Goal: Information Seeking & Learning: Find specific fact

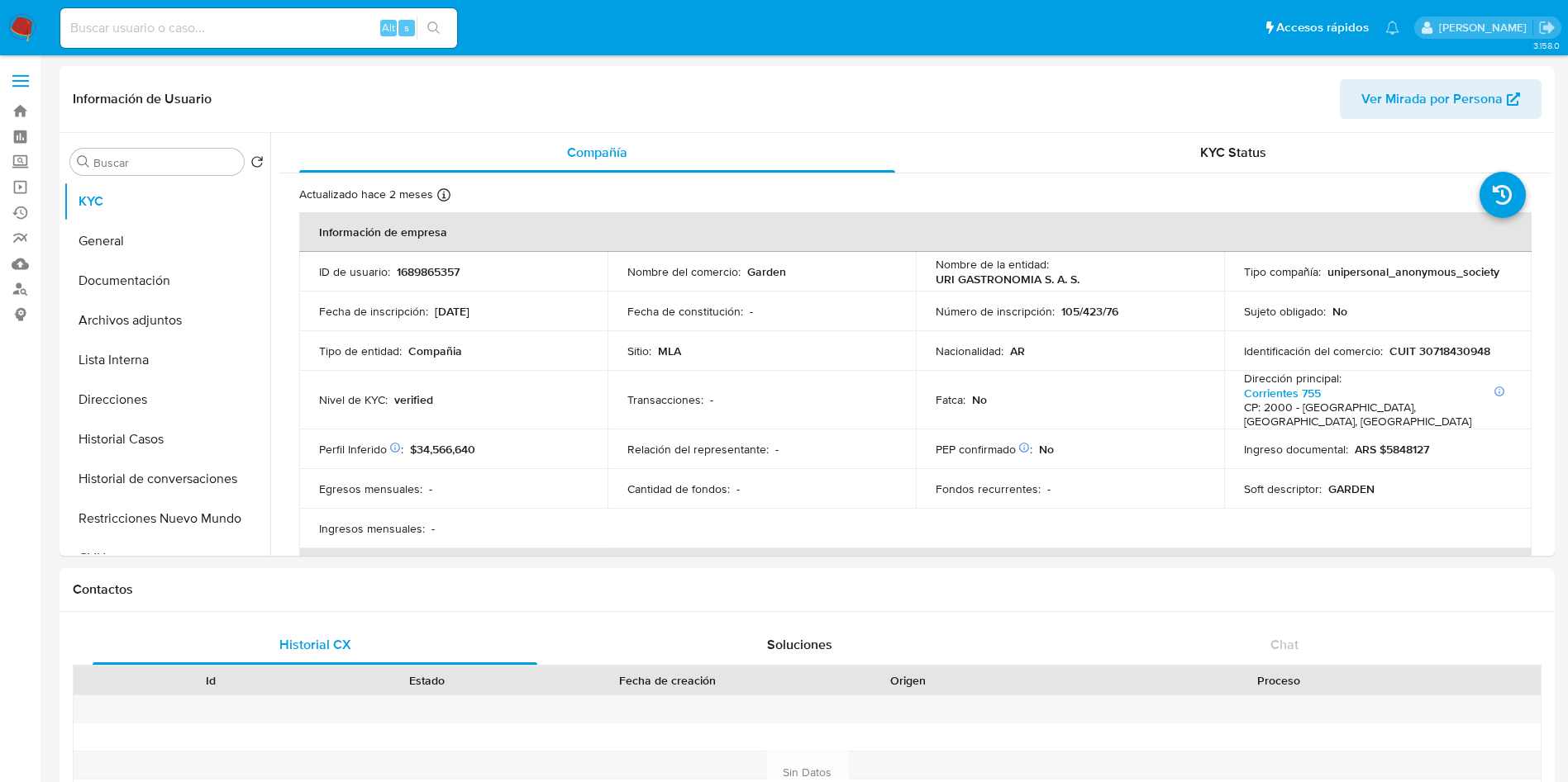
select select "10"
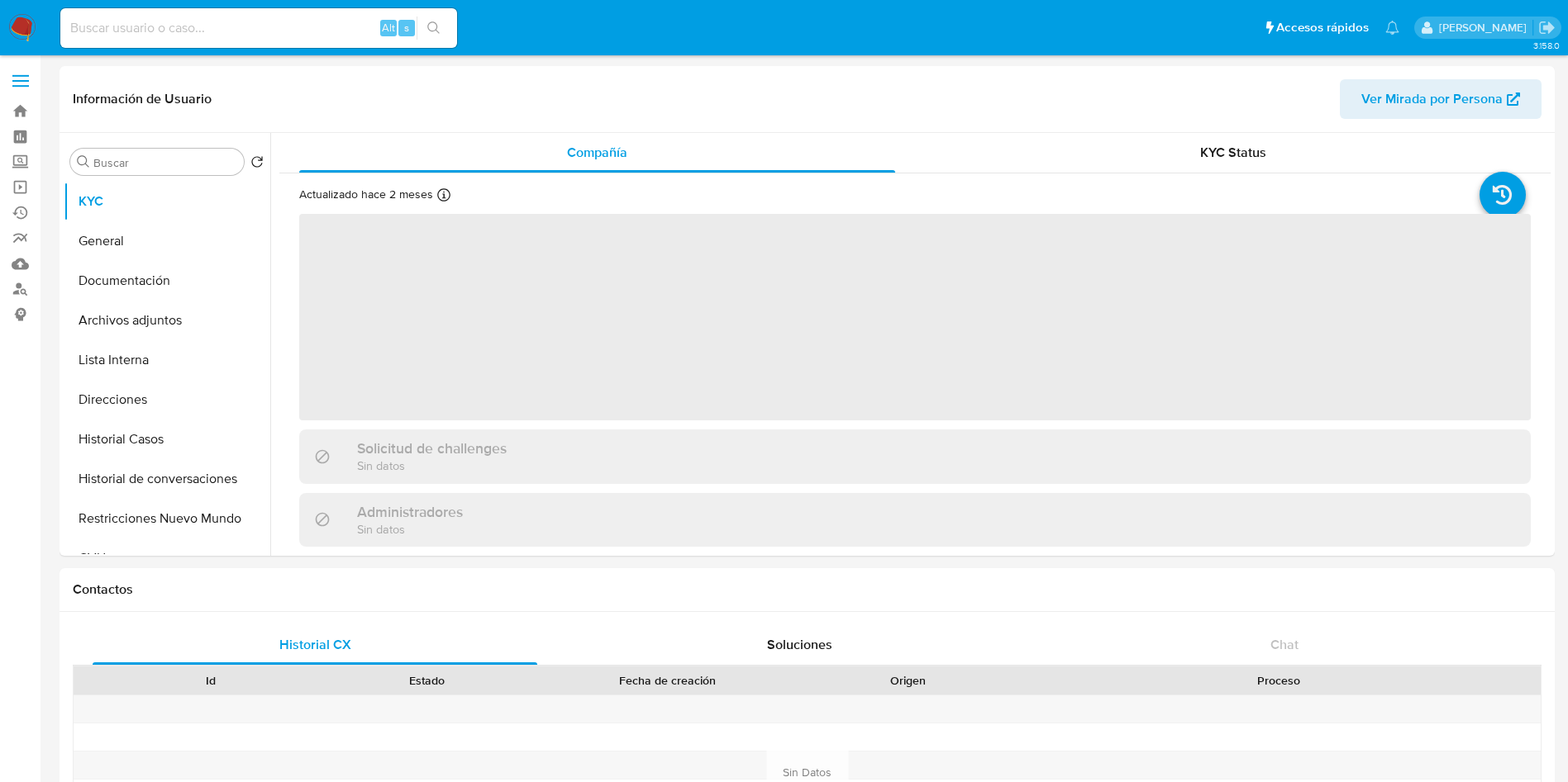
click at [193, 25] on input at bounding box center [259, 28] width 397 height 22
paste input "36246070"
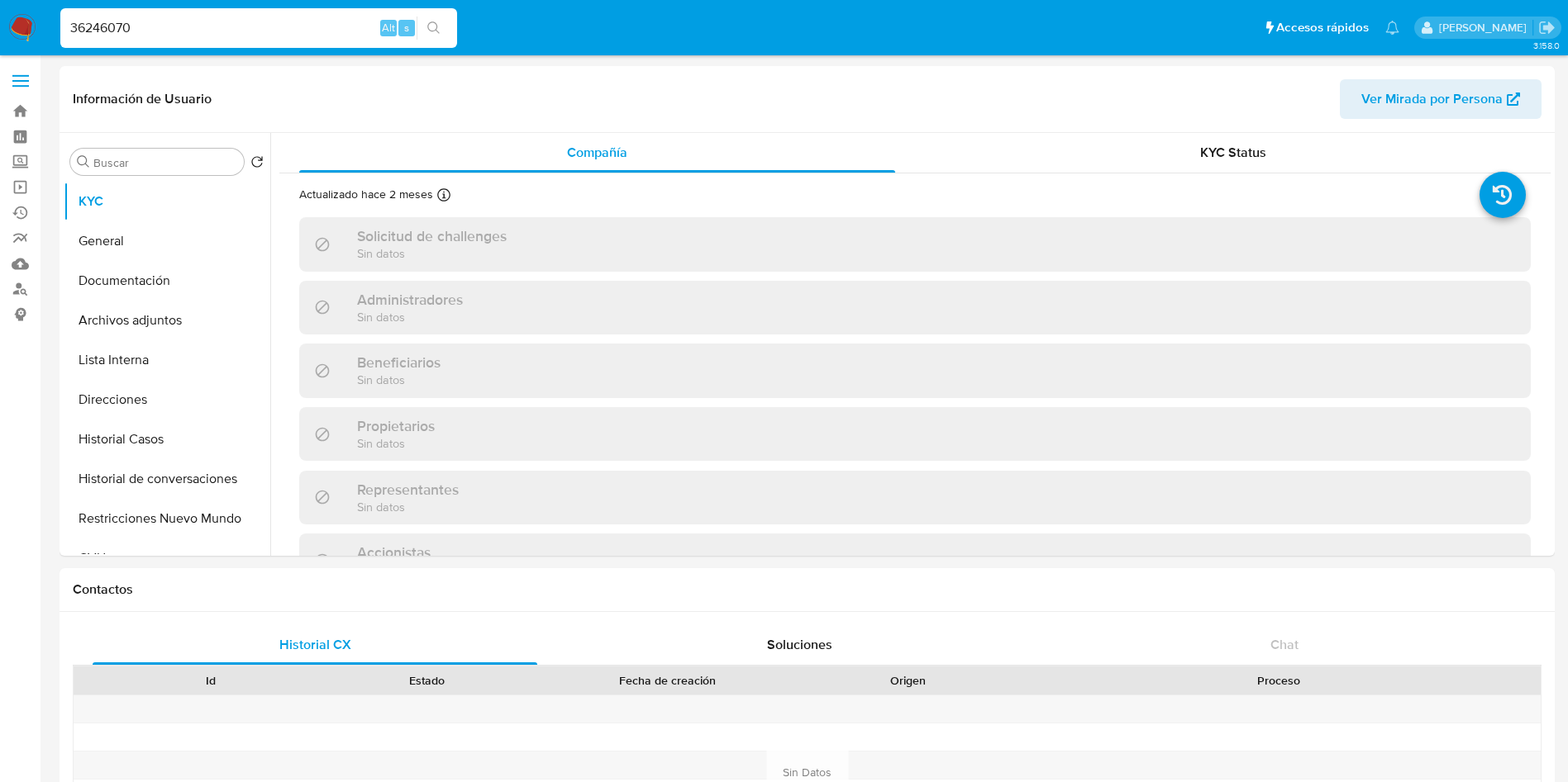
type input "36246070"
click at [434, 25] on icon "search-icon" at bounding box center [434, 28] width 13 height 13
select select "10"
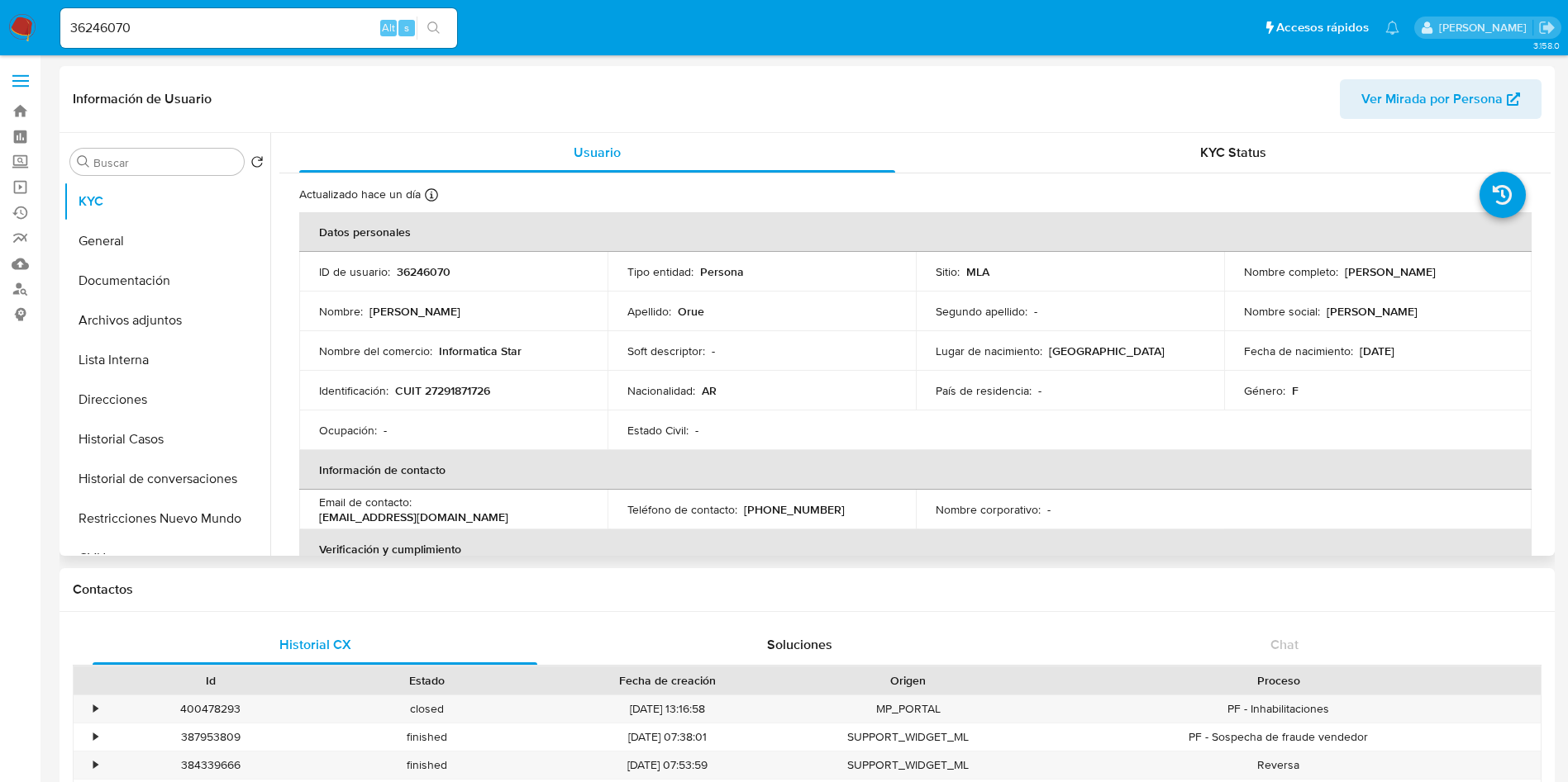
select select "10"
click at [432, 276] on p "36246070" at bounding box center [423, 272] width 54 height 15
copy p "36246070"
click at [428, 380] on td "Identificación : CUIT 27291871726" at bounding box center [453, 391] width 308 height 40
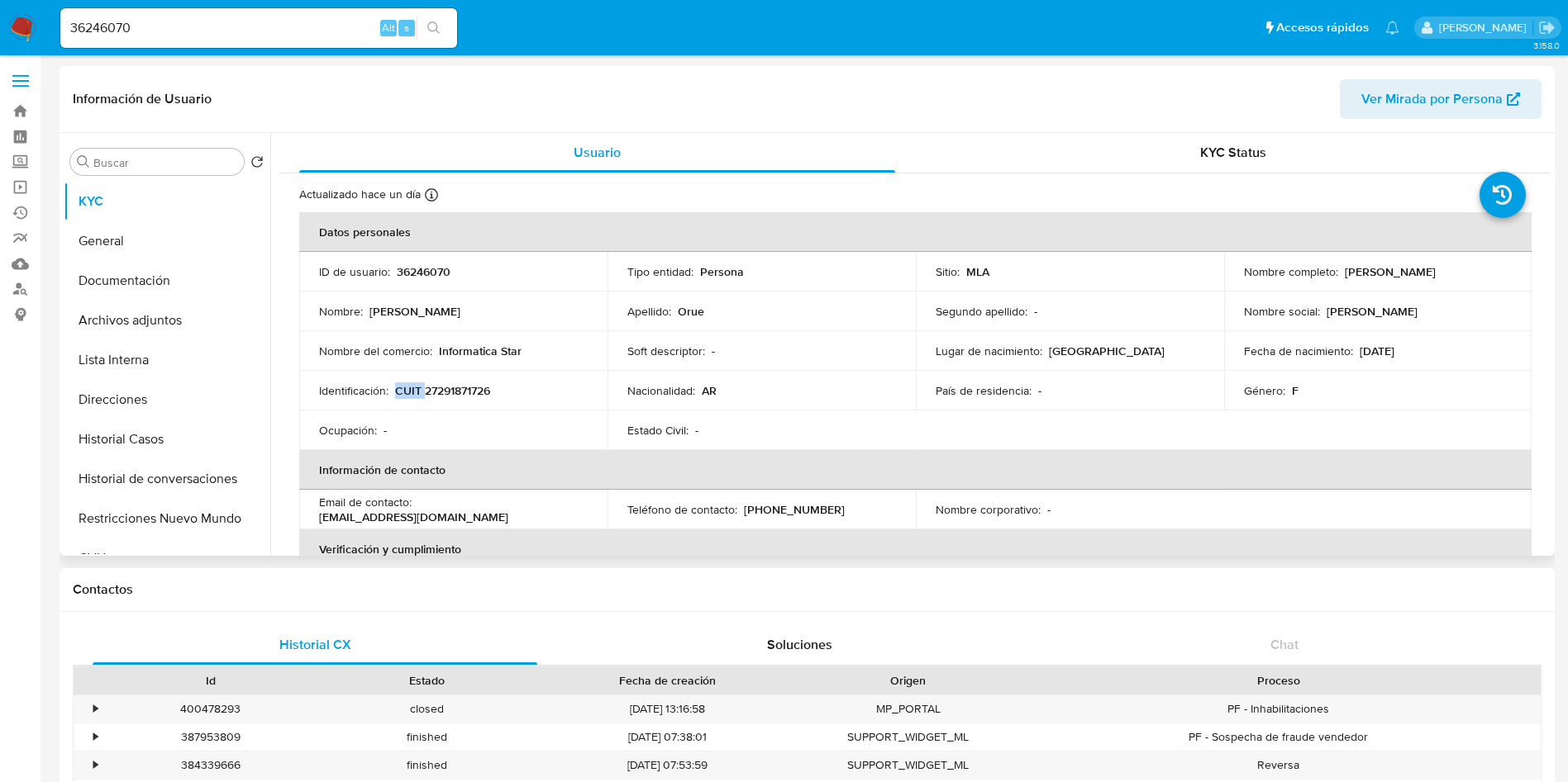
click at [428, 380] on td "Identificación : CUIT 27291871726" at bounding box center [453, 391] width 308 height 40
click at [454, 395] on p "CUIT 27291871726" at bounding box center [442, 391] width 95 height 15
copy p "27291871726"
click at [883, 461] on th "Información de contacto" at bounding box center [915, 470] width 1232 height 40
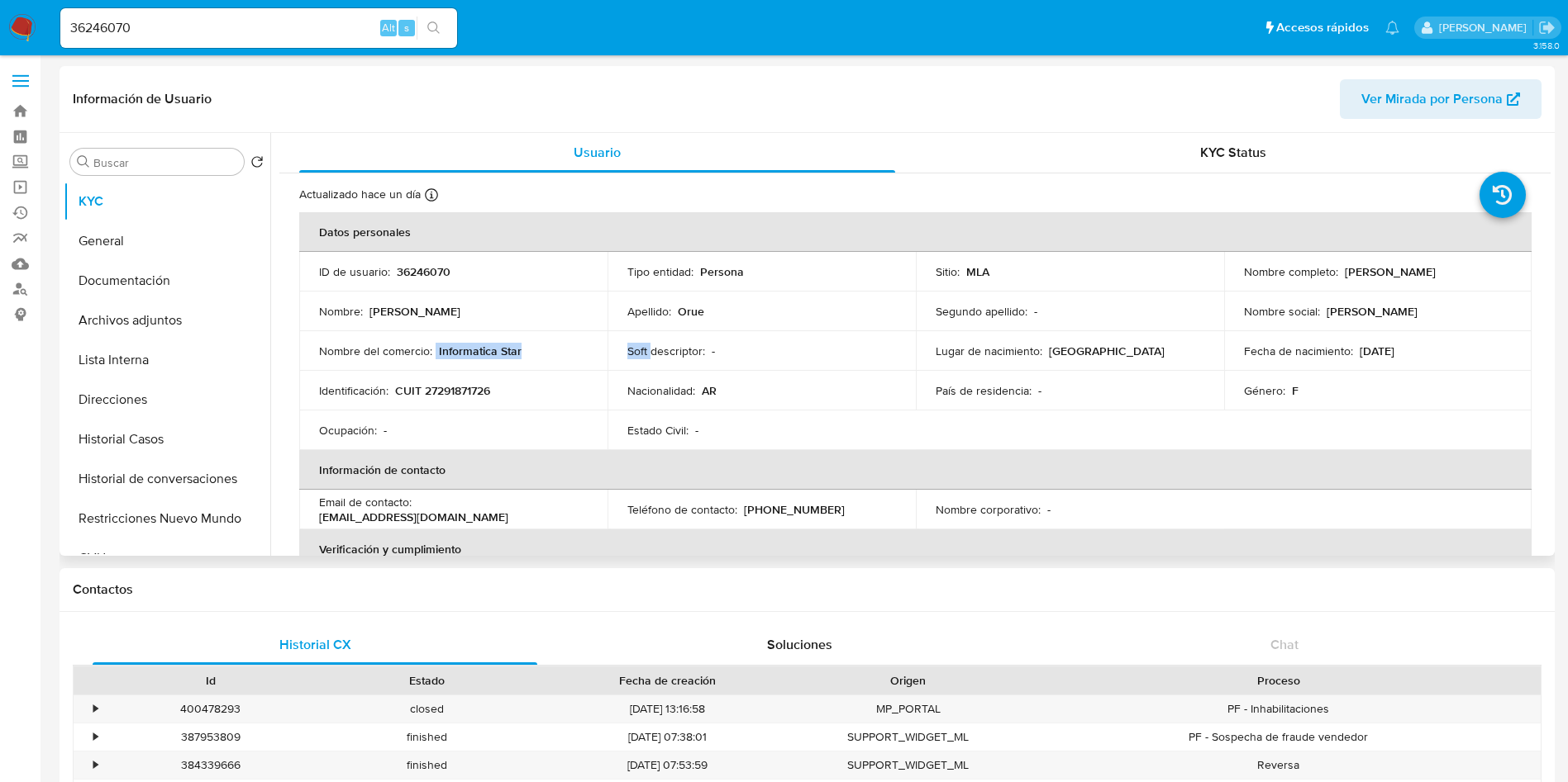
drag, startPoint x: 434, startPoint y: 348, endPoint x: 651, endPoint y: 355, distance: 217.1
click at [651, 355] on tr "Nombre del comercio : Informatica Star Soft descriptor : - Lugar de nacimiento …" at bounding box center [915, 352] width 1232 height 40
copy tr "Informatica Star Soft"
click at [619, 335] on td "Soft descriptor : -" at bounding box center [762, 352] width 308 height 40
drag, startPoint x: 450, startPoint y: 350, endPoint x: 550, endPoint y: 349, distance: 100.0
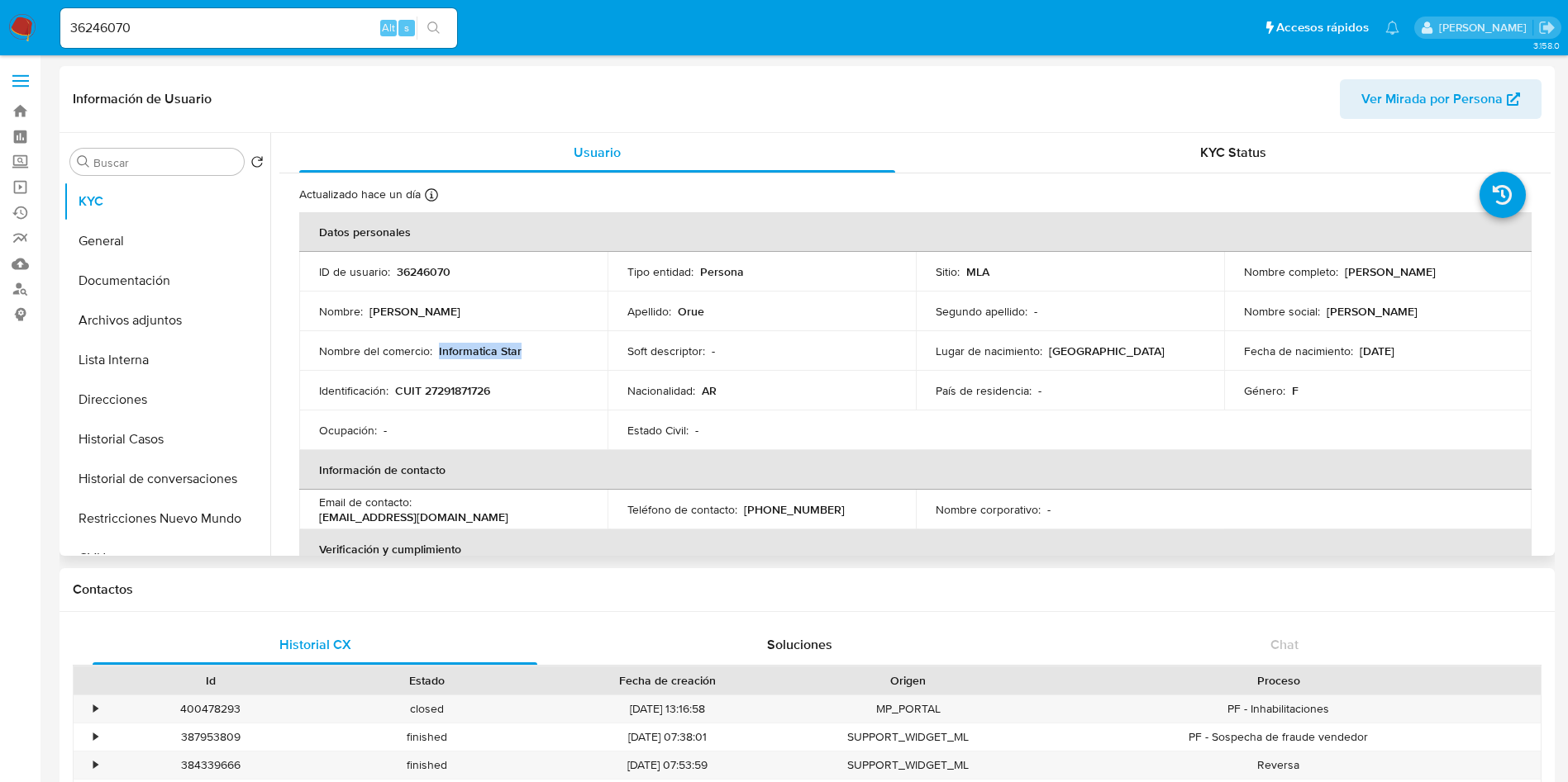
click at [550, 349] on div "Nombre del comercio : Informatica Star" at bounding box center [453, 352] width 269 height 15
copy p "Informatica Star"
click at [789, 416] on td "Estado Civil : -" at bounding box center [762, 430] width 308 height 40
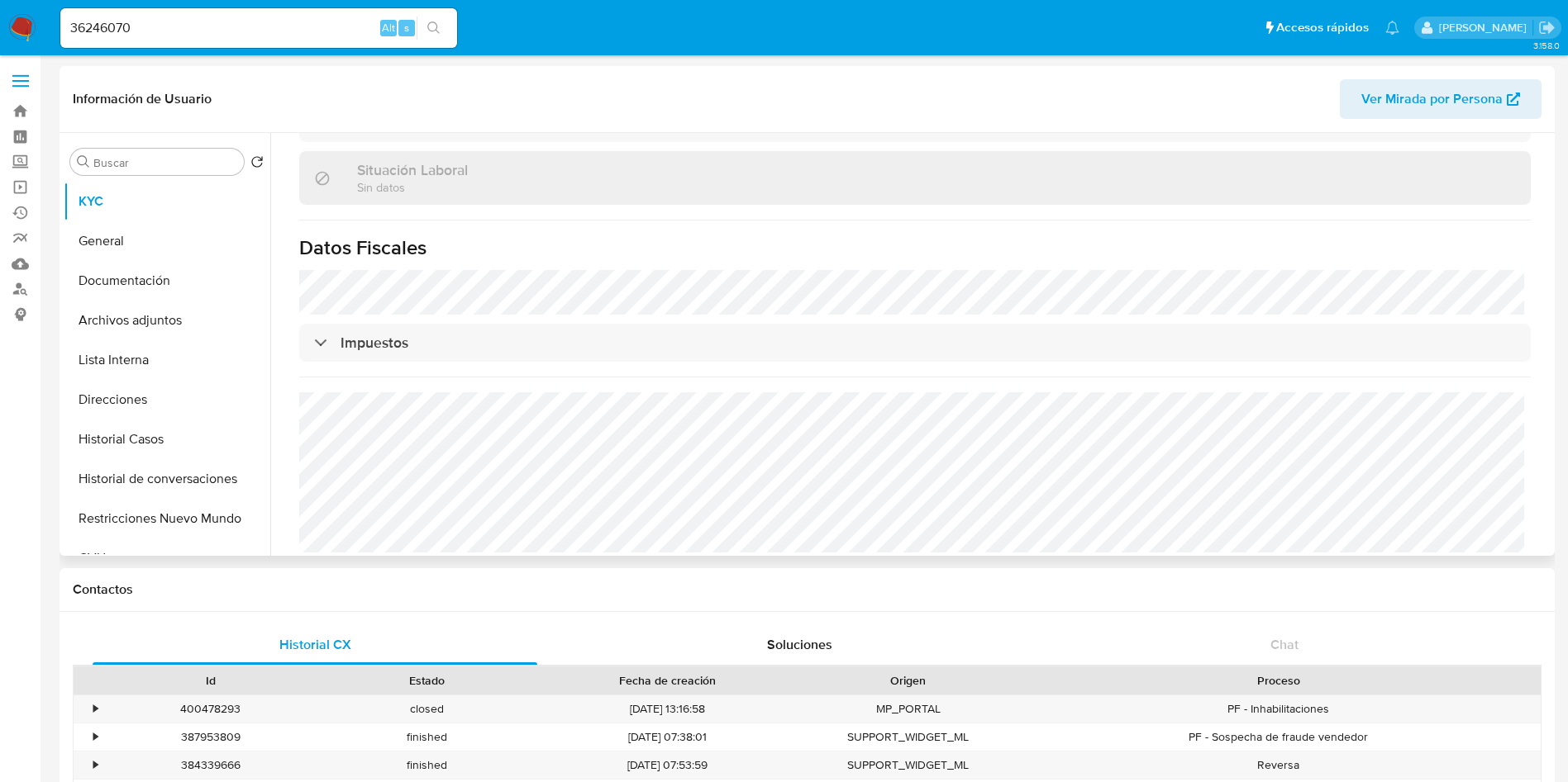
scroll to position [837, 0]
click at [149, 398] on button "Direcciones" at bounding box center [160, 400] width 194 height 40
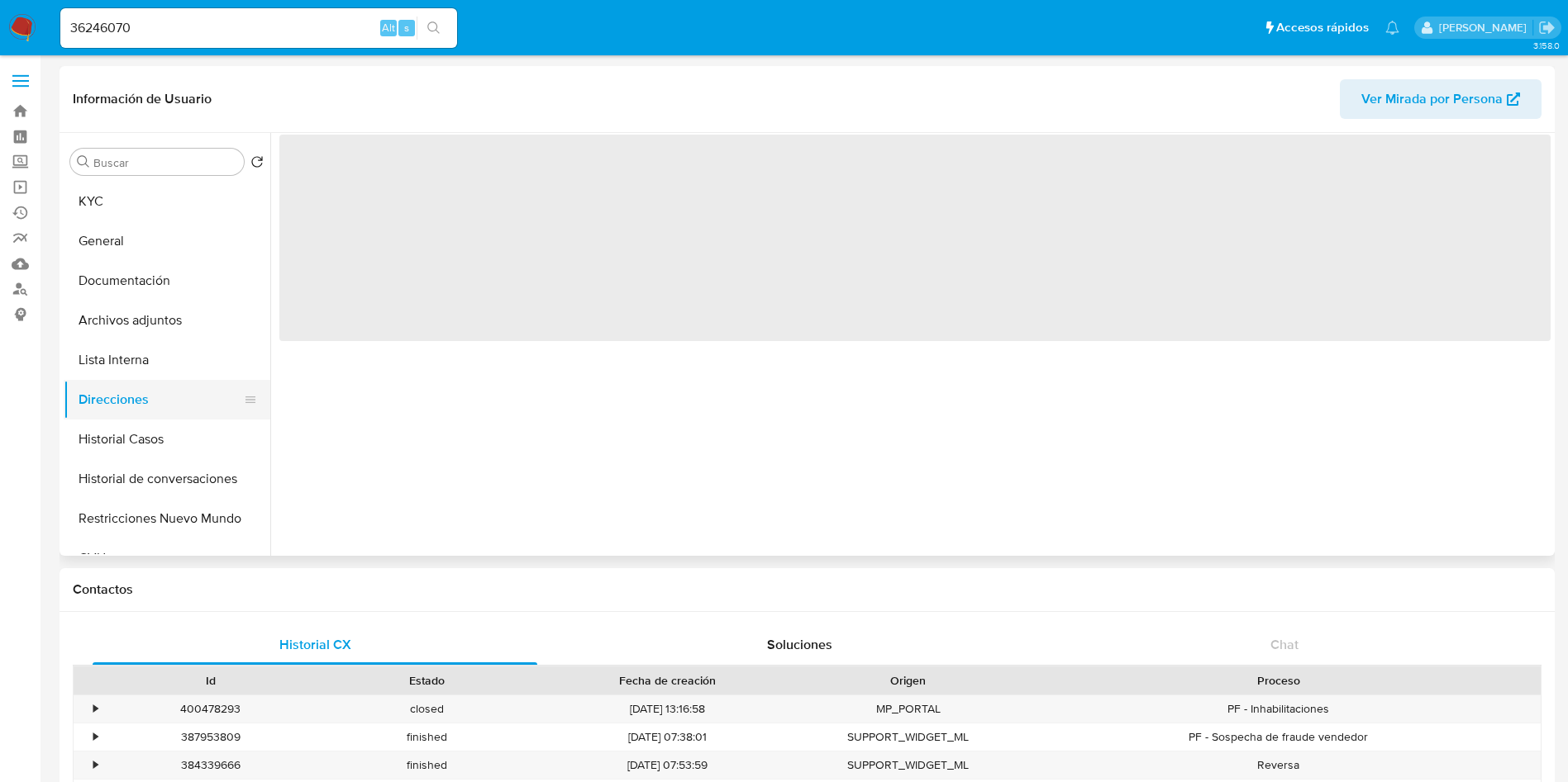
scroll to position [0, 0]
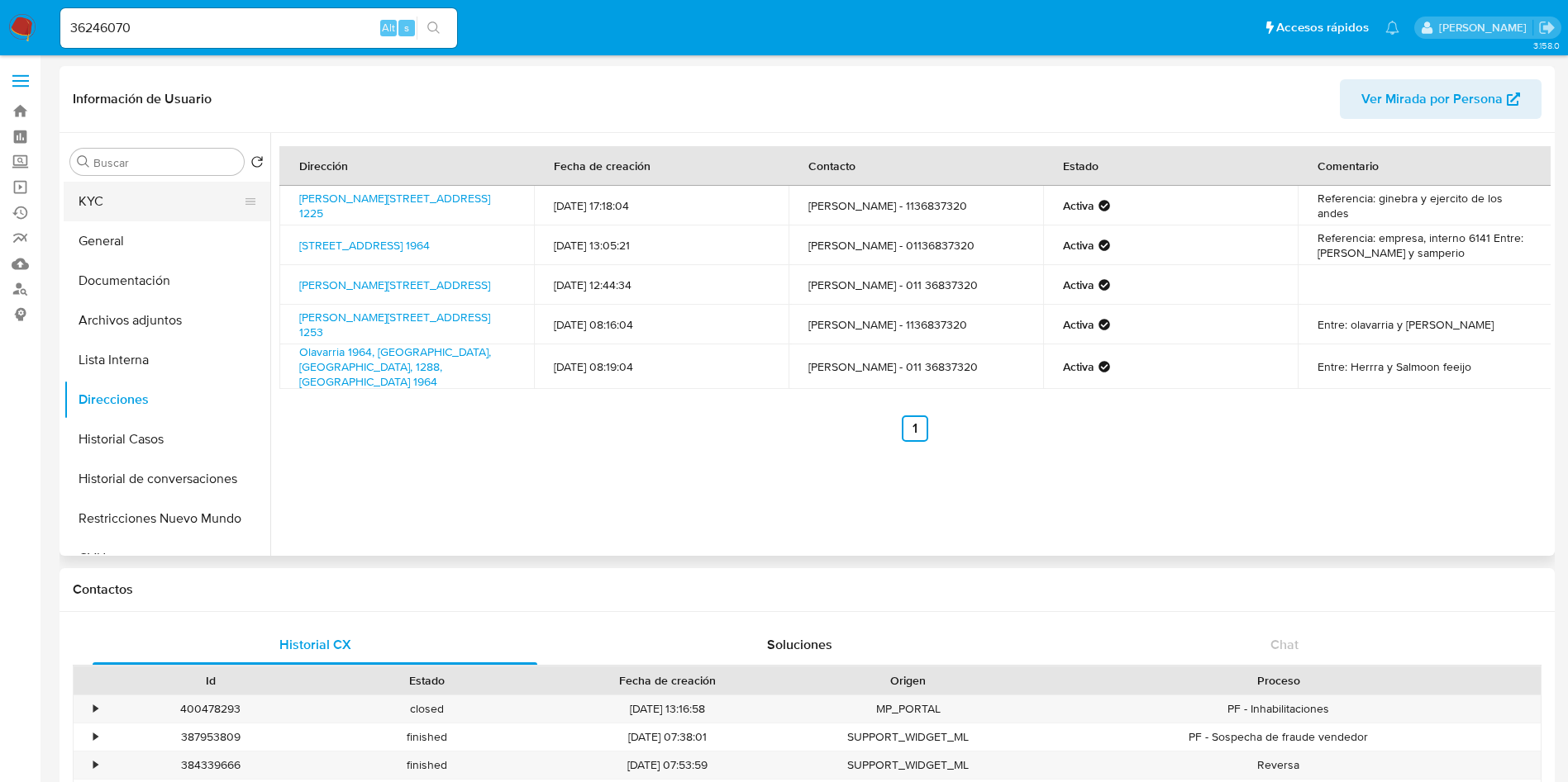
click at [165, 194] on button "KYC" at bounding box center [160, 202] width 194 height 40
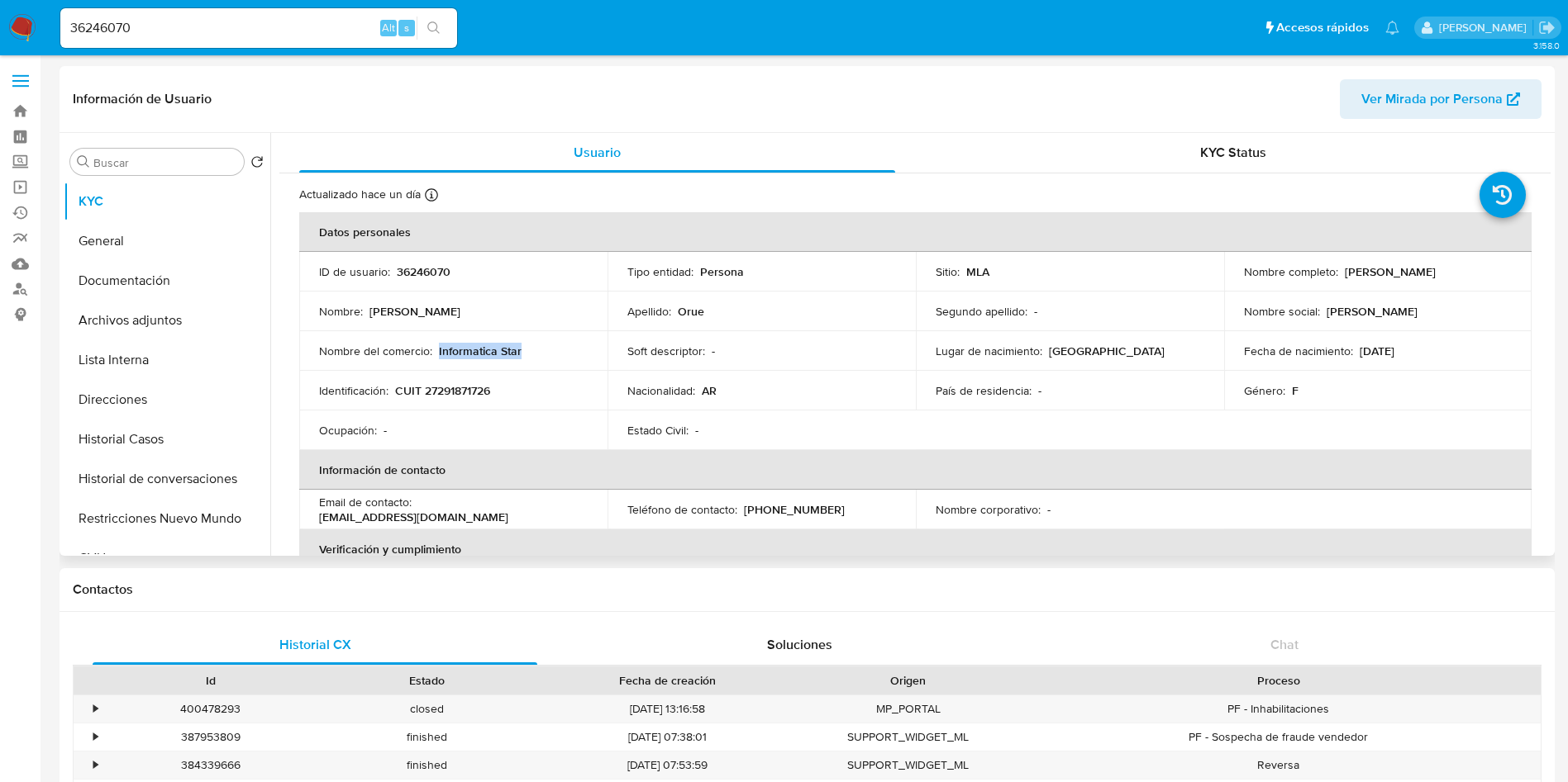
drag, startPoint x: 437, startPoint y: 348, endPoint x: 582, endPoint y: 354, distance: 145.1
click at [582, 354] on div "Nombre del comercio : Informatica Star" at bounding box center [453, 352] width 269 height 15
copy p "Informatica Star"
click at [173, 284] on button "Documentación" at bounding box center [160, 281] width 194 height 40
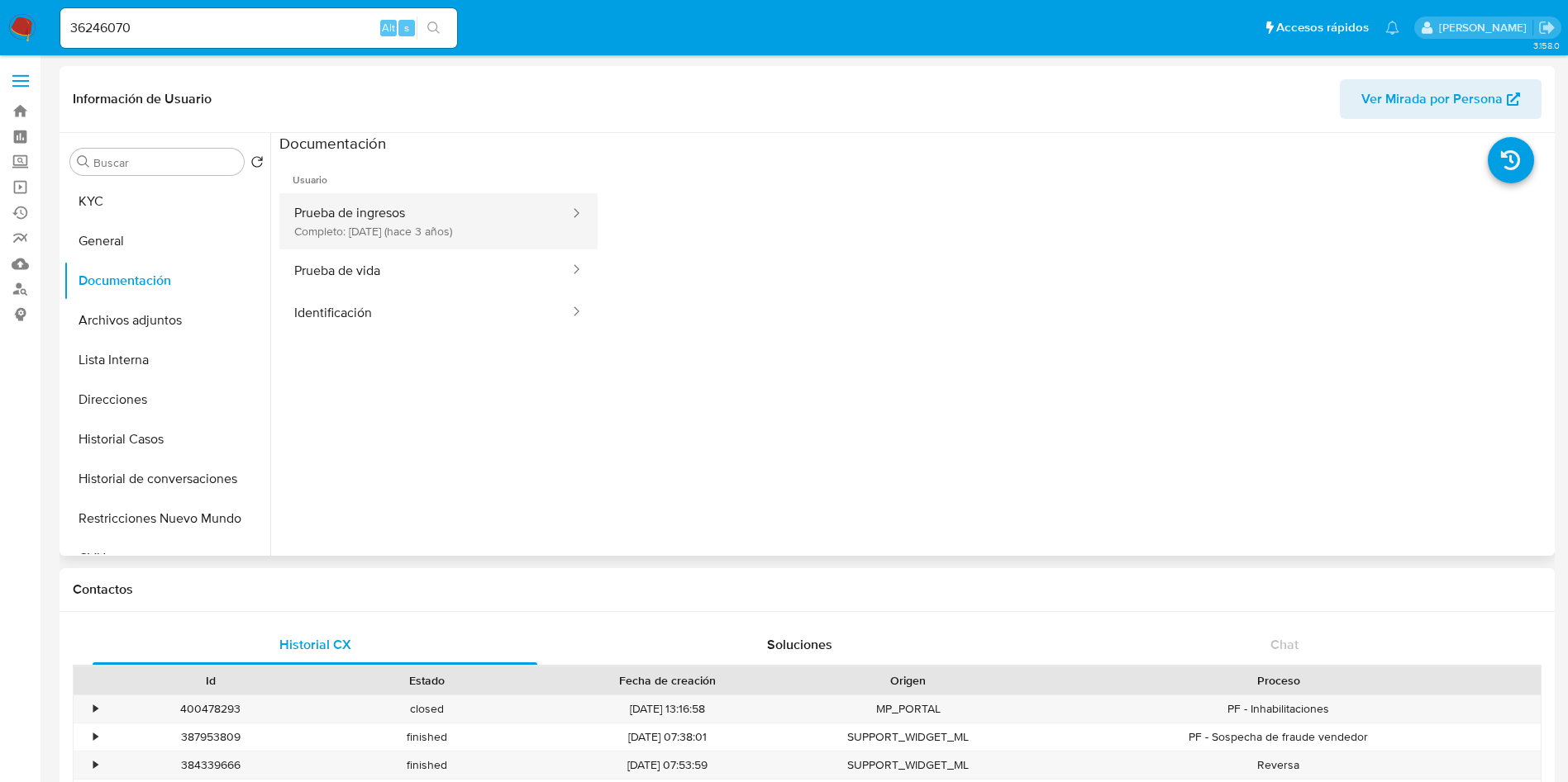
click at [343, 228] on button "Prueba de ingresos Completo: 07/11/2022 (hace 3 años)" at bounding box center [425, 222] width 292 height 57
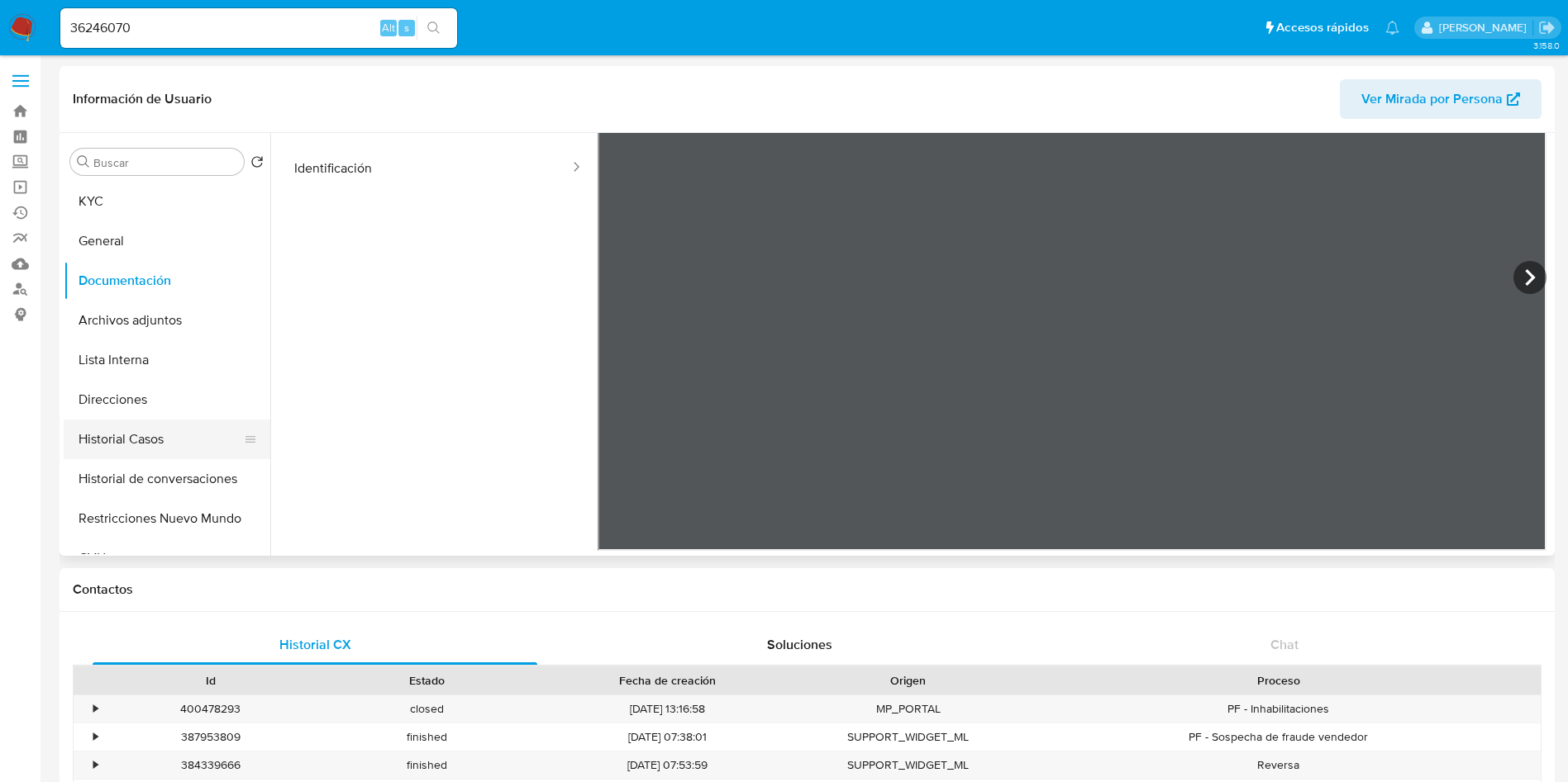
click at [103, 408] on button "Direcciones" at bounding box center [167, 400] width 207 height 40
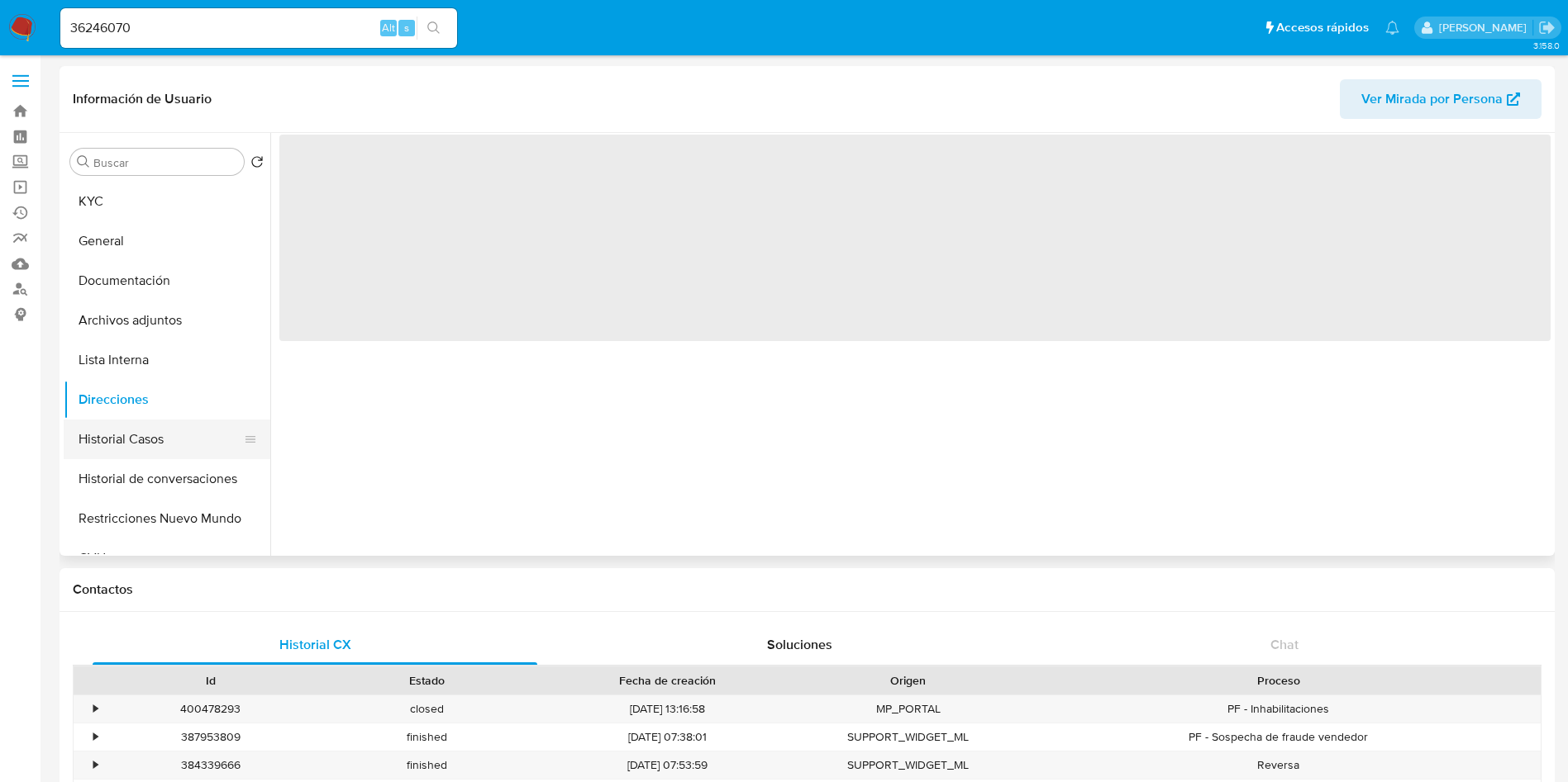
click at [127, 440] on button "Historial Casos" at bounding box center [160, 440] width 194 height 40
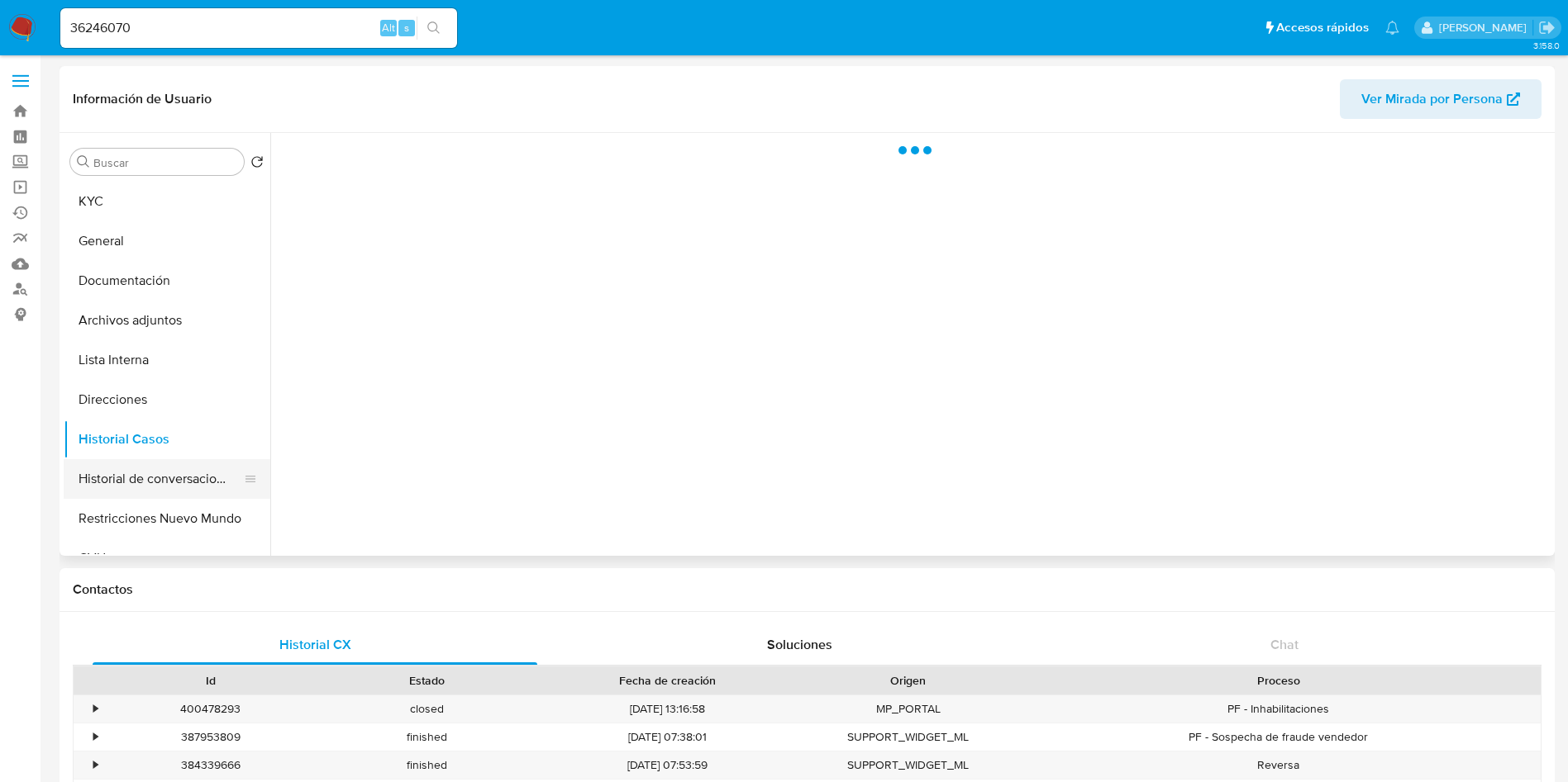
click at [145, 474] on button "Historial de conversaciones" at bounding box center [160, 480] width 194 height 40
click at [144, 445] on button "Historial Casos" at bounding box center [160, 440] width 194 height 40
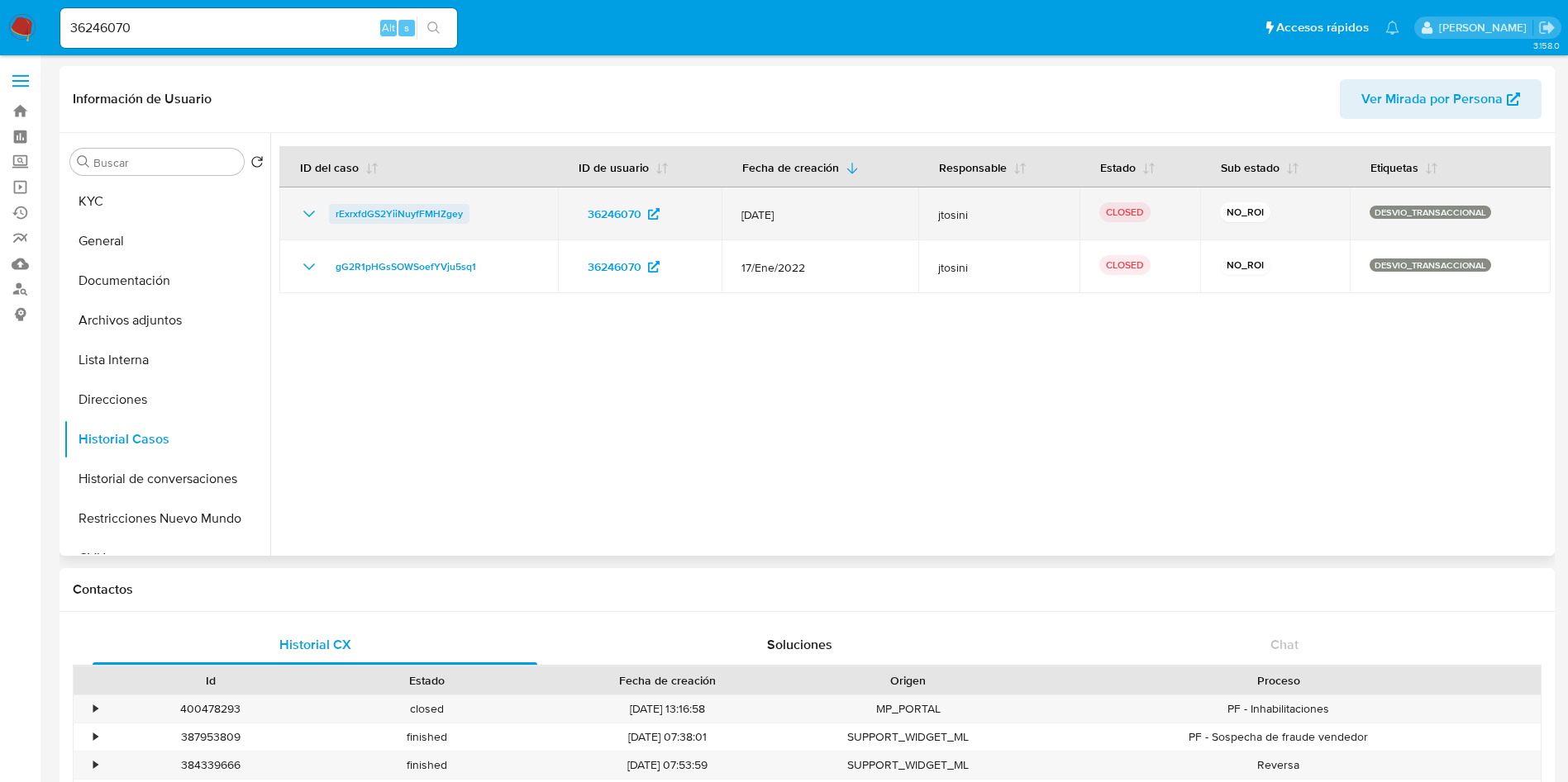
click at [419, 210] on span "rExrxfdGS2YiiNuyfFMHZgey" at bounding box center [399, 214] width 127 height 20
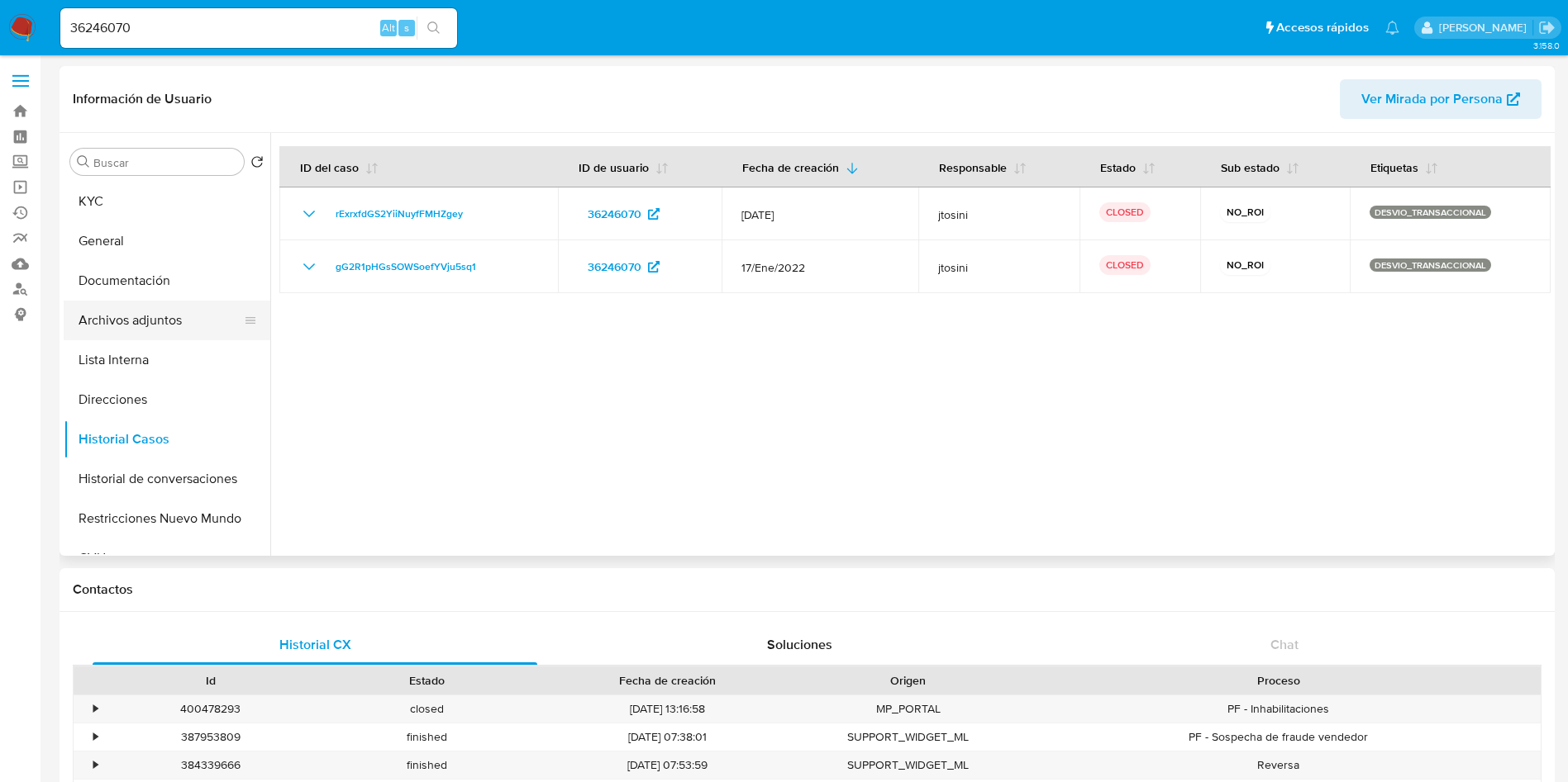
click at [175, 332] on button "Archivos adjuntos" at bounding box center [160, 321] width 194 height 40
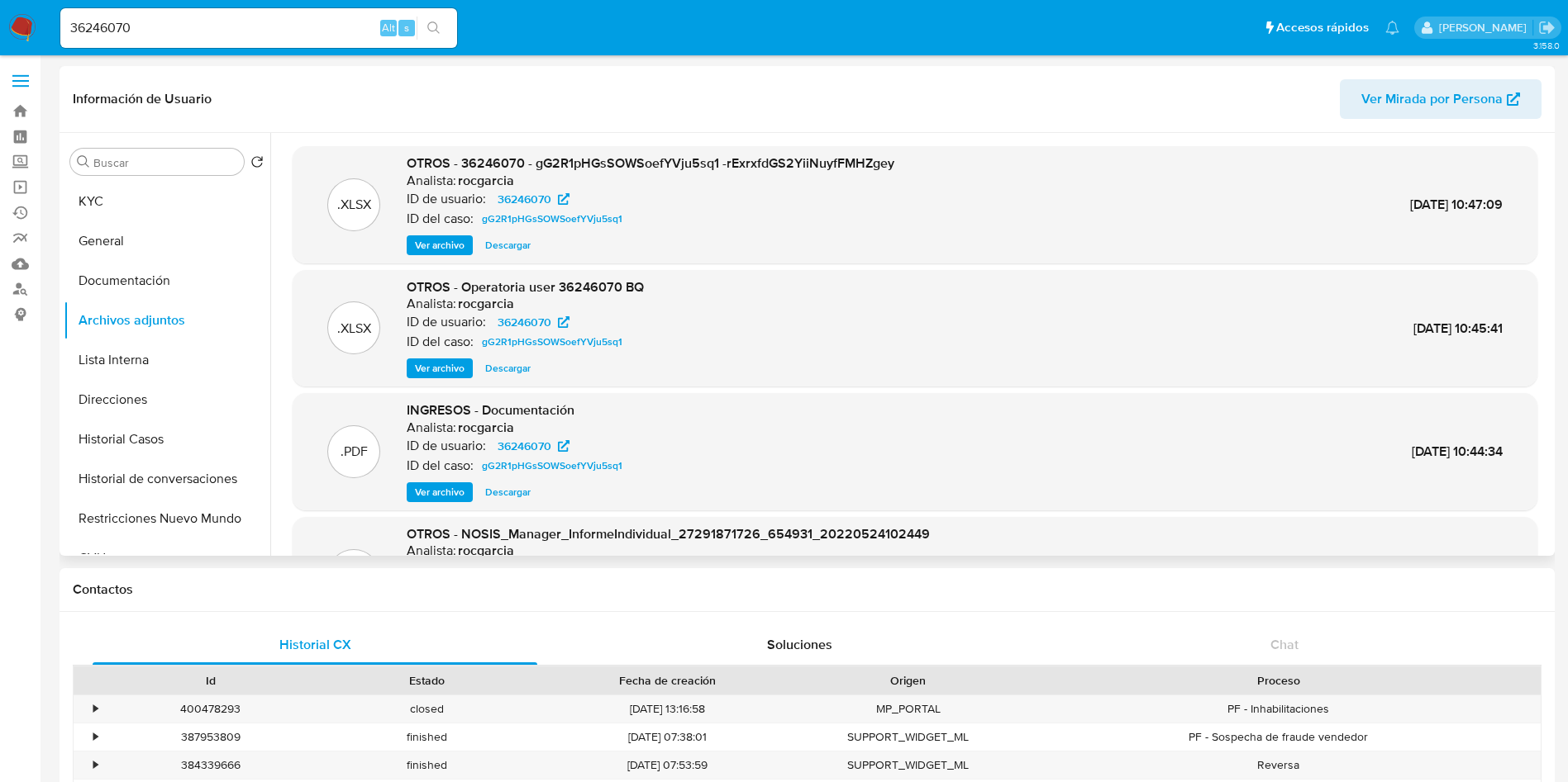
click at [437, 253] on span "Ver archivo" at bounding box center [440, 245] width 50 height 17
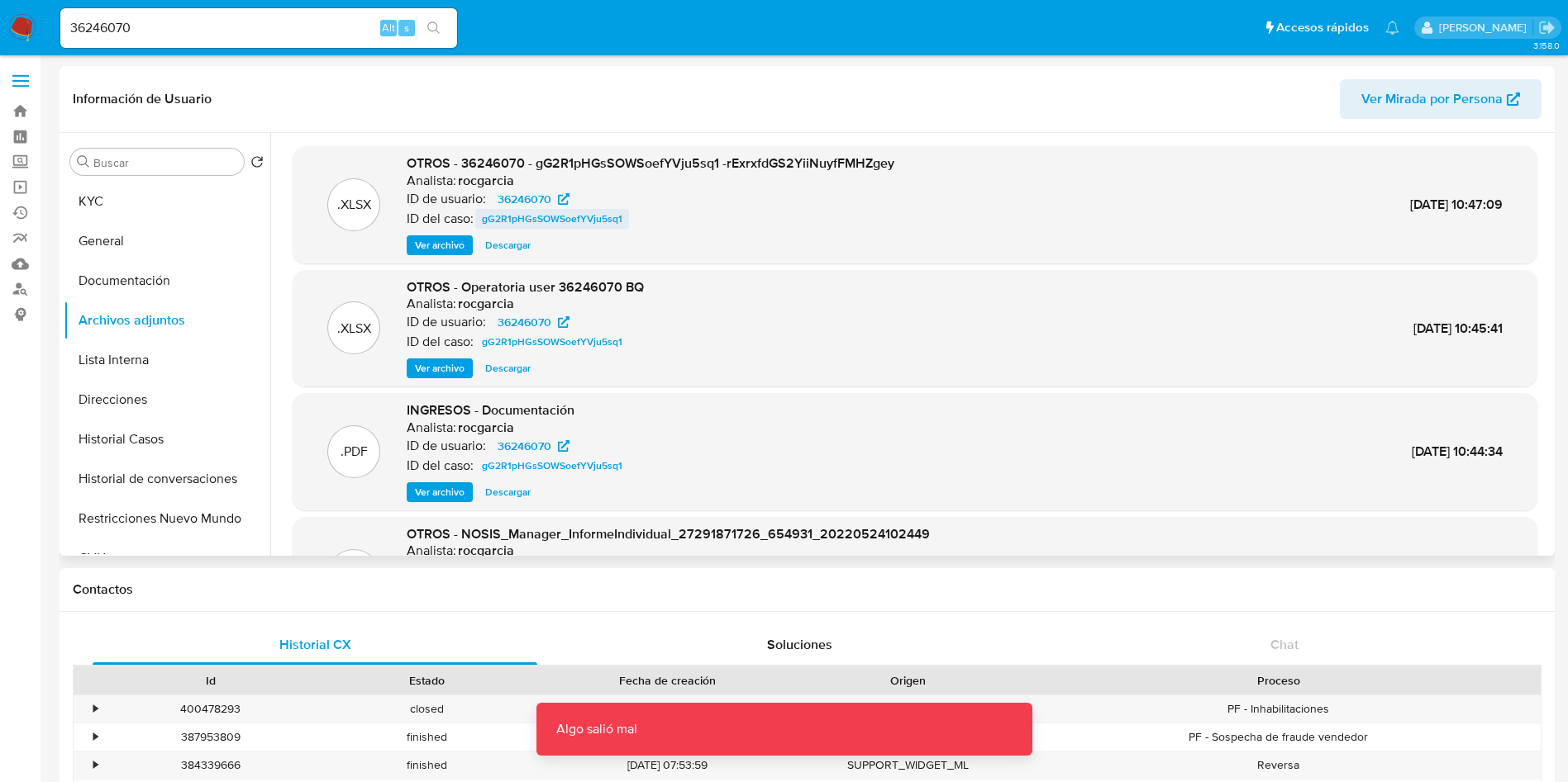
click at [513, 223] on span "gG2R1pHGsSOWSoefYVju5sq1" at bounding box center [552, 219] width 141 height 20
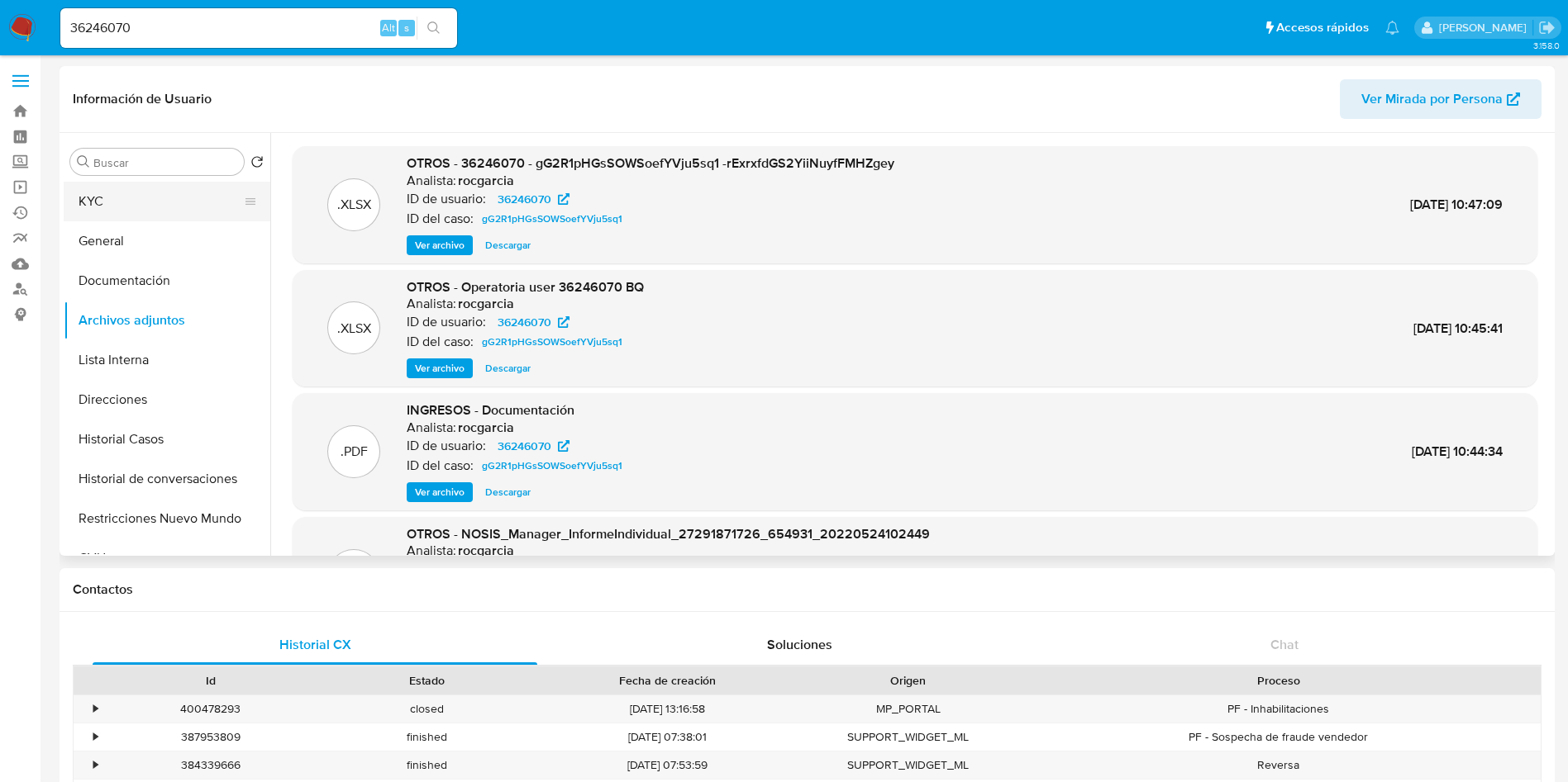
click at [108, 211] on button "KYC" at bounding box center [160, 202] width 194 height 40
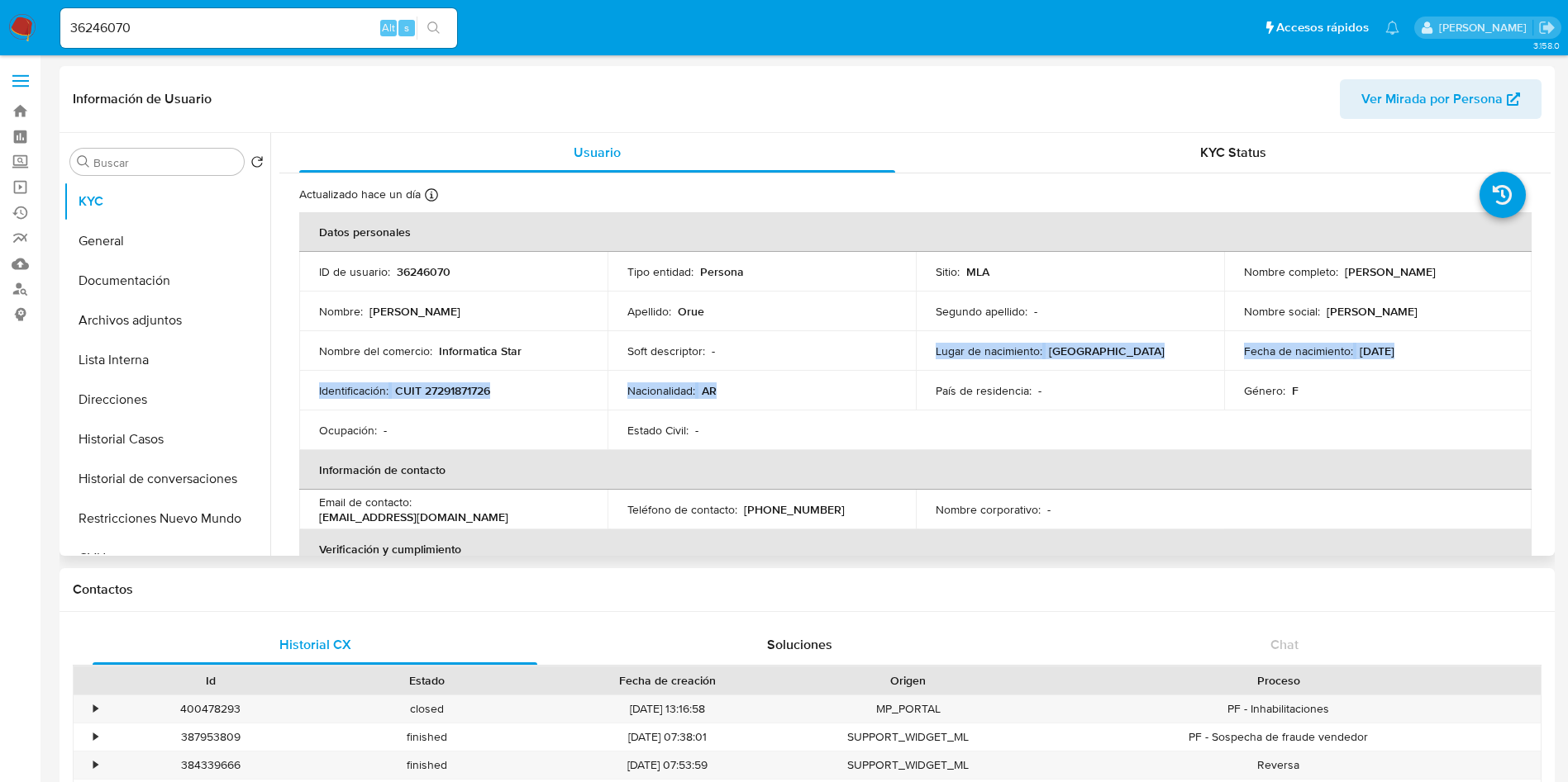
drag, startPoint x: 860, startPoint y: 401, endPoint x: 750, endPoint y: 218, distance: 213.5
click at [785, 257] on tbody "ID de usuario : 36246070 Tipo entidad : Persona Sitio : MLA Nombre completo : M…" at bounding box center [915, 351] width 1232 height 199
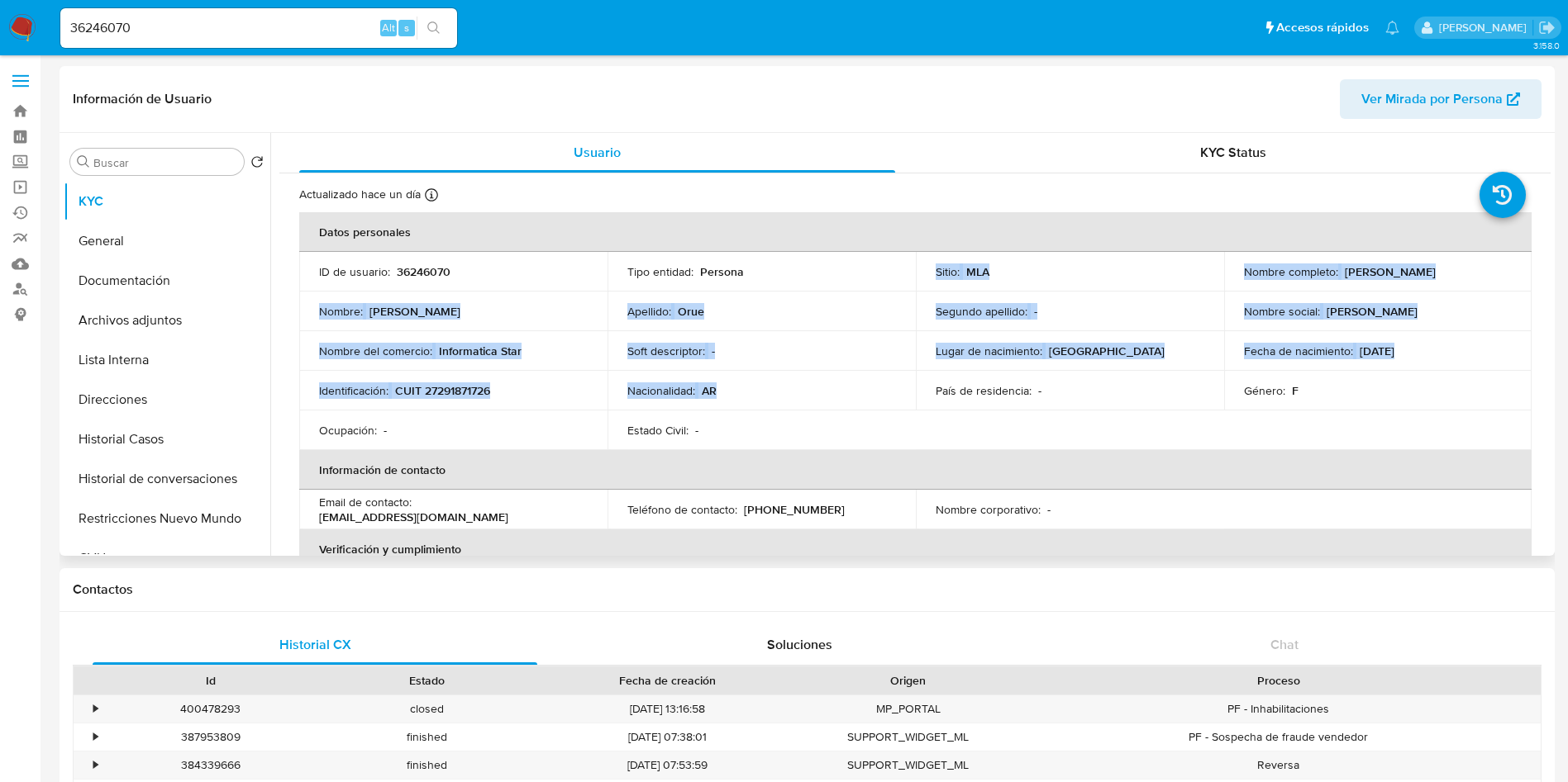
click at [670, 164] on div "Usuario" at bounding box center [597, 153] width 596 height 40
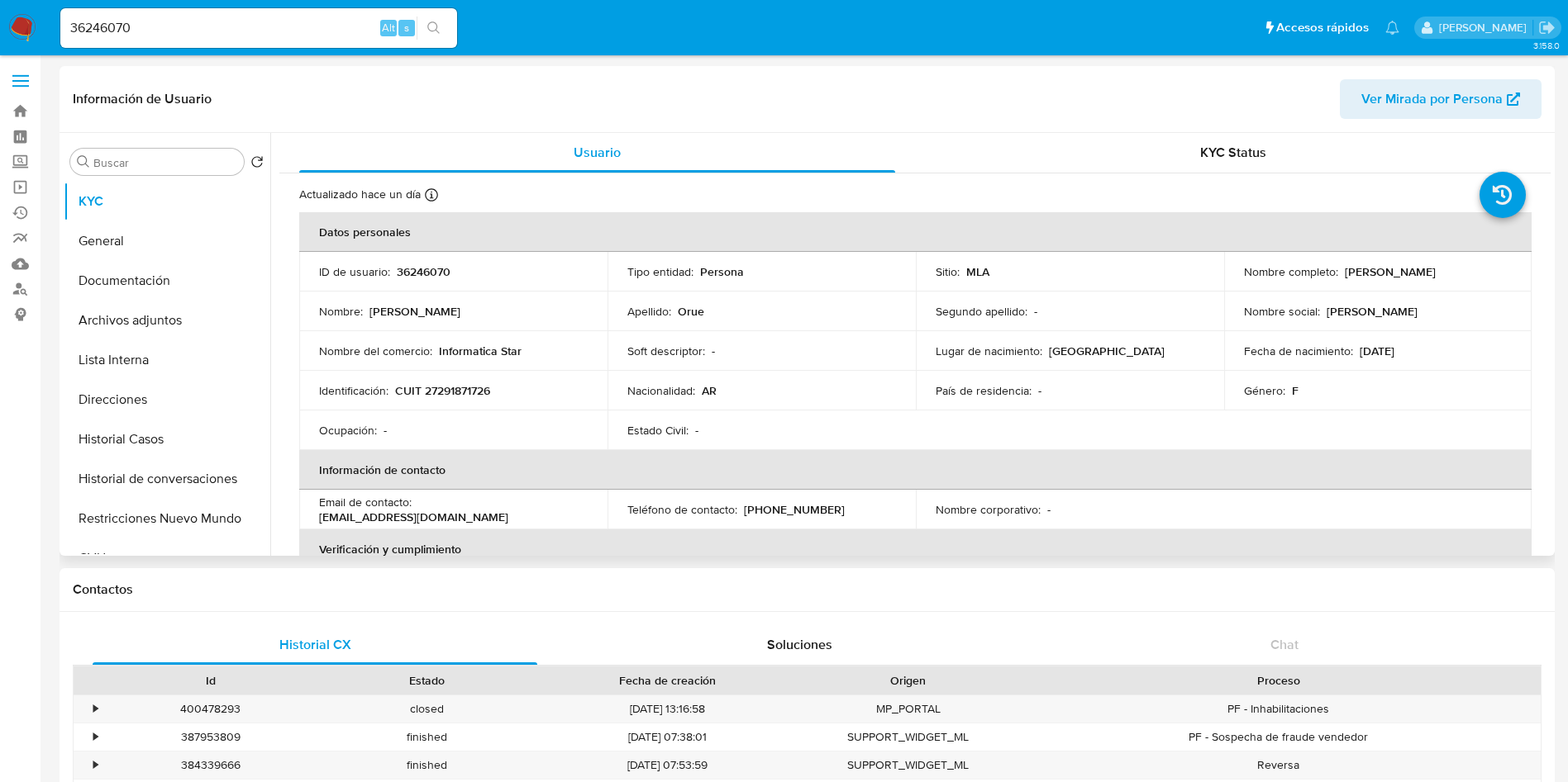
click at [871, 371] on td "Nacionalidad : AR" at bounding box center [762, 391] width 308 height 40
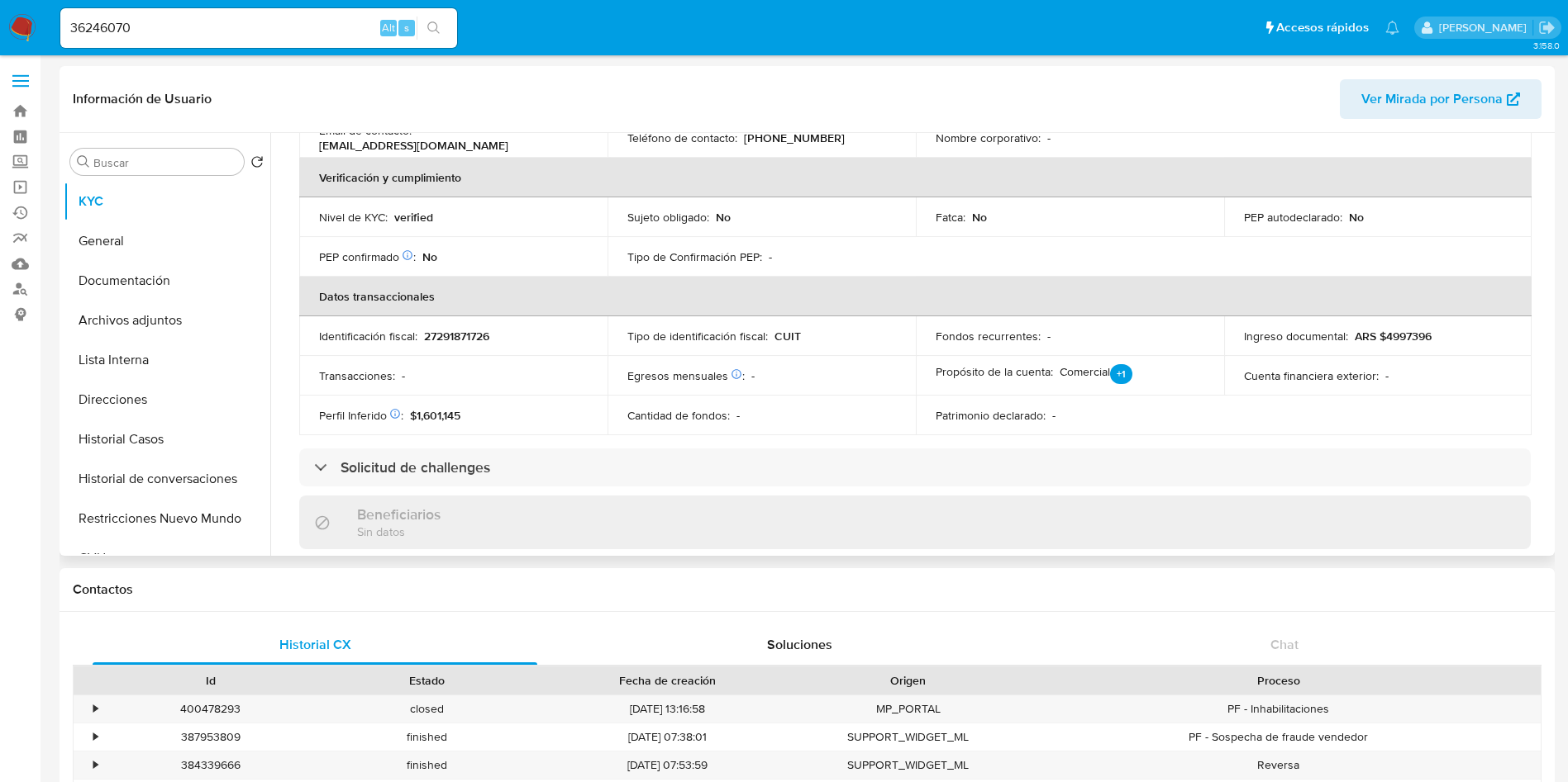
scroll to position [248, 0]
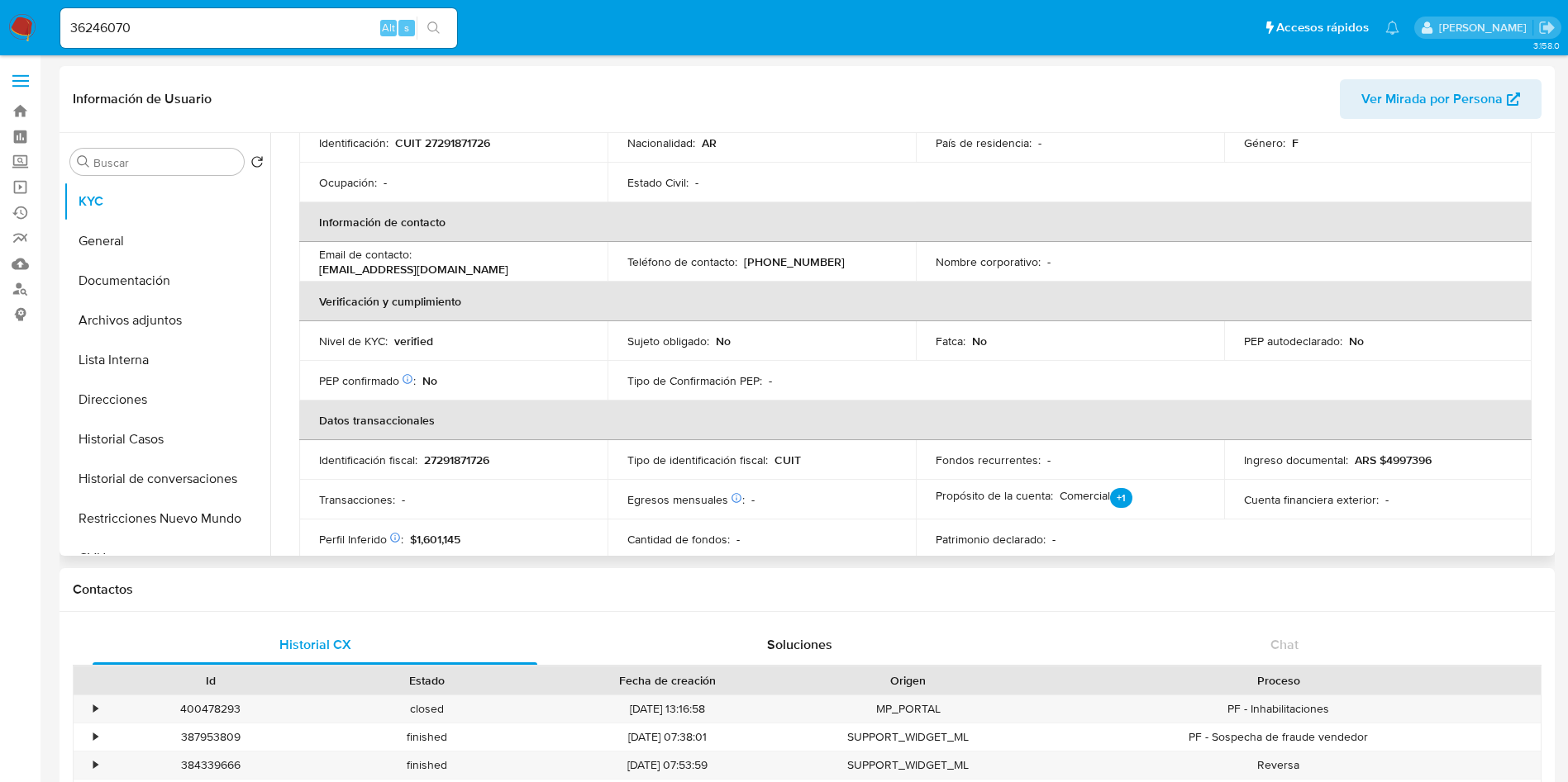
click at [772, 264] on p "(11) 36837320" at bounding box center [794, 262] width 101 height 15
copy p "36837320"
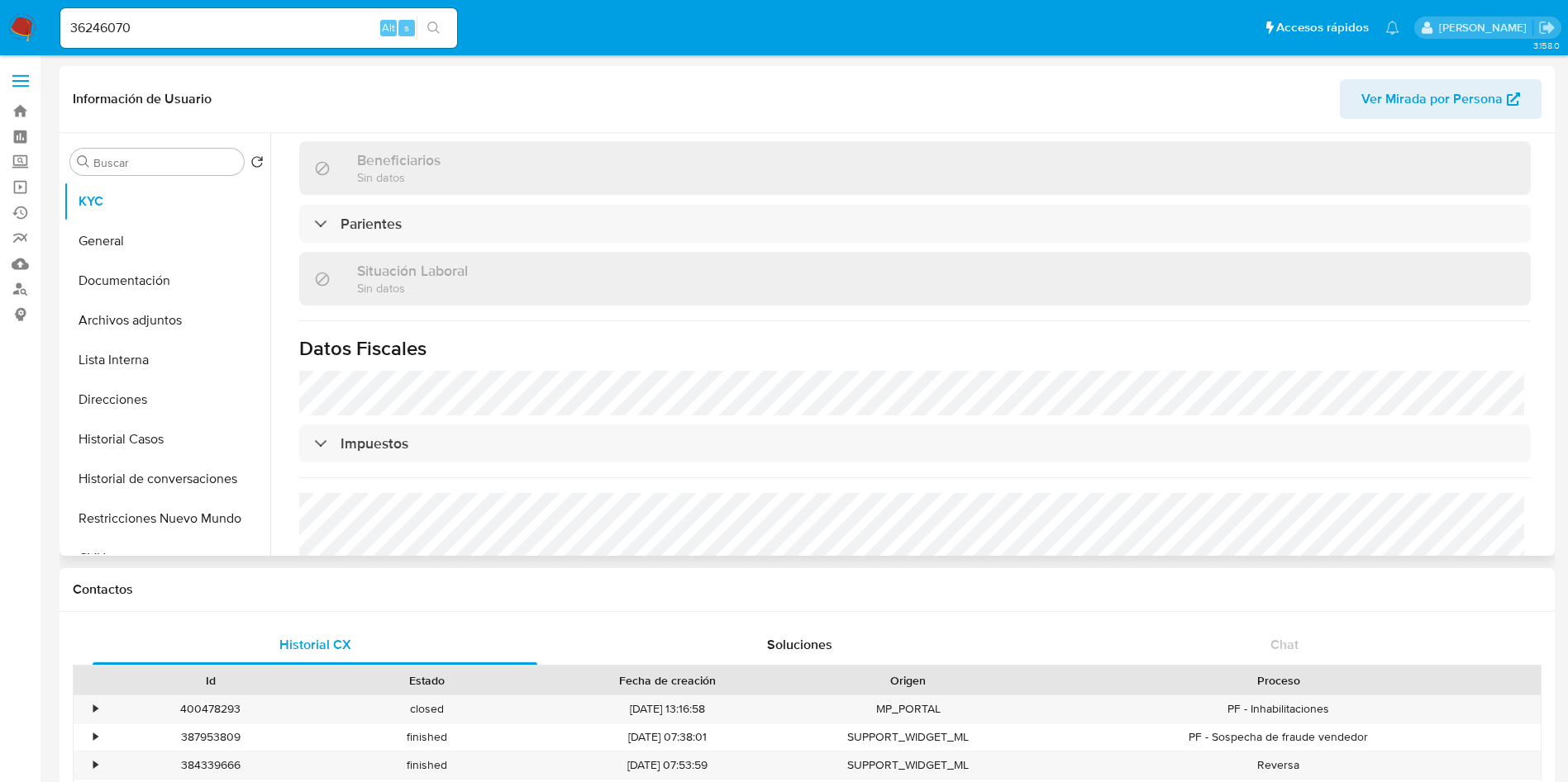
scroll to position [837, 0]
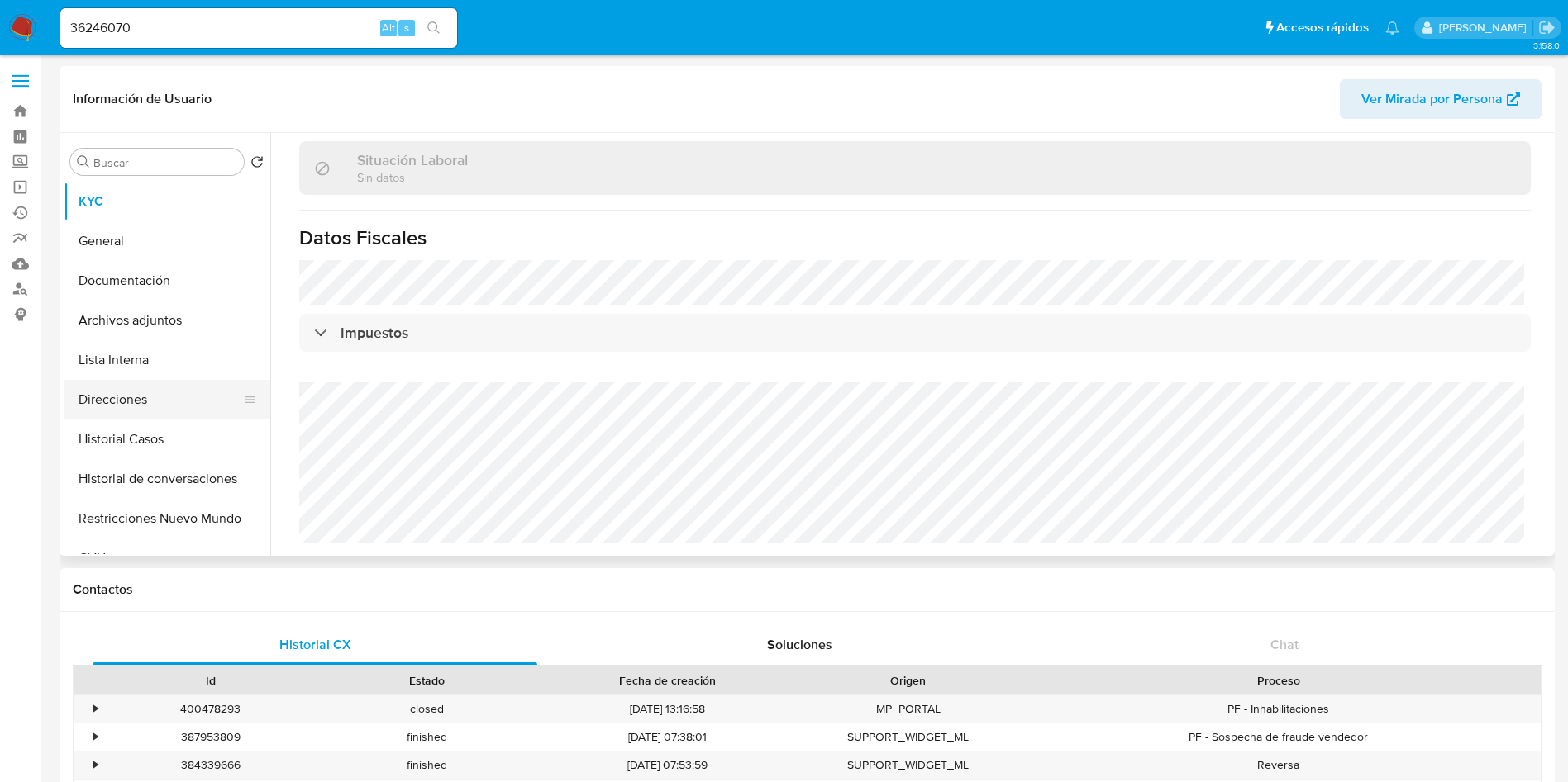
click at [167, 396] on button "Direcciones" at bounding box center [160, 400] width 194 height 40
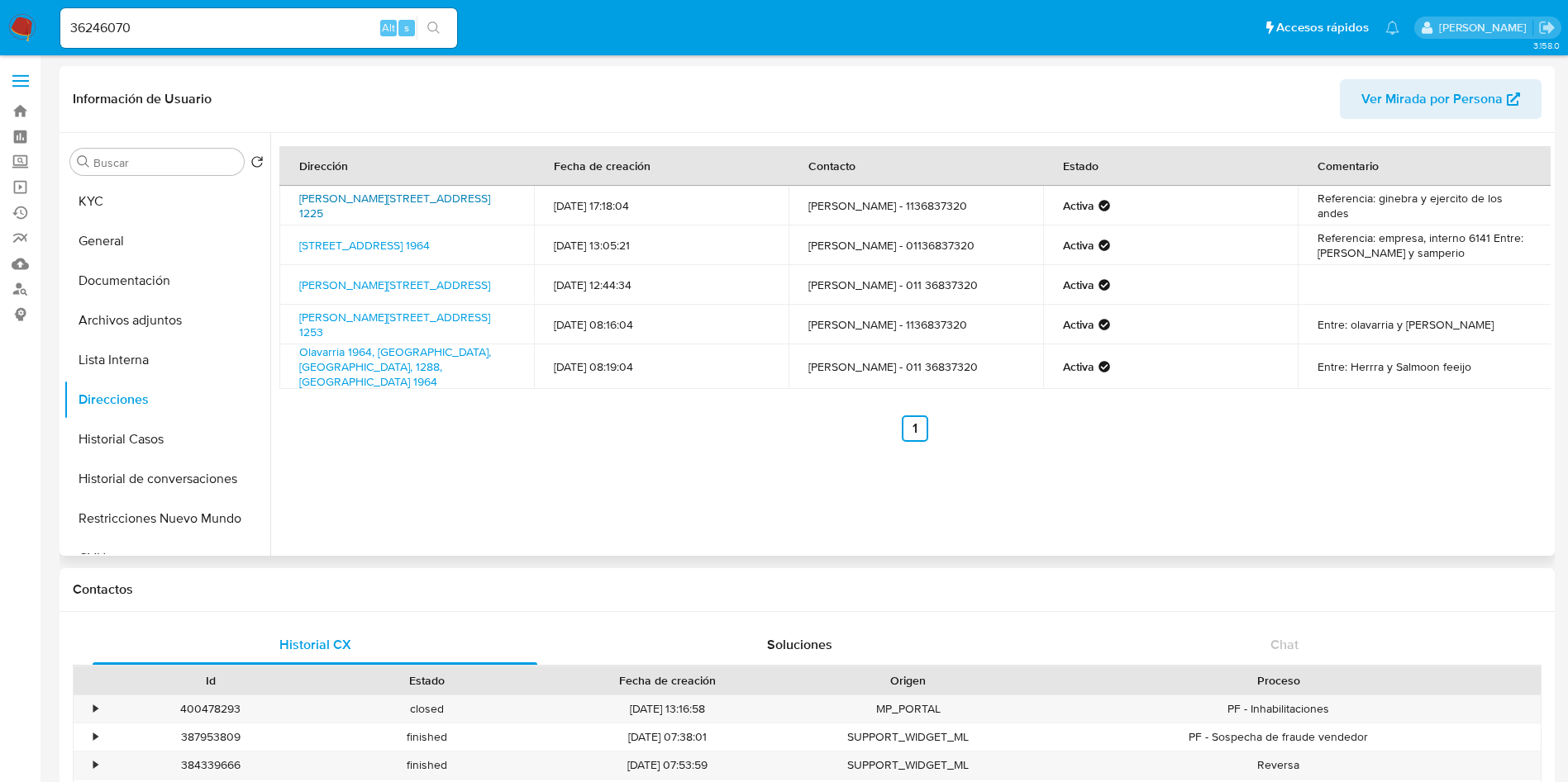
click at [397, 192] on link "Benito Perez Galdos 1225, Villa Centenario, Buenos Aires, 1828, Argentina 1225" at bounding box center [395, 206] width 191 height 32
click at [368, 291] on link "Don Orione 3217, Lanús, Buenos Aires, 1824, Argentina 3217" at bounding box center [395, 285] width 191 height 17
click at [353, 332] on link "Herrera 1253, Barracas, Capital Federal, 1293, Argentina 1253" at bounding box center [395, 325] width 191 height 32
click at [116, 184] on button "KYC" at bounding box center [160, 202] width 194 height 40
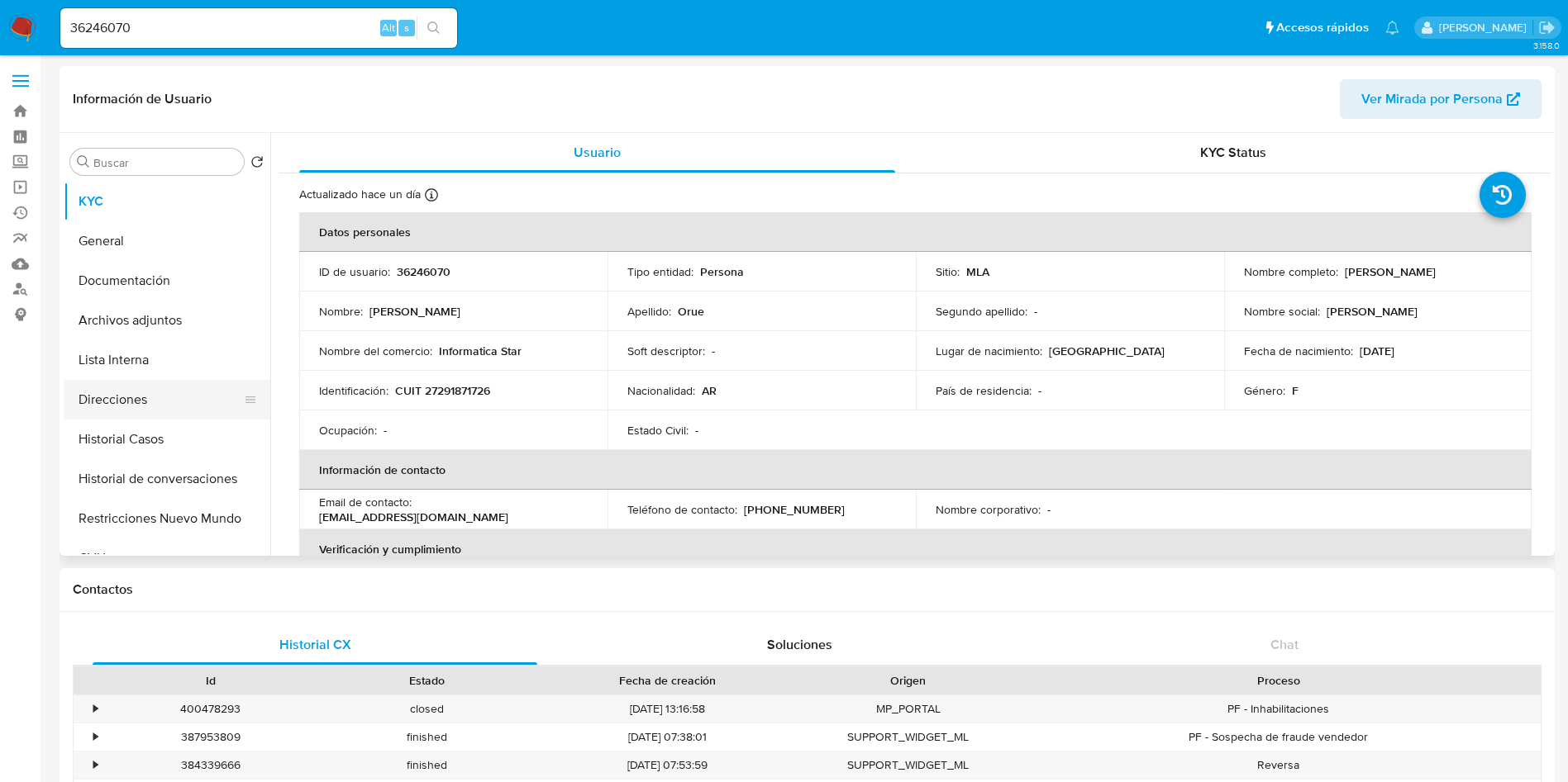
click at [185, 404] on button "Direcciones" at bounding box center [160, 400] width 194 height 40
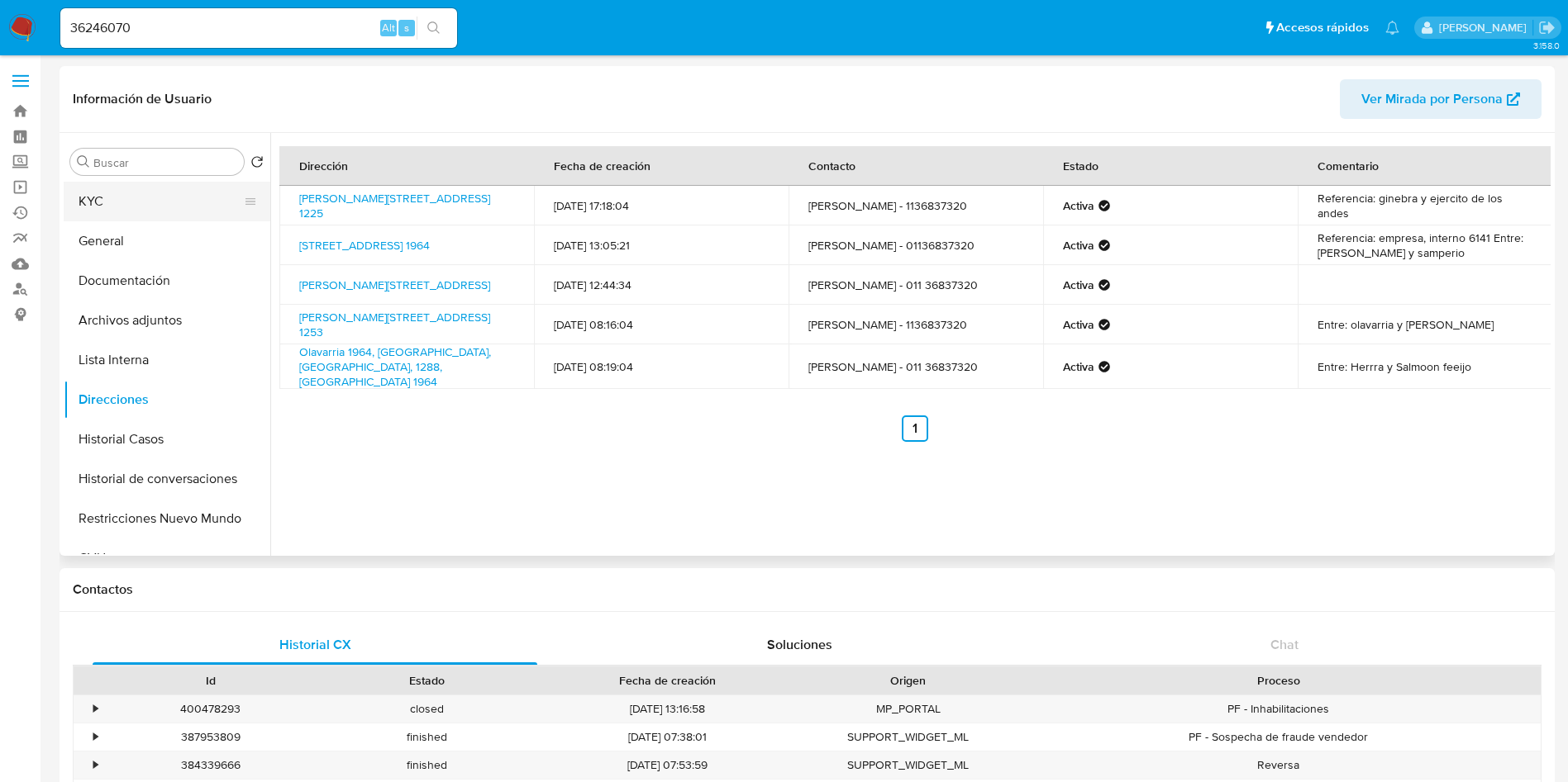
click at [163, 194] on button "KYC" at bounding box center [160, 202] width 194 height 40
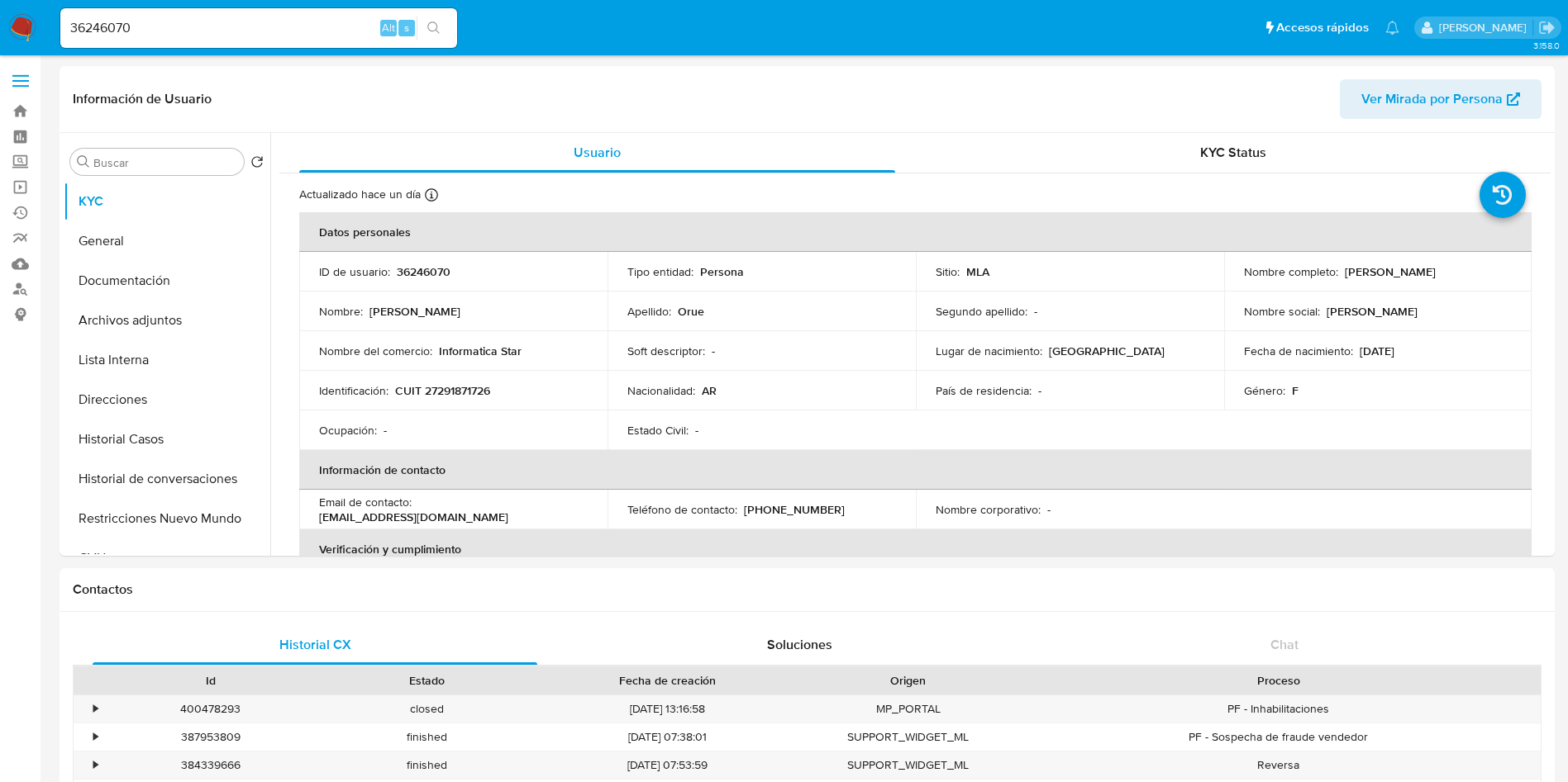
click at [177, 12] on div "36246070 Alt s" at bounding box center [259, 28] width 397 height 40
click at [177, 17] on input "36246070" at bounding box center [259, 28] width 397 height 22
drag, startPoint x: 330, startPoint y: 12, endPoint x: 319, endPoint y: 11, distance: 11.0
click at [332, 11] on div "36246070 Alt s" at bounding box center [259, 28] width 397 height 40
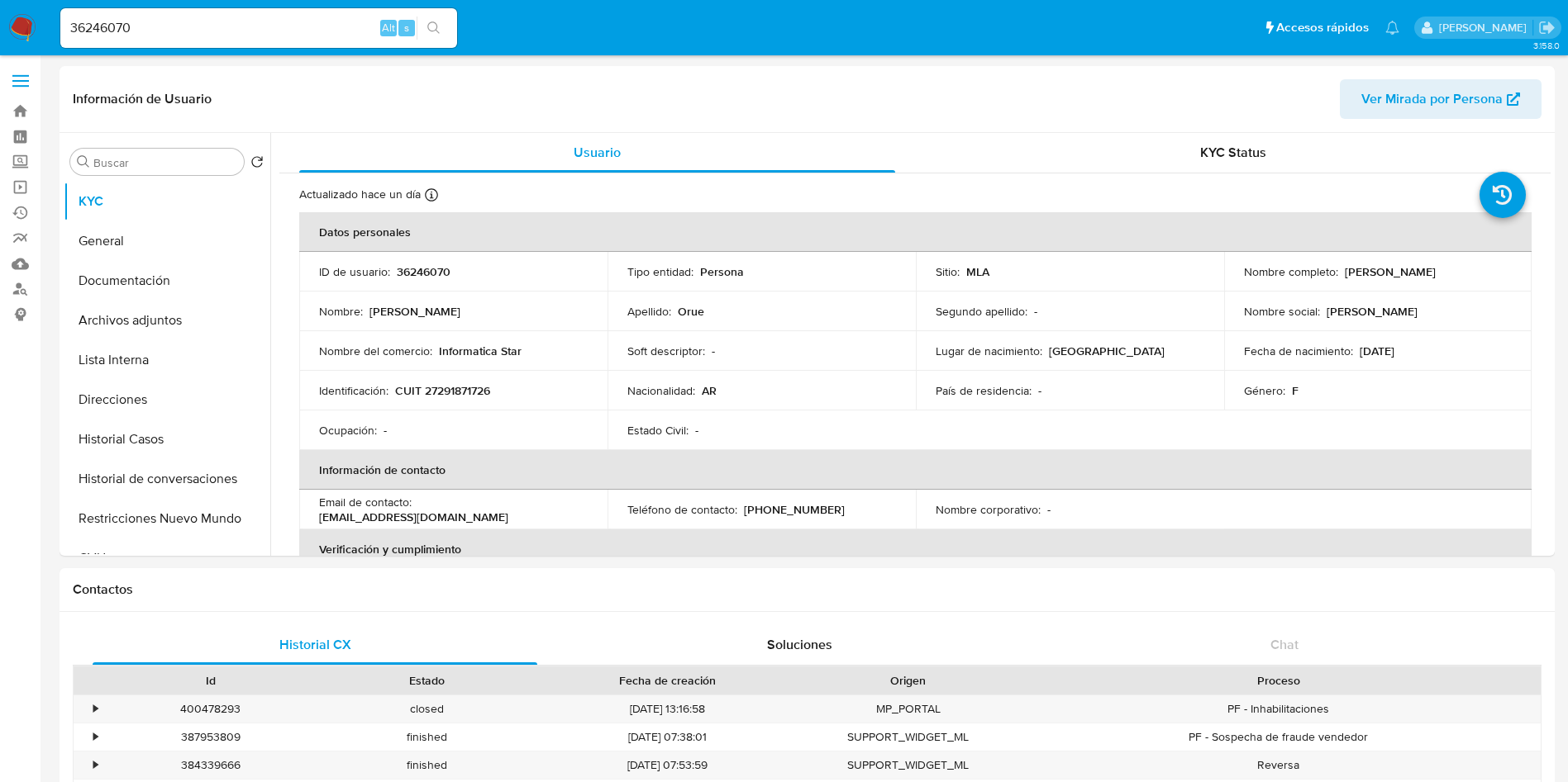
click at [291, 14] on div "36246070 Alt s" at bounding box center [259, 28] width 397 height 40
click at [294, 27] on input "36246070" at bounding box center [259, 28] width 397 height 22
click at [225, 33] on input "36246070" at bounding box center [259, 28] width 397 height 22
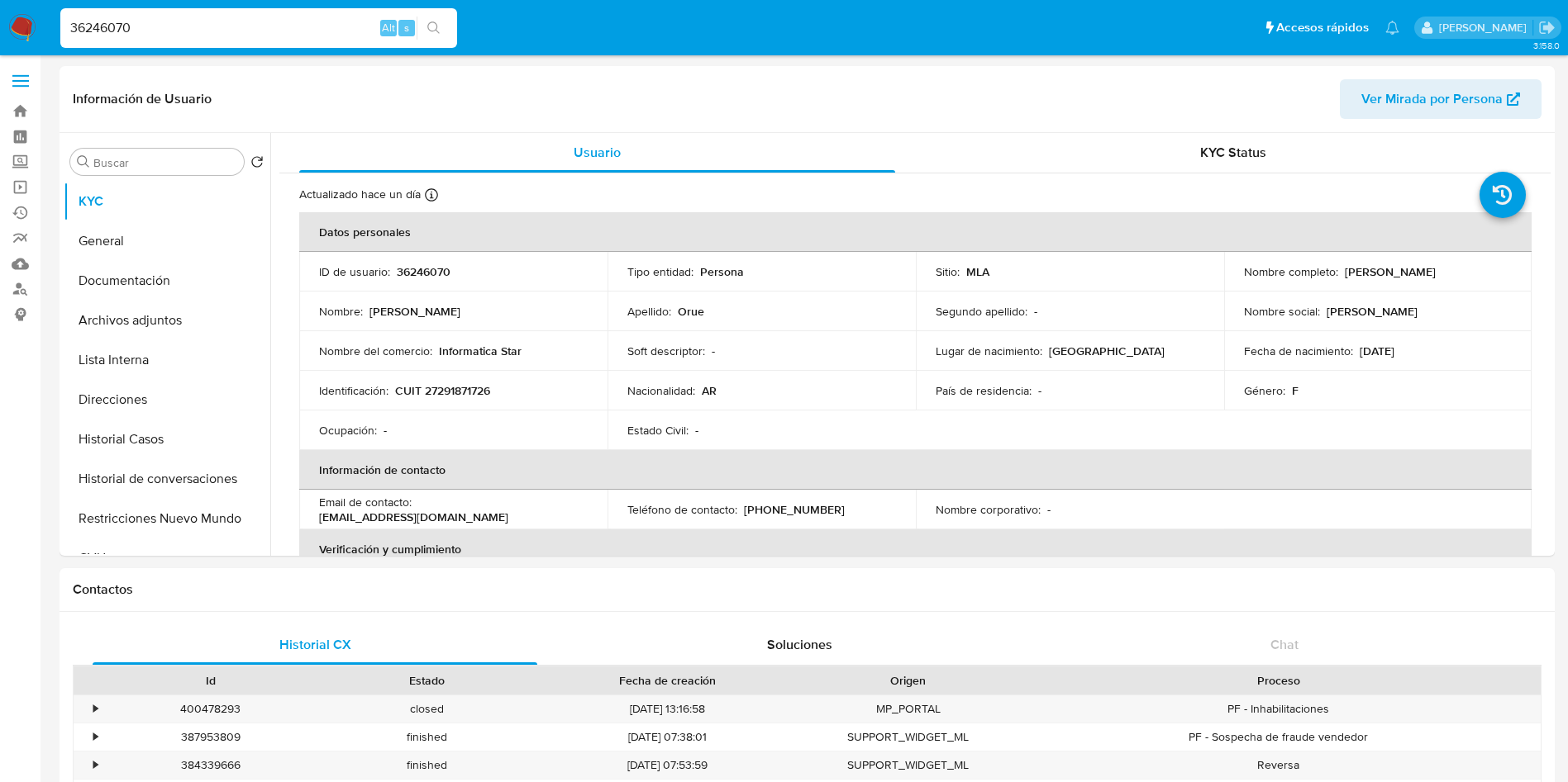
click at [225, 33] on input "36246070" at bounding box center [259, 28] width 397 height 22
paste input "53628834"
type input "353628834"
click at [450, 23] on button "search-icon" at bounding box center [433, 28] width 34 height 23
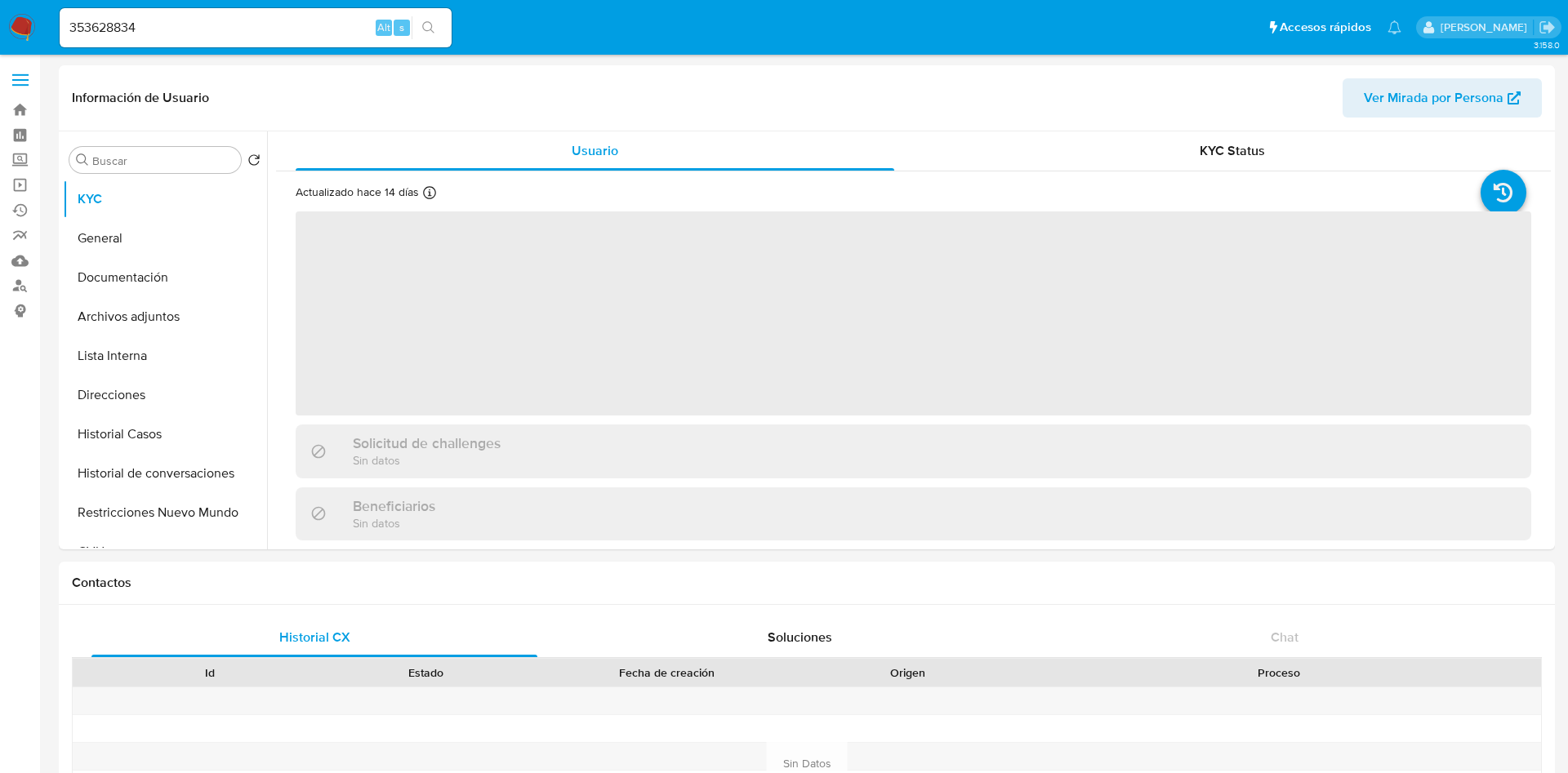
select select "10"
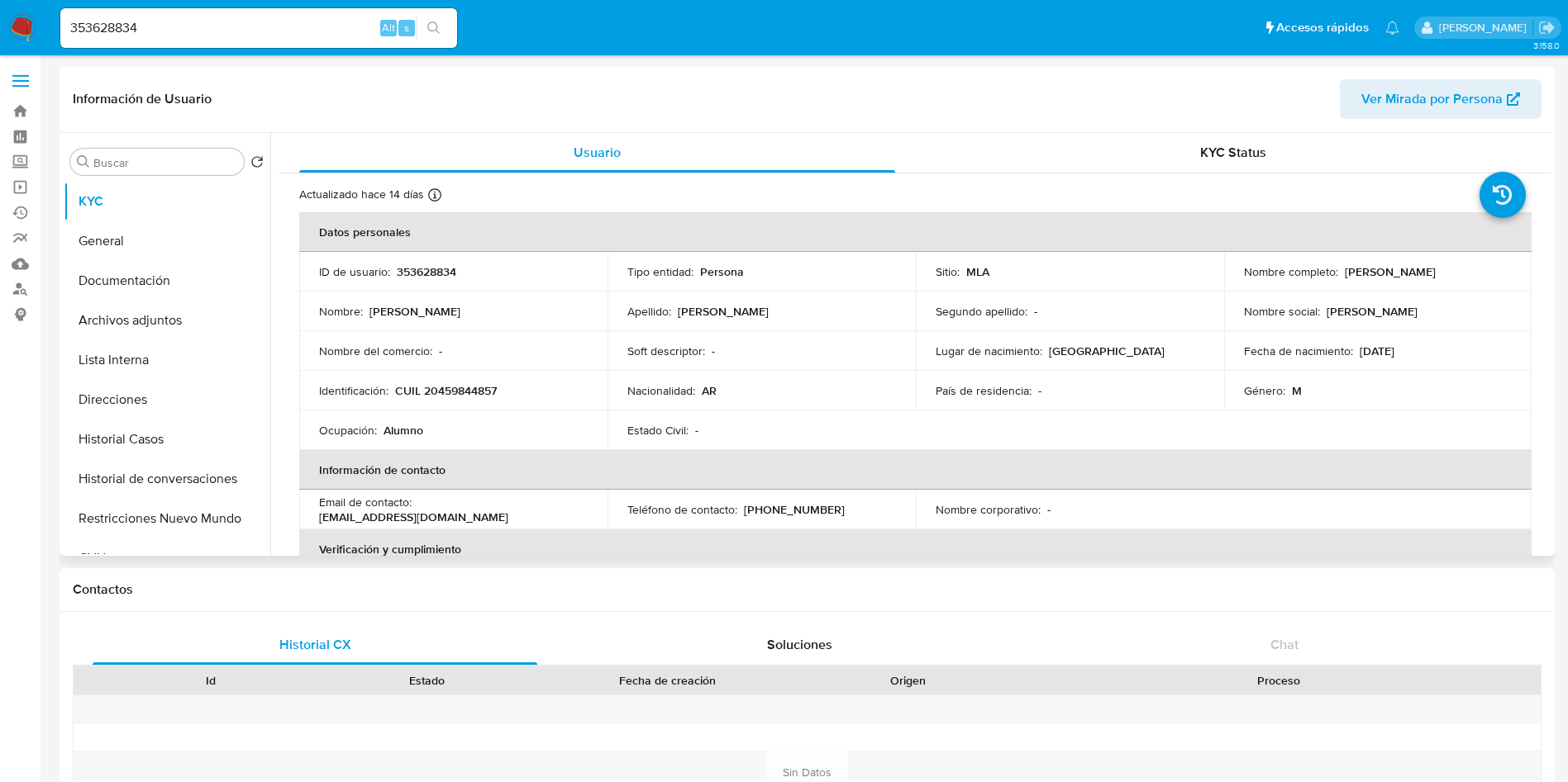
click at [446, 383] on p "CUIL 20459844857" at bounding box center [446, 391] width 101 height 15
click at [446, 386] on p "CUIL 20459844857" at bounding box center [446, 391] width 101 height 15
copy p "20459844857"
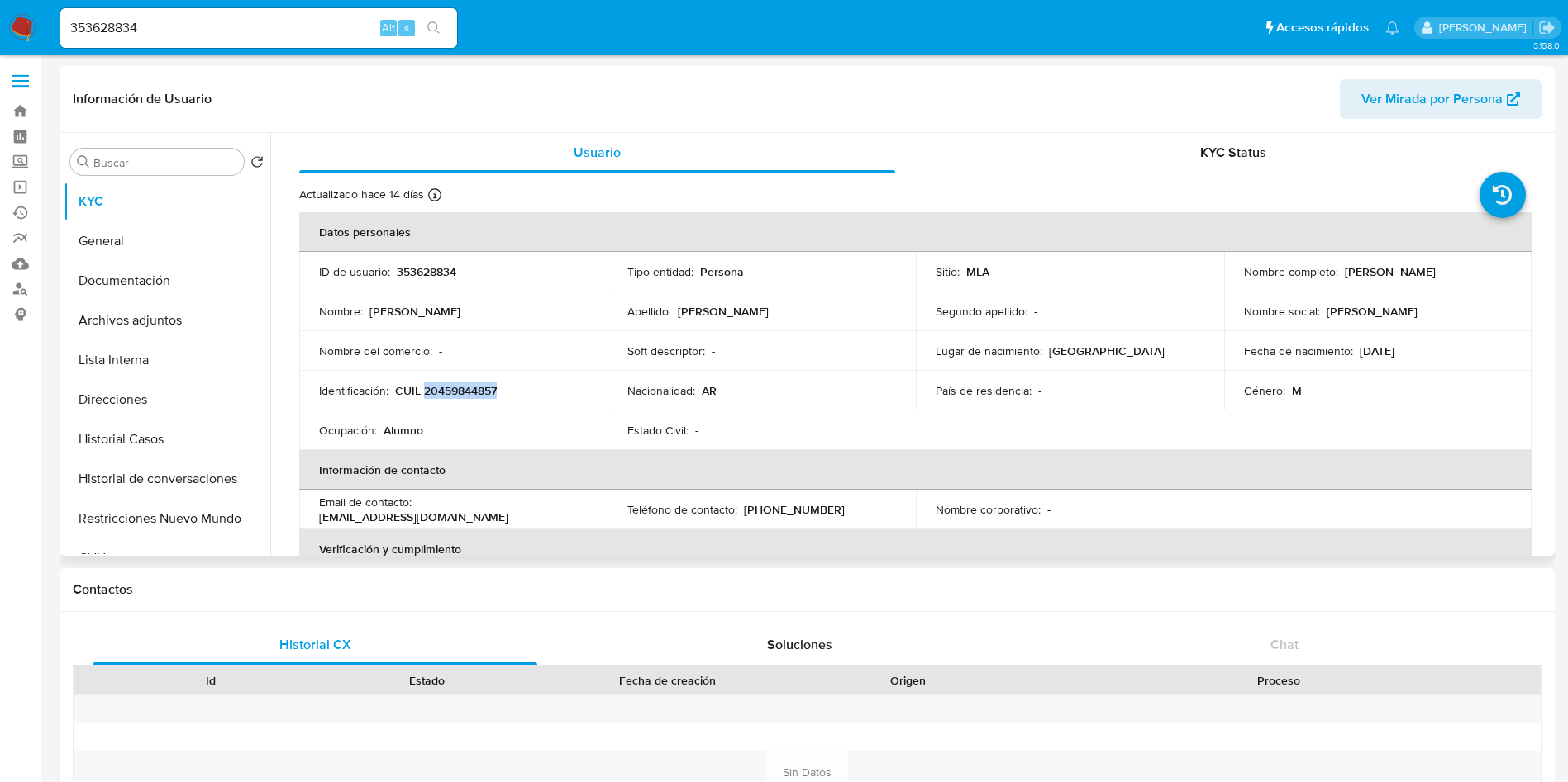
click at [441, 383] on p "CUIL 20459844857" at bounding box center [446, 391] width 101 height 15
click at [441, 392] on p "CUIL 20459844857" at bounding box center [446, 391] width 101 height 15
copy p "20459844857"
click at [456, 385] on p "CUIL 20459844857" at bounding box center [446, 391] width 101 height 15
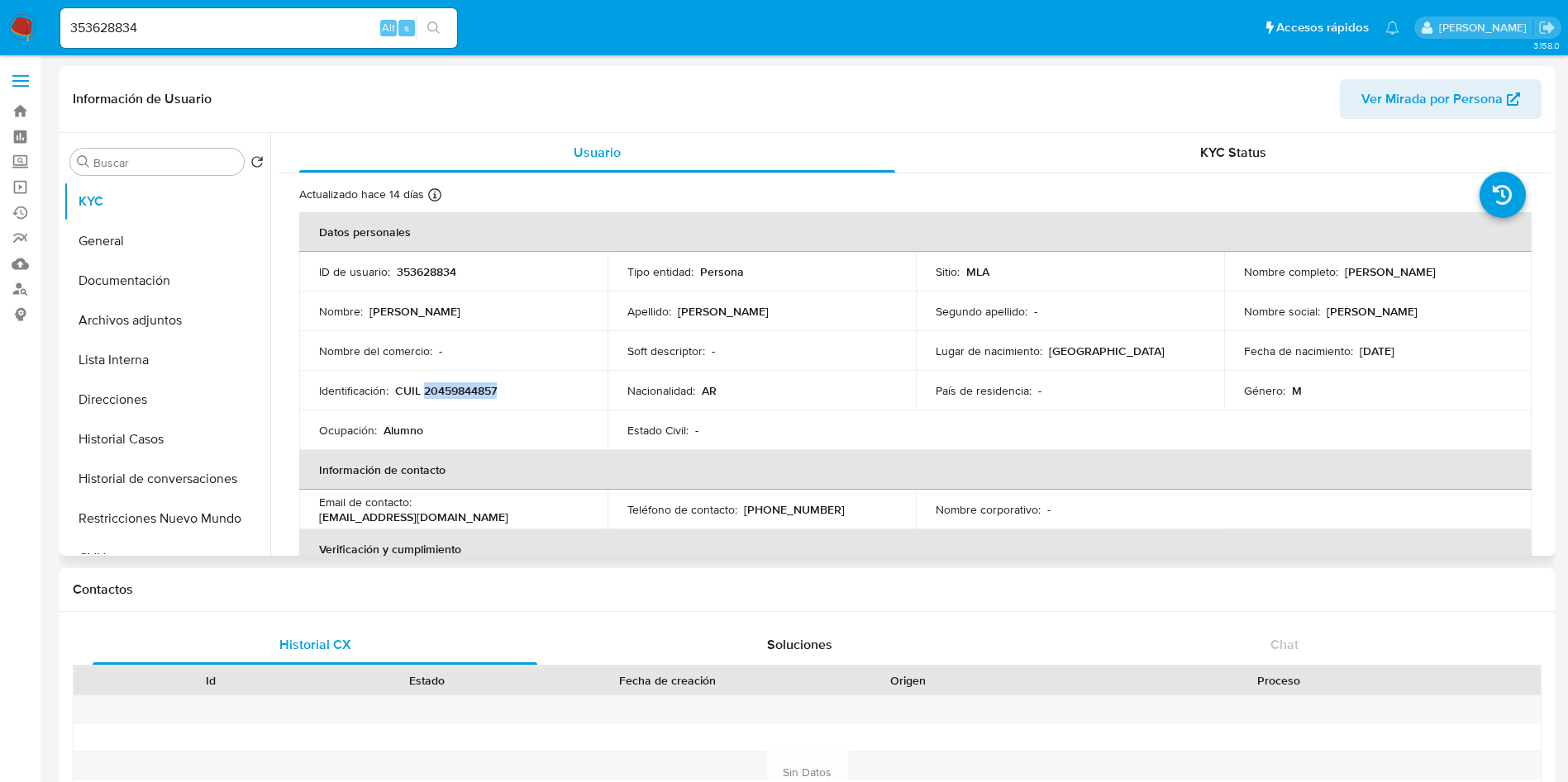
click at [456, 385] on p "CUIL 20459844857" at bounding box center [446, 391] width 101 height 15
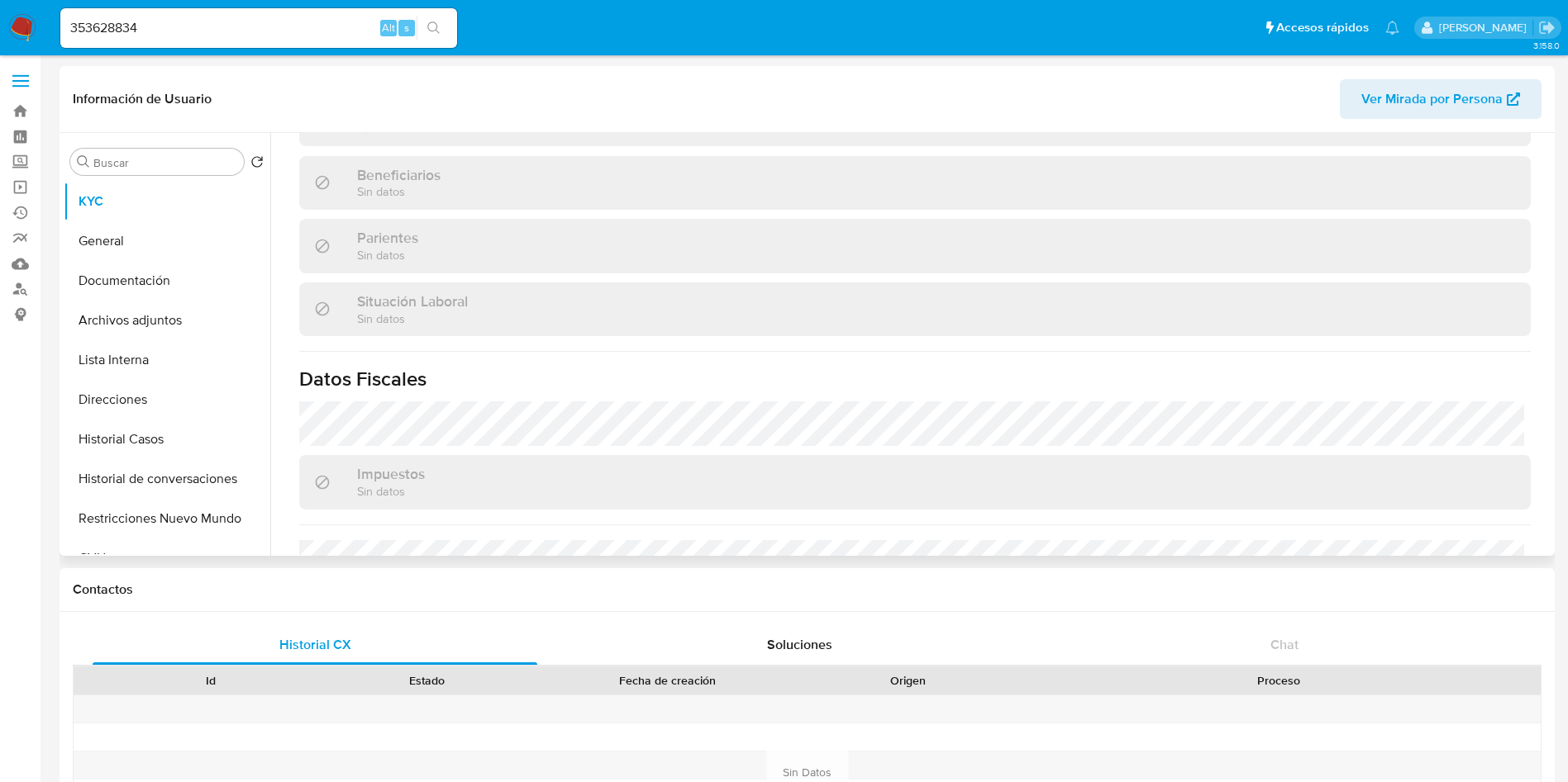
scroll to position [870, 0]
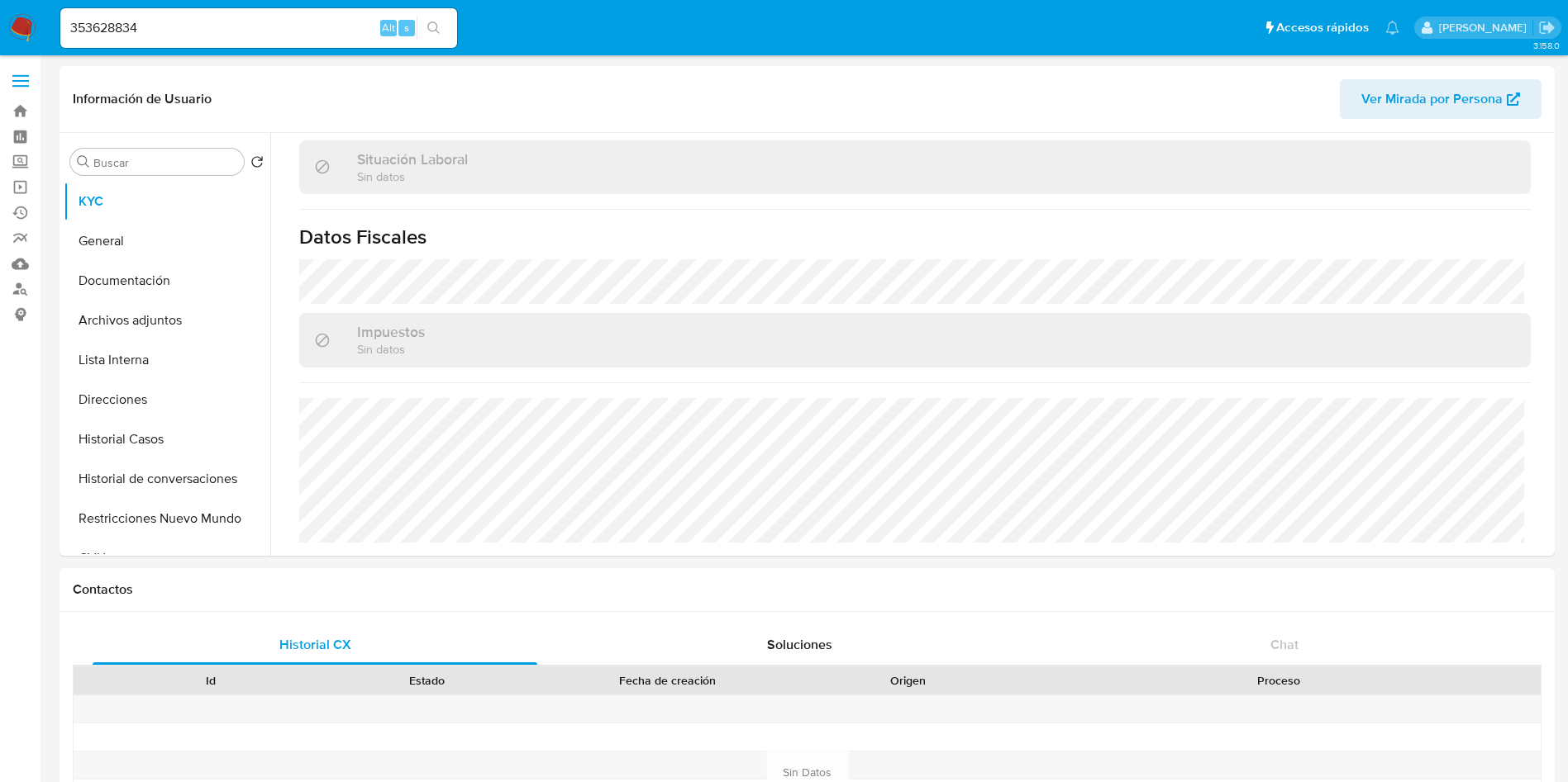
click at [243, 37] on input "353628834" at bounding box center [259, 28] width 397 height 22
paste input "247270145"
type input "247270145"
click at [427, 36] on button "search-icon" at bounding box center [433, 28] width 34 height 23
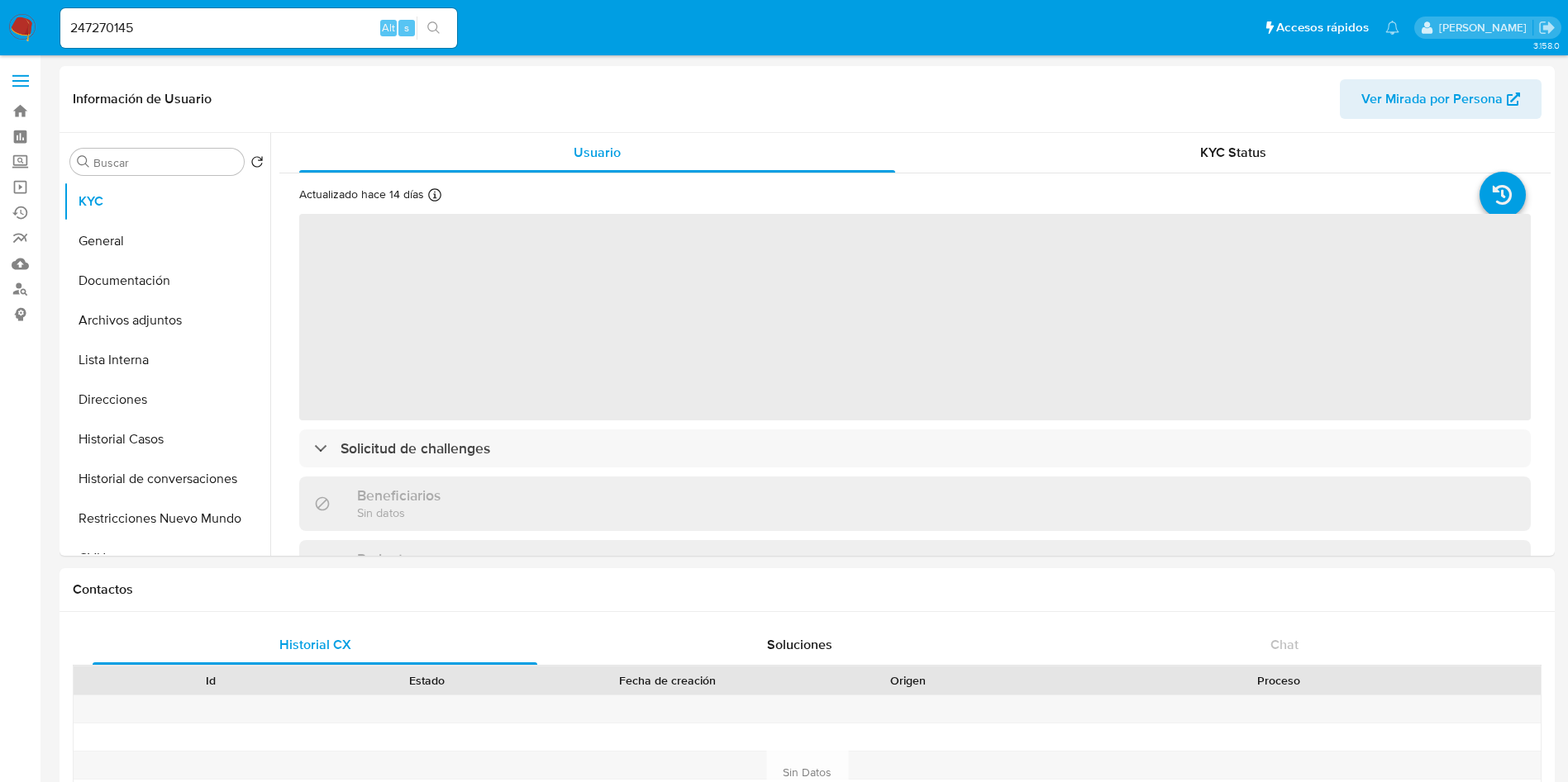
select select "10"
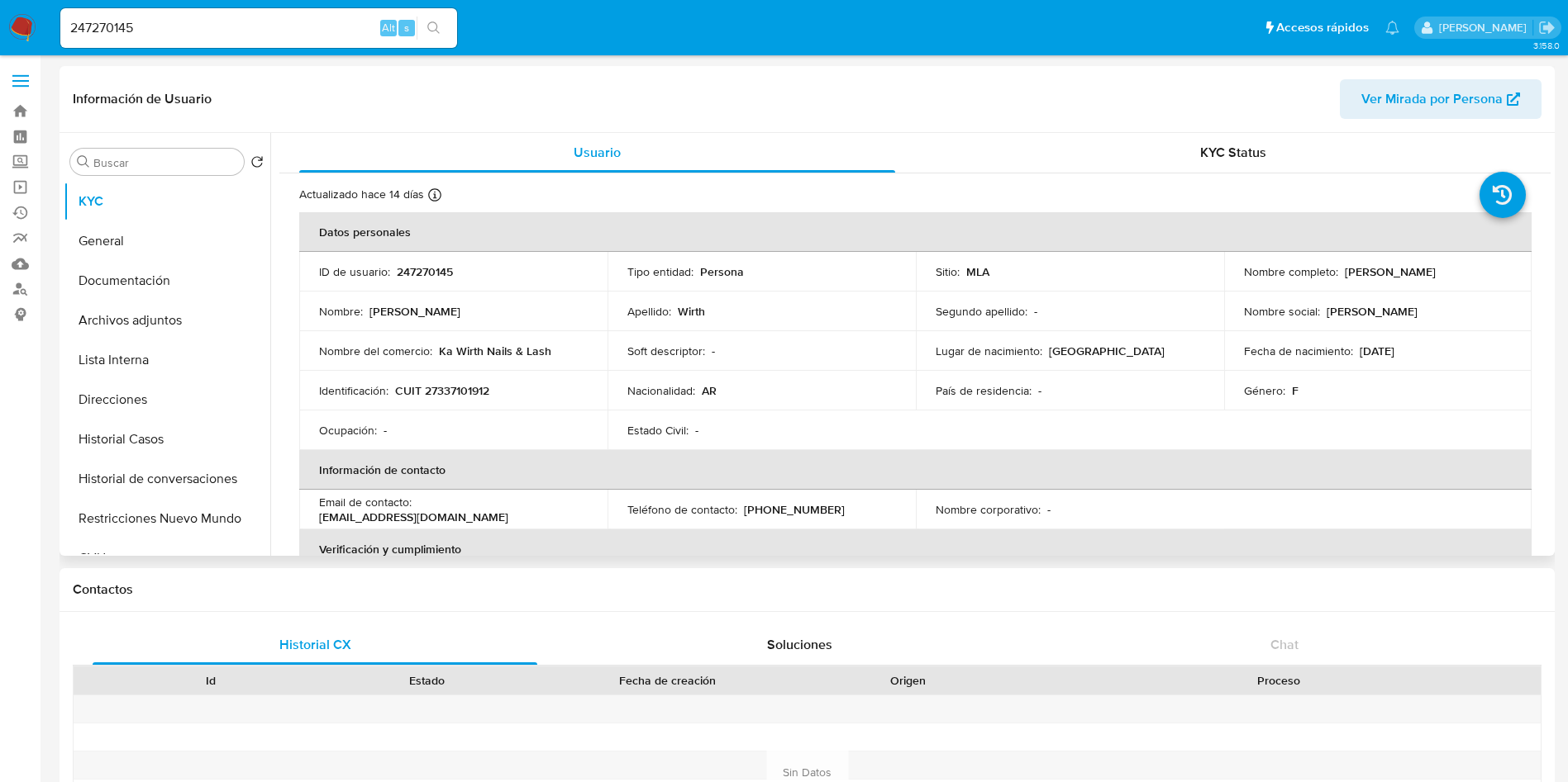
click at [765, 355] on div "Soft descriptor : -" at bounding box center [762, 352] width 269 height 15
click at [421, 279] on p "247270145" at bounding box center [425, 272] width 57 height 15
copy p "247270145"
click at [445, 401] on td "Identificación : CUIT 27337101912" at bounding box center [453, 391] width 308 height 40
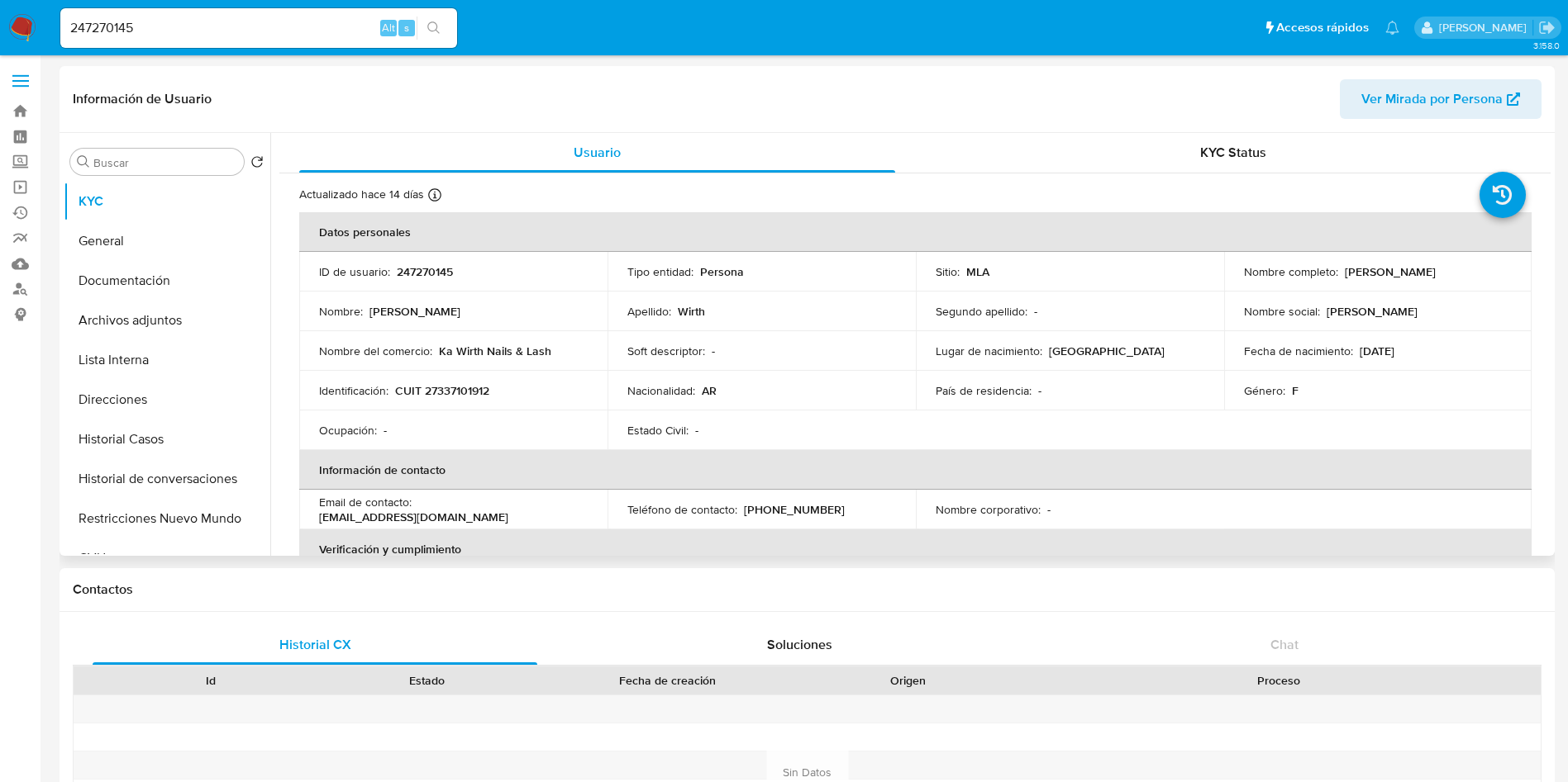
click at [445, 401] on td "Identificación : CUIT 27337101912" at bounding box center [453, 391] width 308 height 40
click at [455, 396] on p "CUIT 27337101912" at bounding box center [441, 391] width 94 height 15
copy p "27337101912"
drag, startPoint x: 440, startPoint y: 346, endPoint x: 562, endPoint y: 355, distance: 122.3
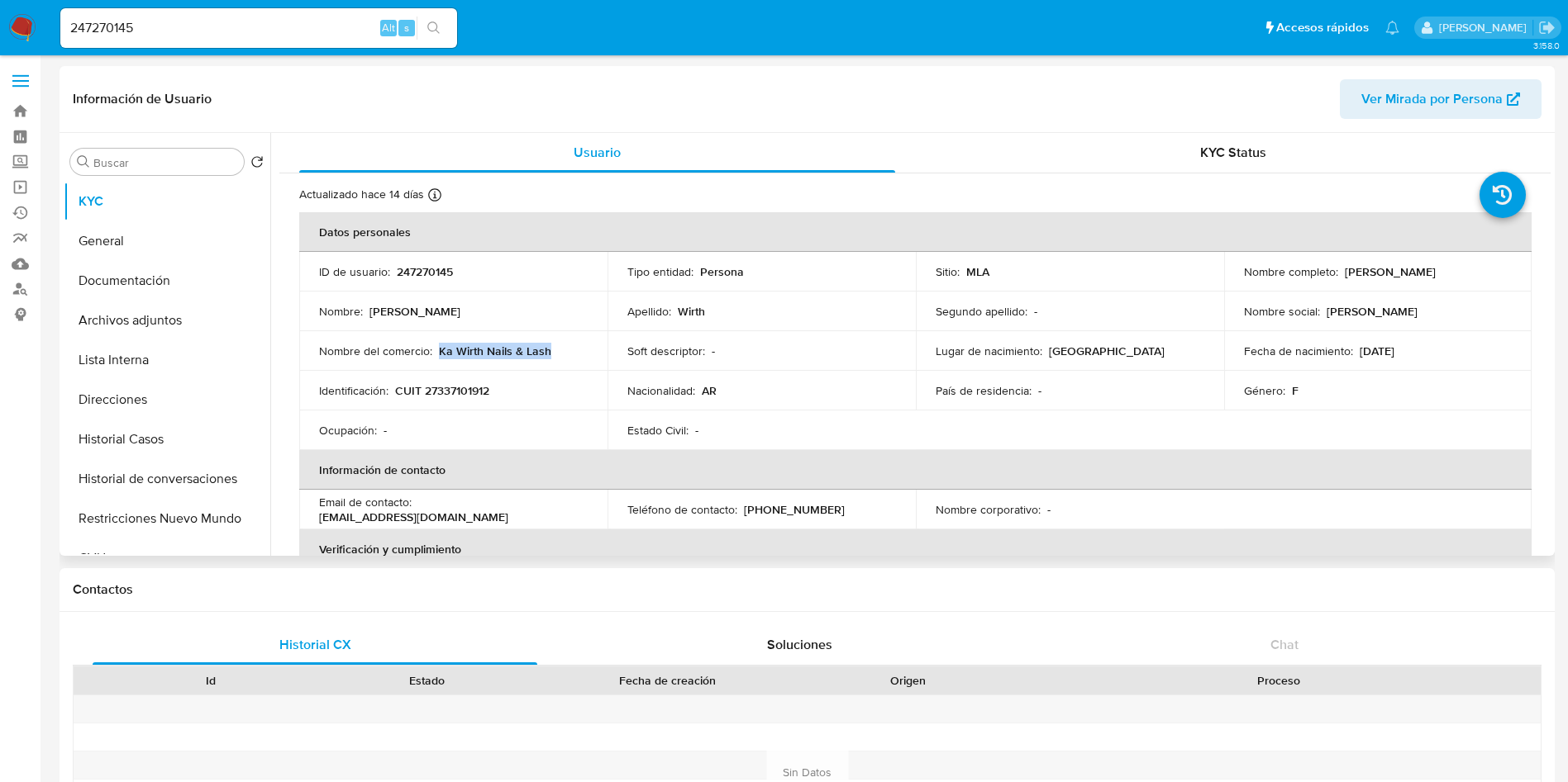
click at [562, 355] on div "Nombre del comercio : Ka Wirth Nails & Lash" at bounding box center [453, 352] width 269 height 15
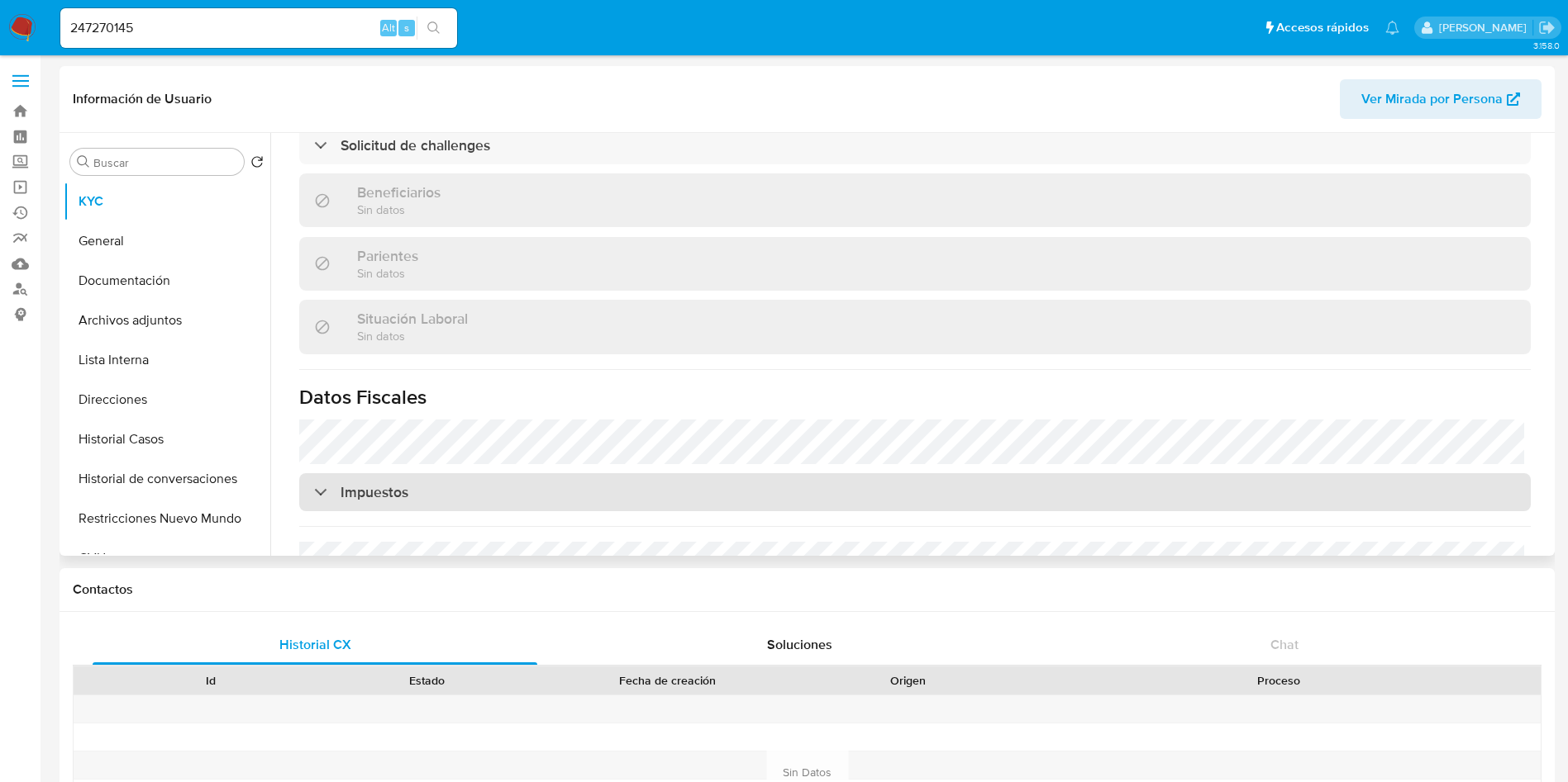
scroll to position [869, 0]
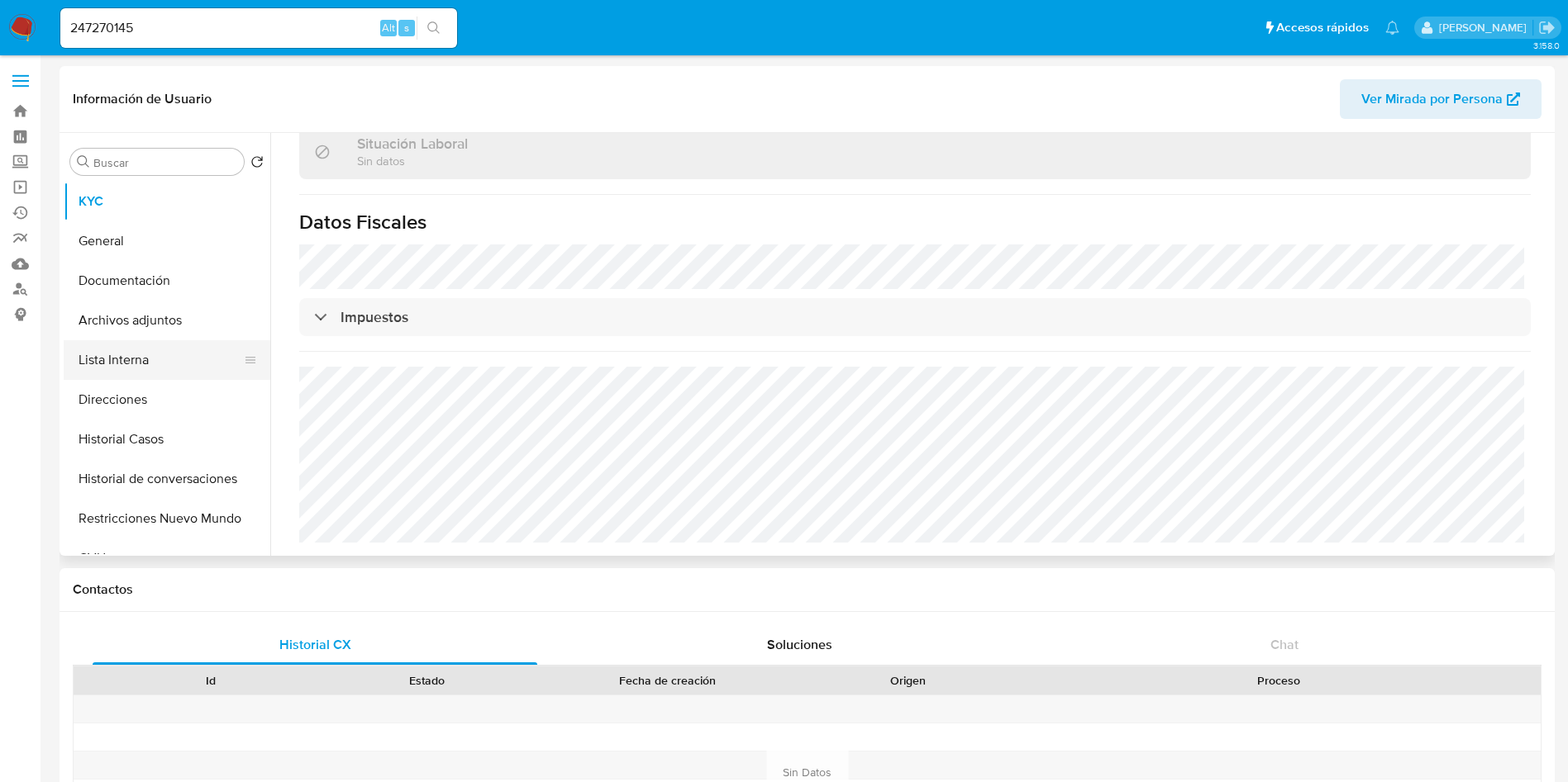
click at [173, 371] on button "Lista Interna" at bounding box center [160, 361] width 194 height 40
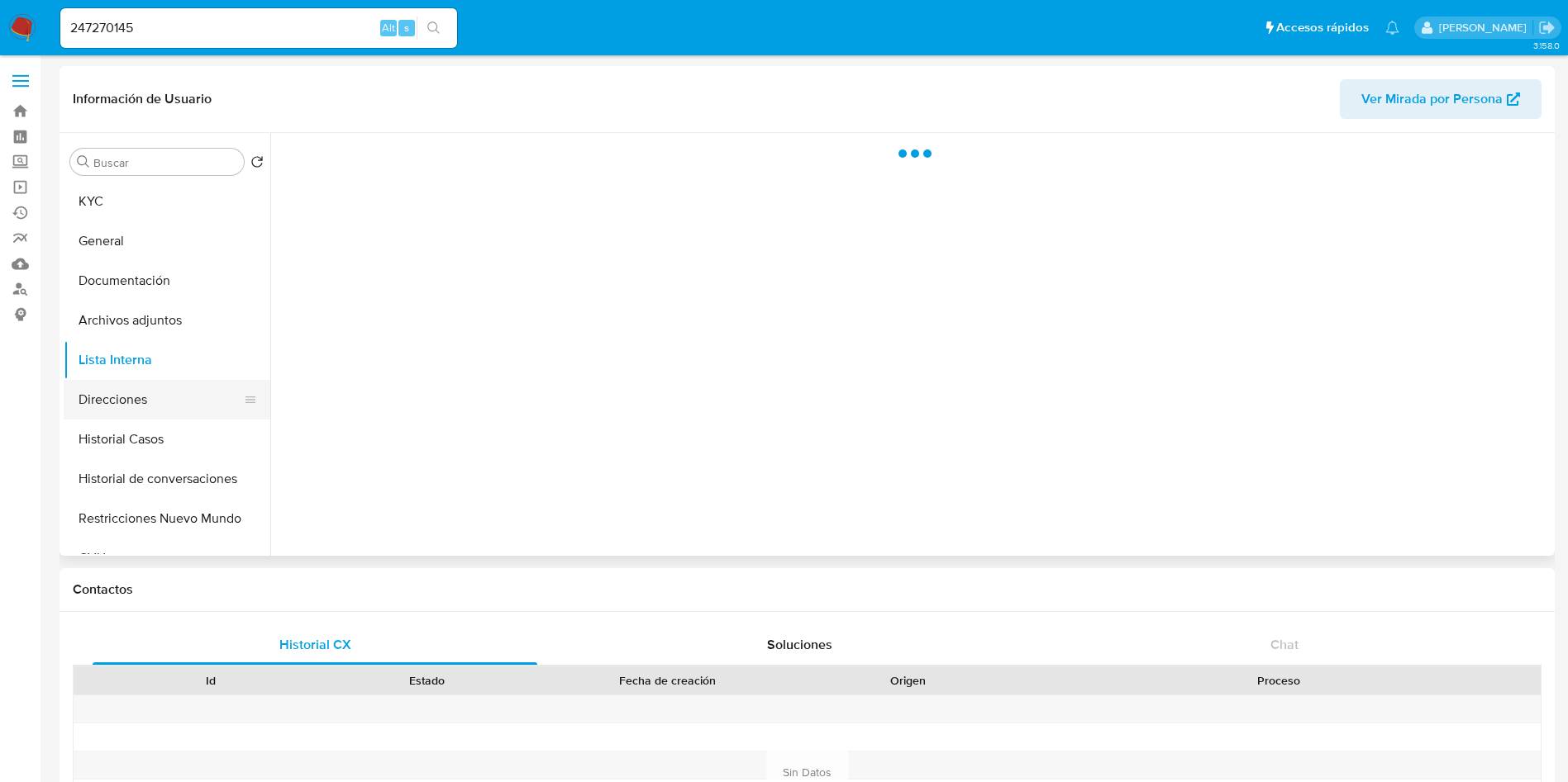
scroll to position [0, 0]
click at [160, 388] on button "Direcciones" at bounding box center [160, 400] width 194 height 40
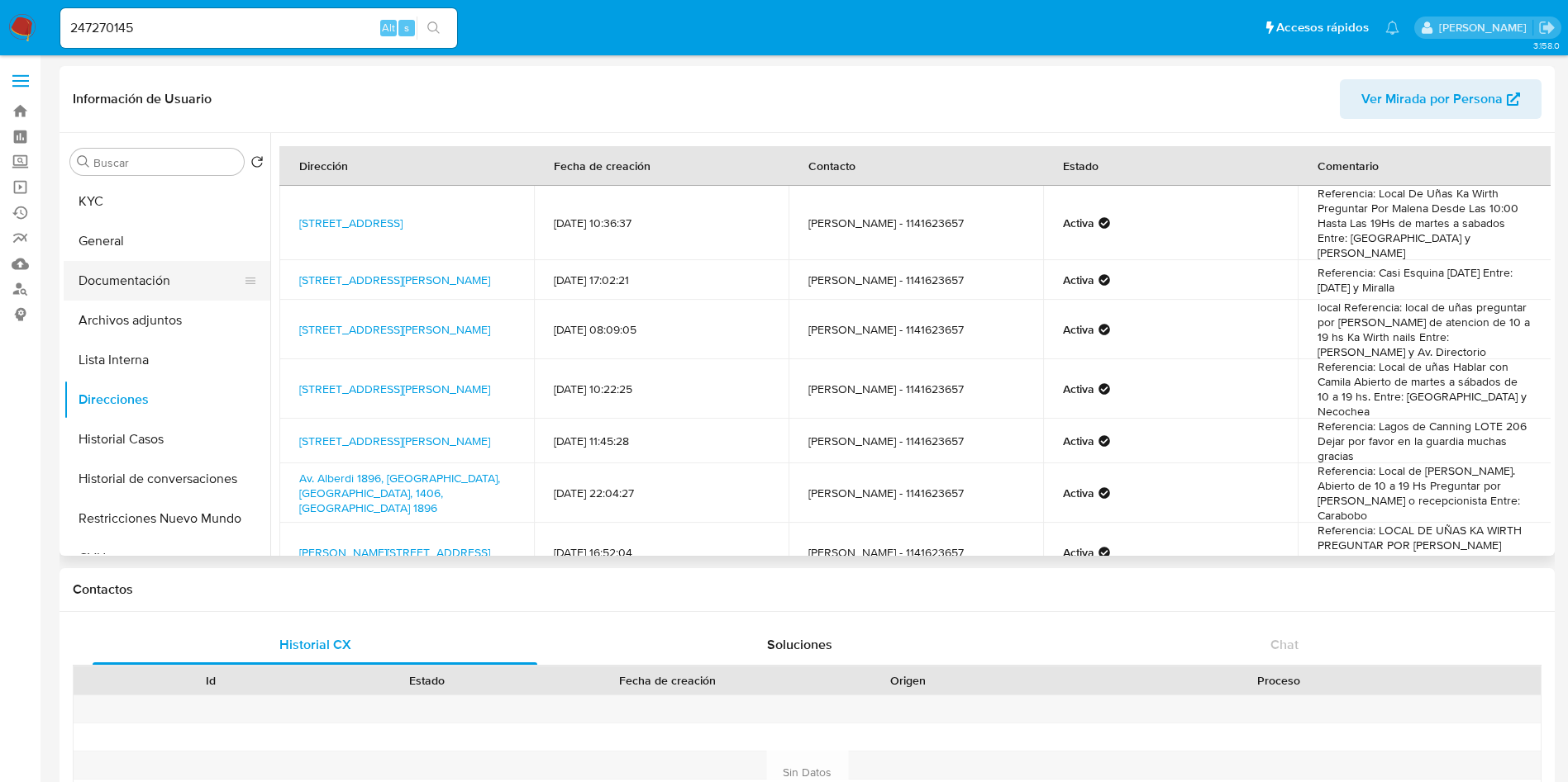
click at [145, 274] on button "Documentación" at bounding box center [160, 281] width 194 height 40
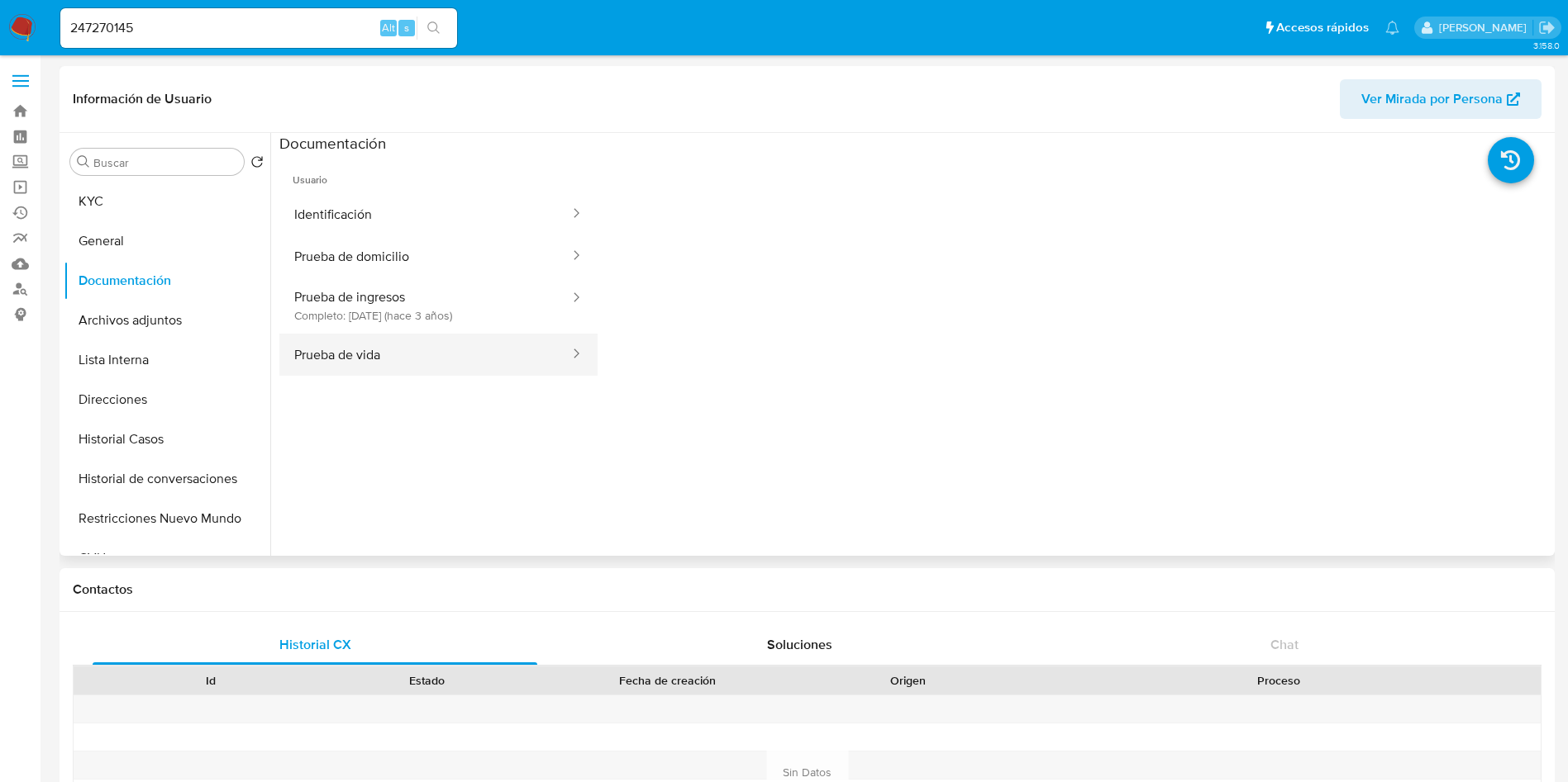
click at [353, 340] on button "Prueba de vida" at bounding box center [425, 355] width 292 height 42
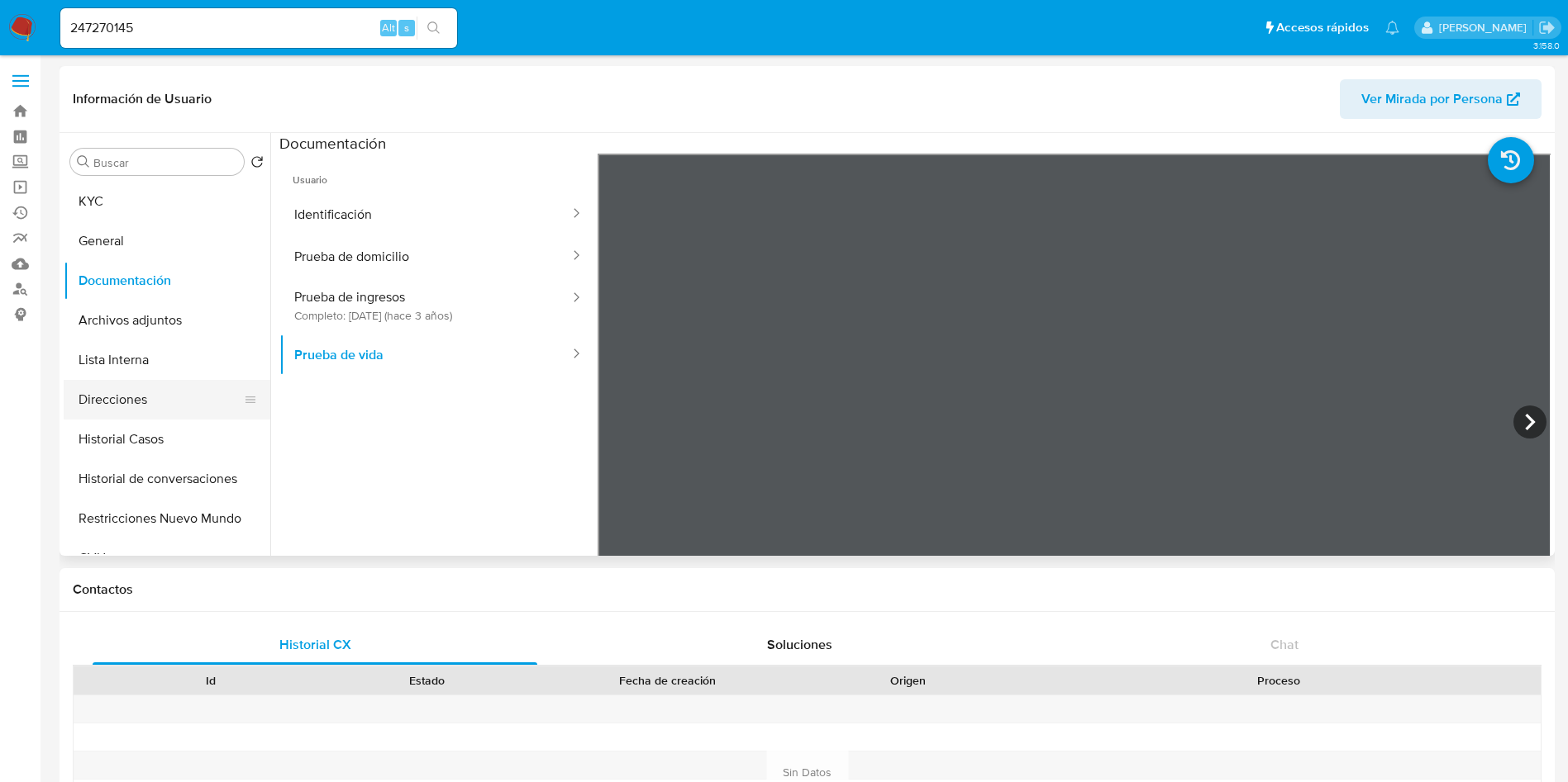
click at [148, 412] on button "Direcciones" at bounding box center [160, 400] width 194 height 40
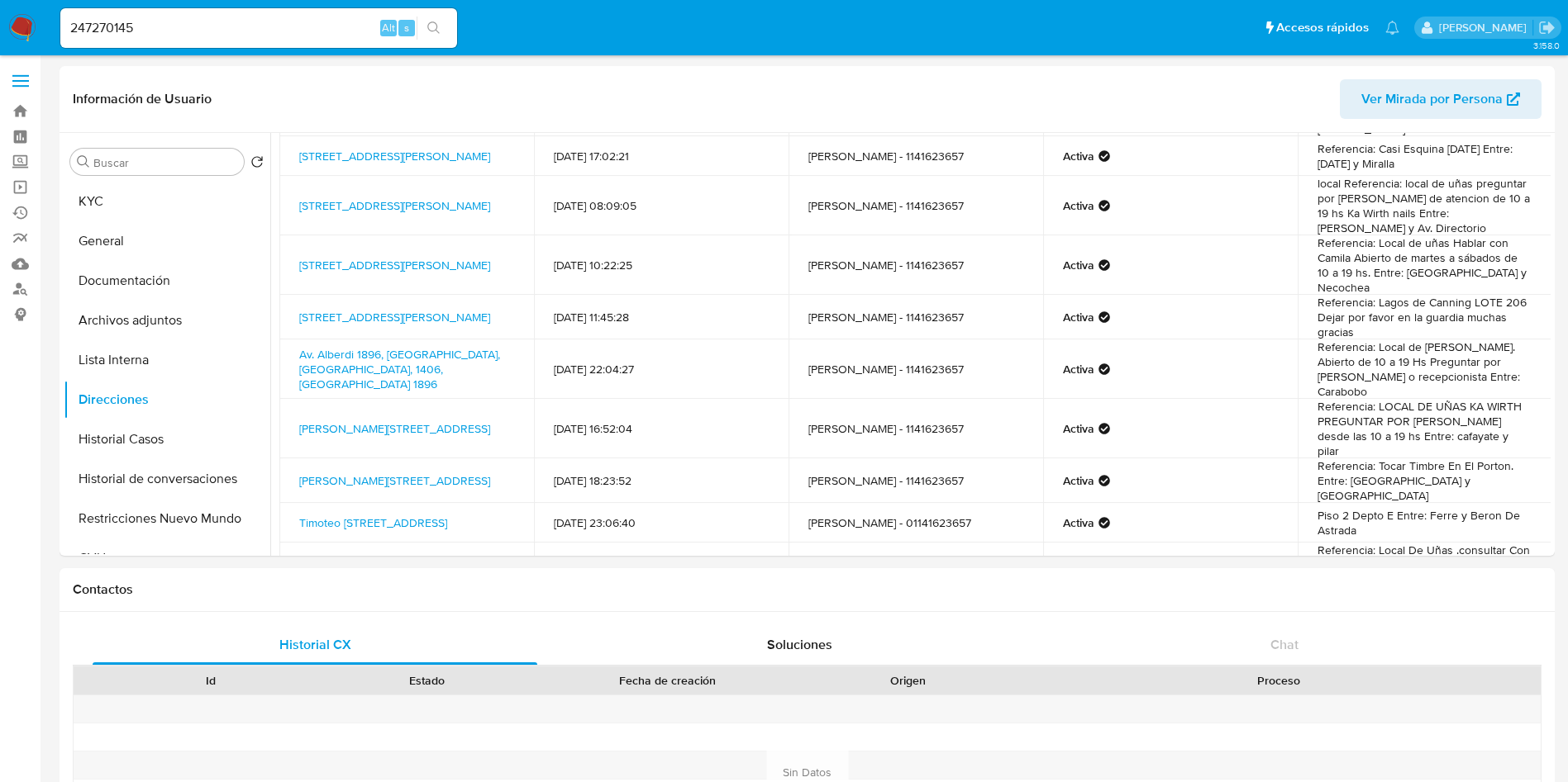
scroll to position [165, 0]
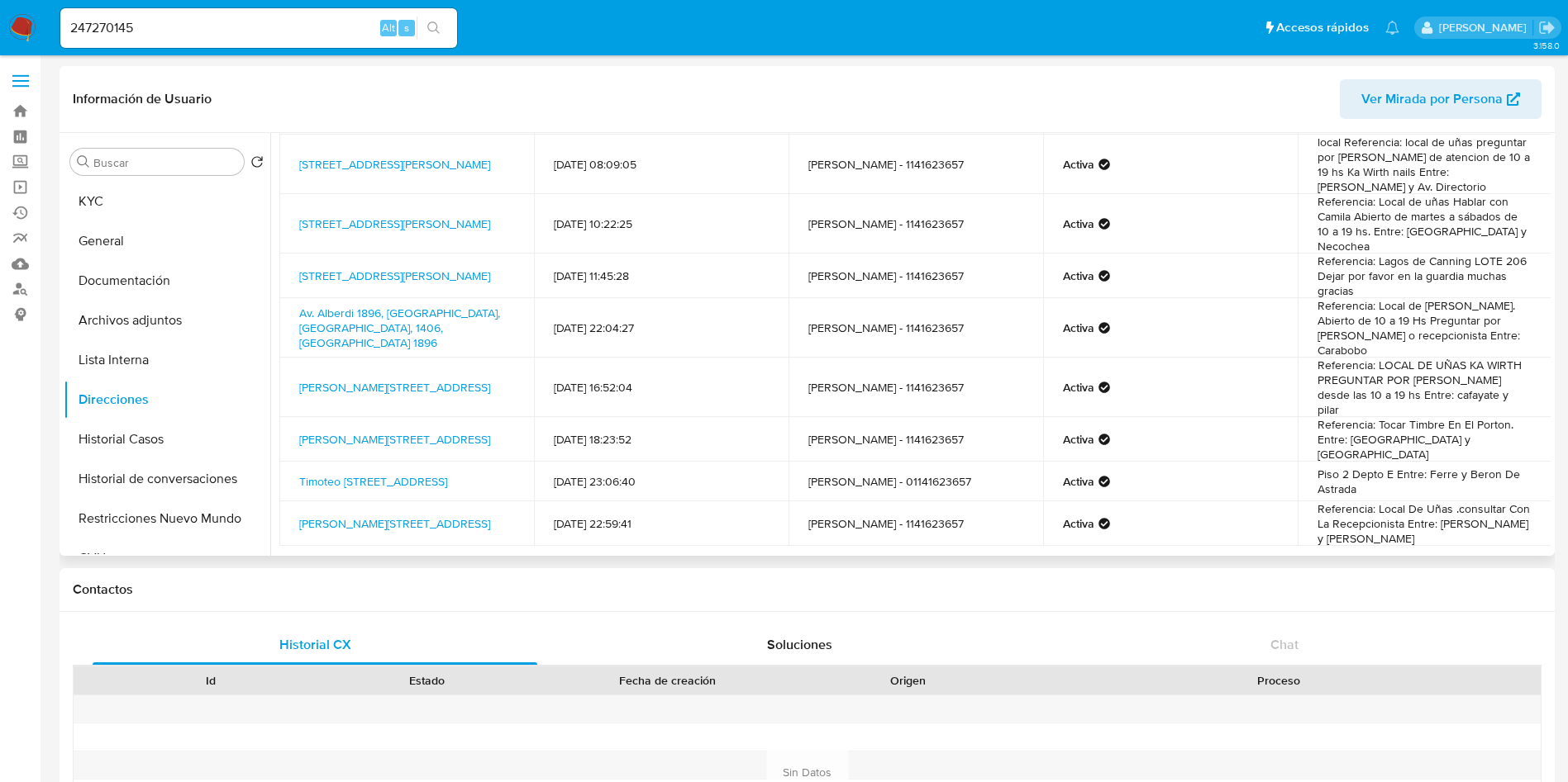
click at [961, 579] on span "Siguiente" at bounding box center [939, 586] width 56 height 13
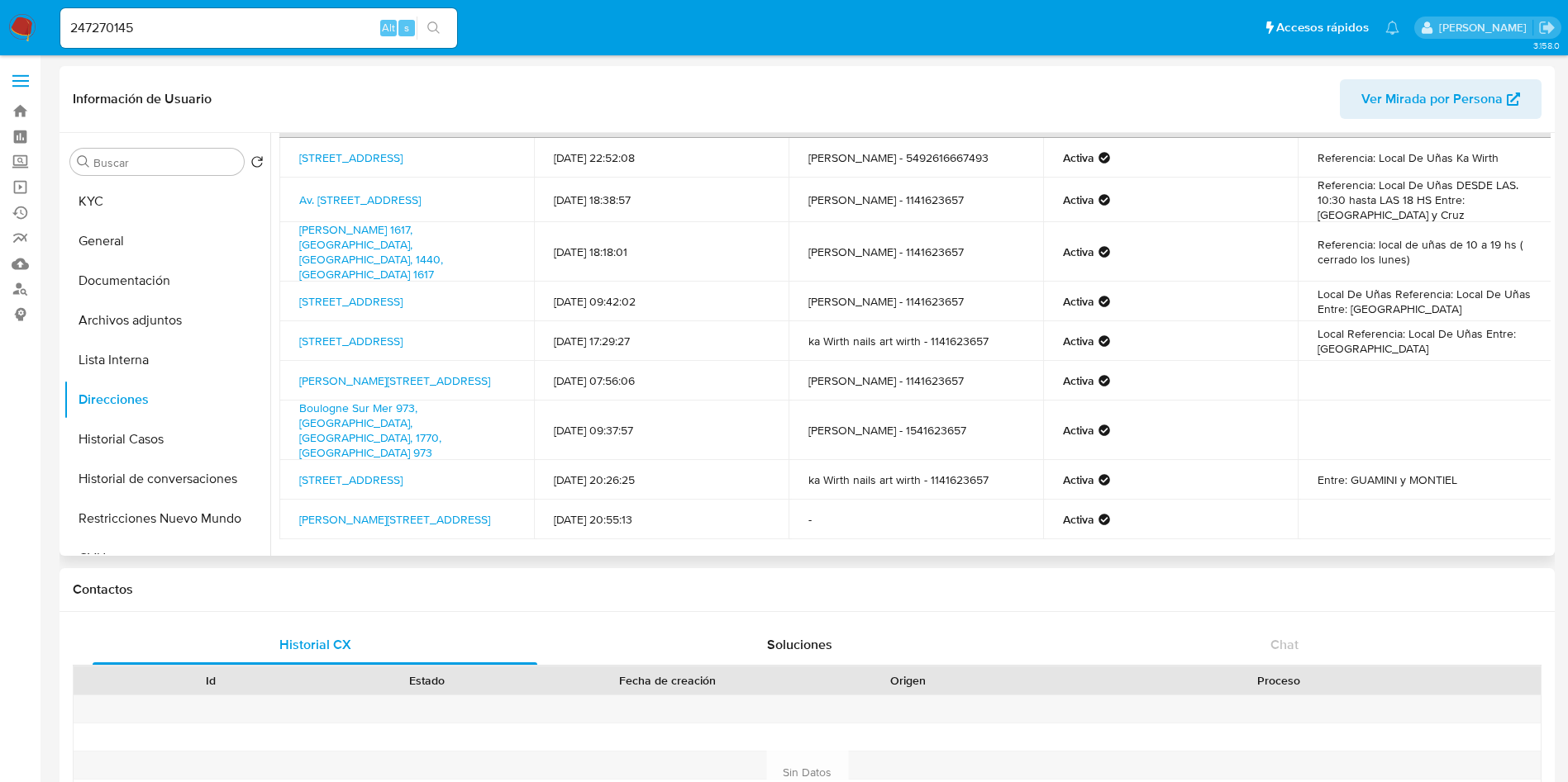
scroll to position [71, 0]
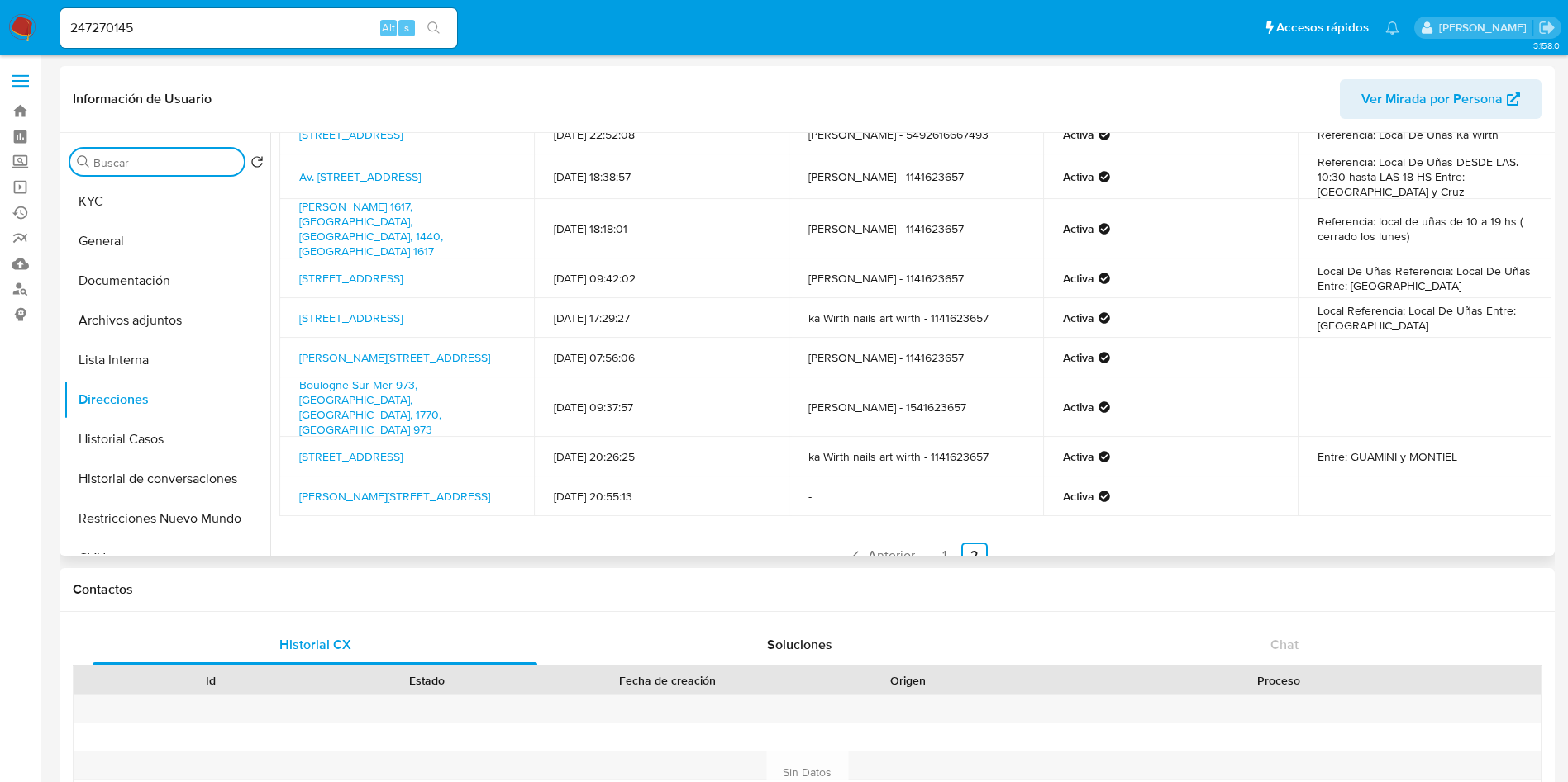
click at [151, 170] on div "Buscar" at bounding box center [156, 162] width 174 height 27
click at [149, 182] on button "KYC" at bounding box center [160, 202] width 194 height 40
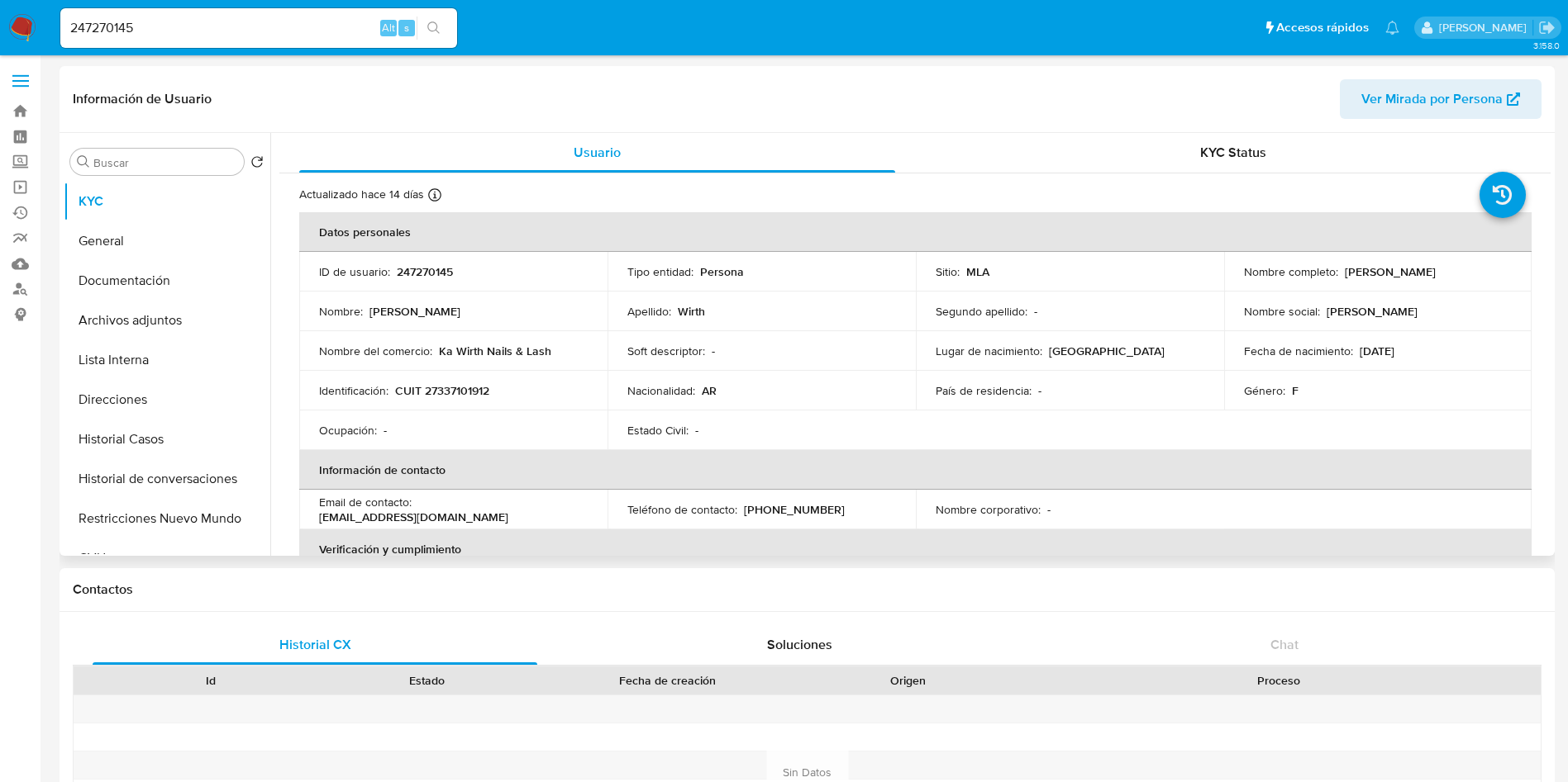
click at [454, 394] on p "CUIT 27337101912" at bounding box center [441, 391] width 94 height 15
click at [289, 24] on input "247270145" at bounding box center [259, 28] width 397 height 22
paste input "13622836"
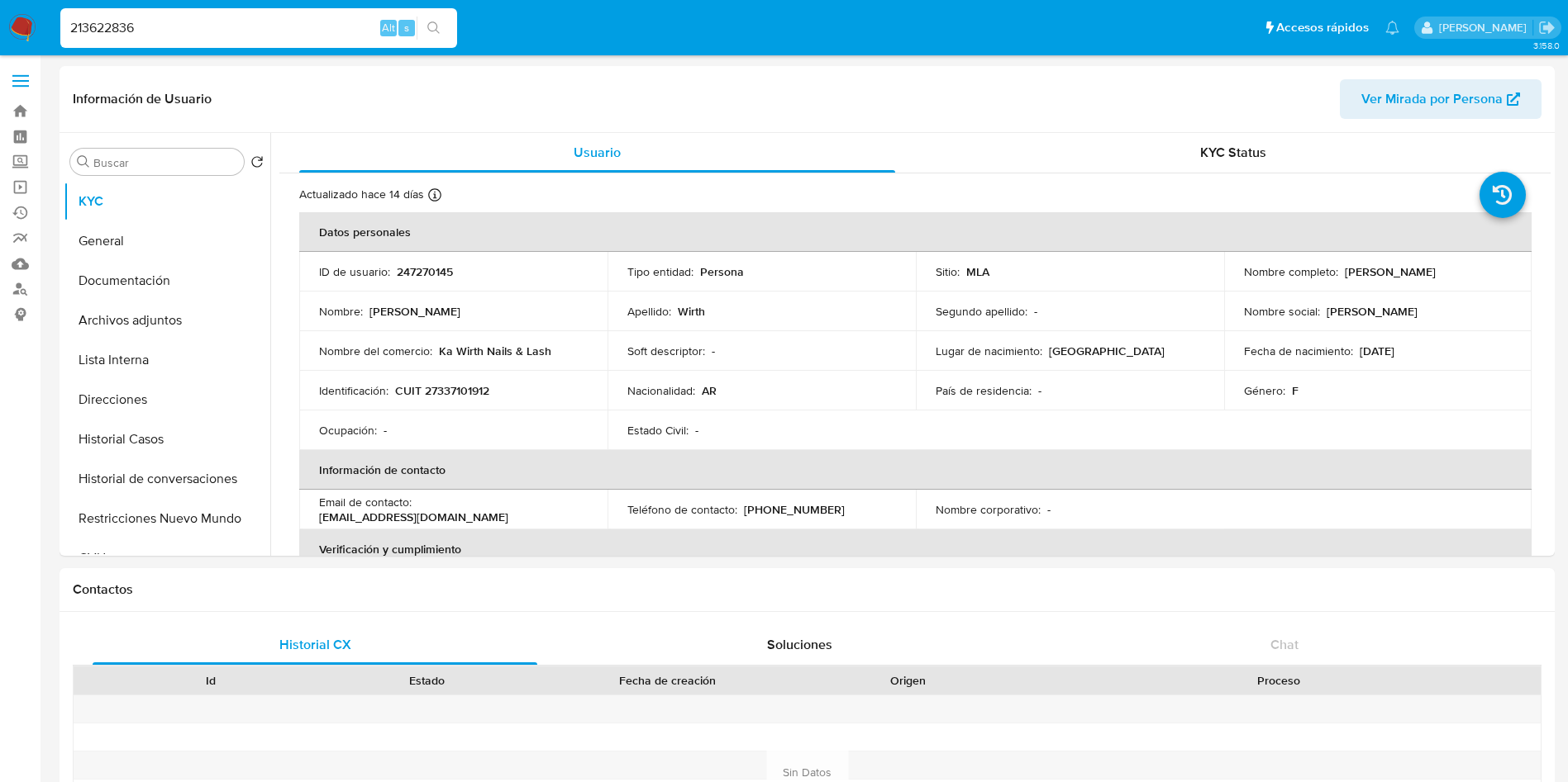
type input "213622836"
click at [170, 428] on button "Historial Casos" at bounding box center [160, 440] width 194 height 40
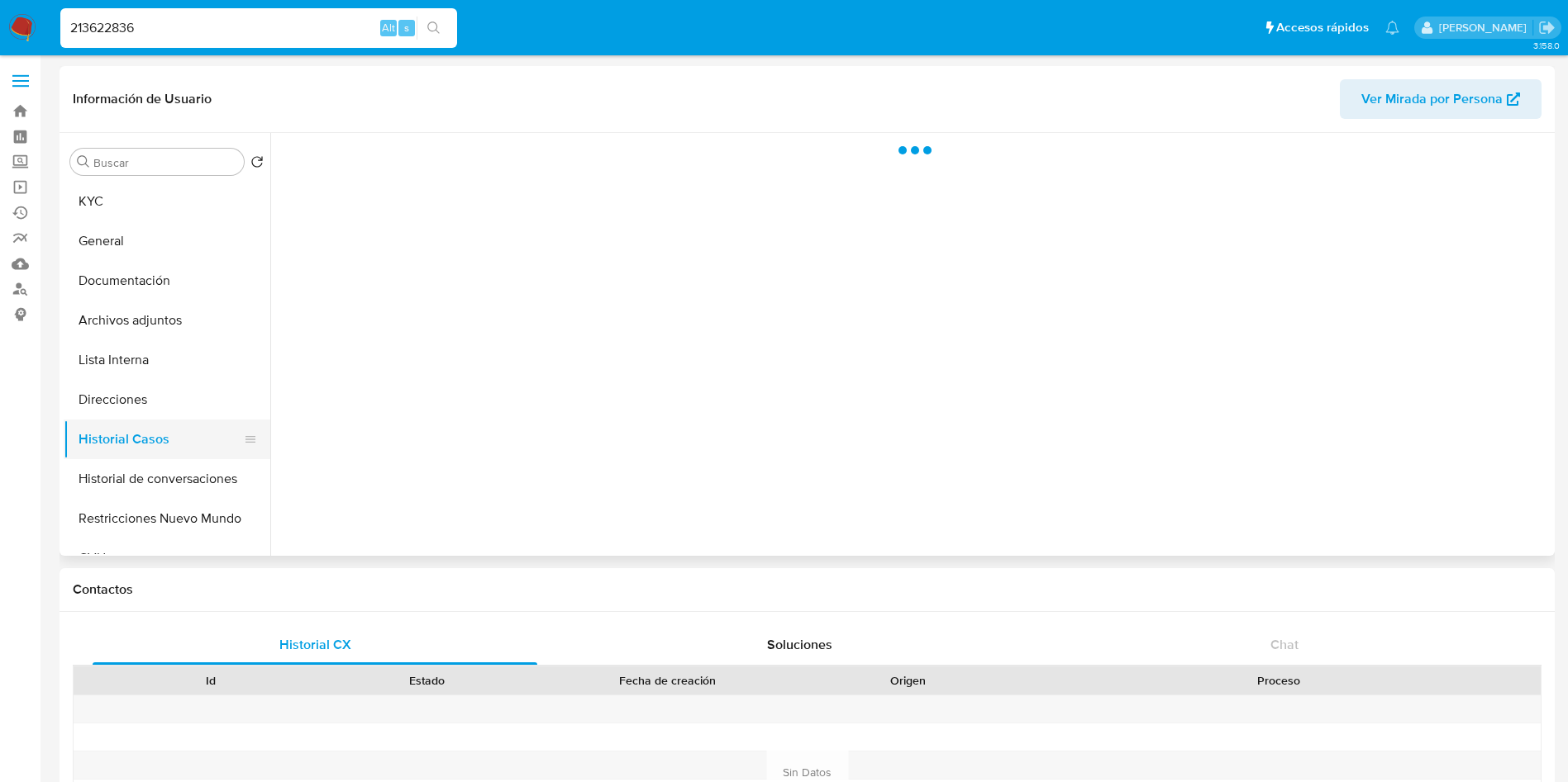
select select "10"
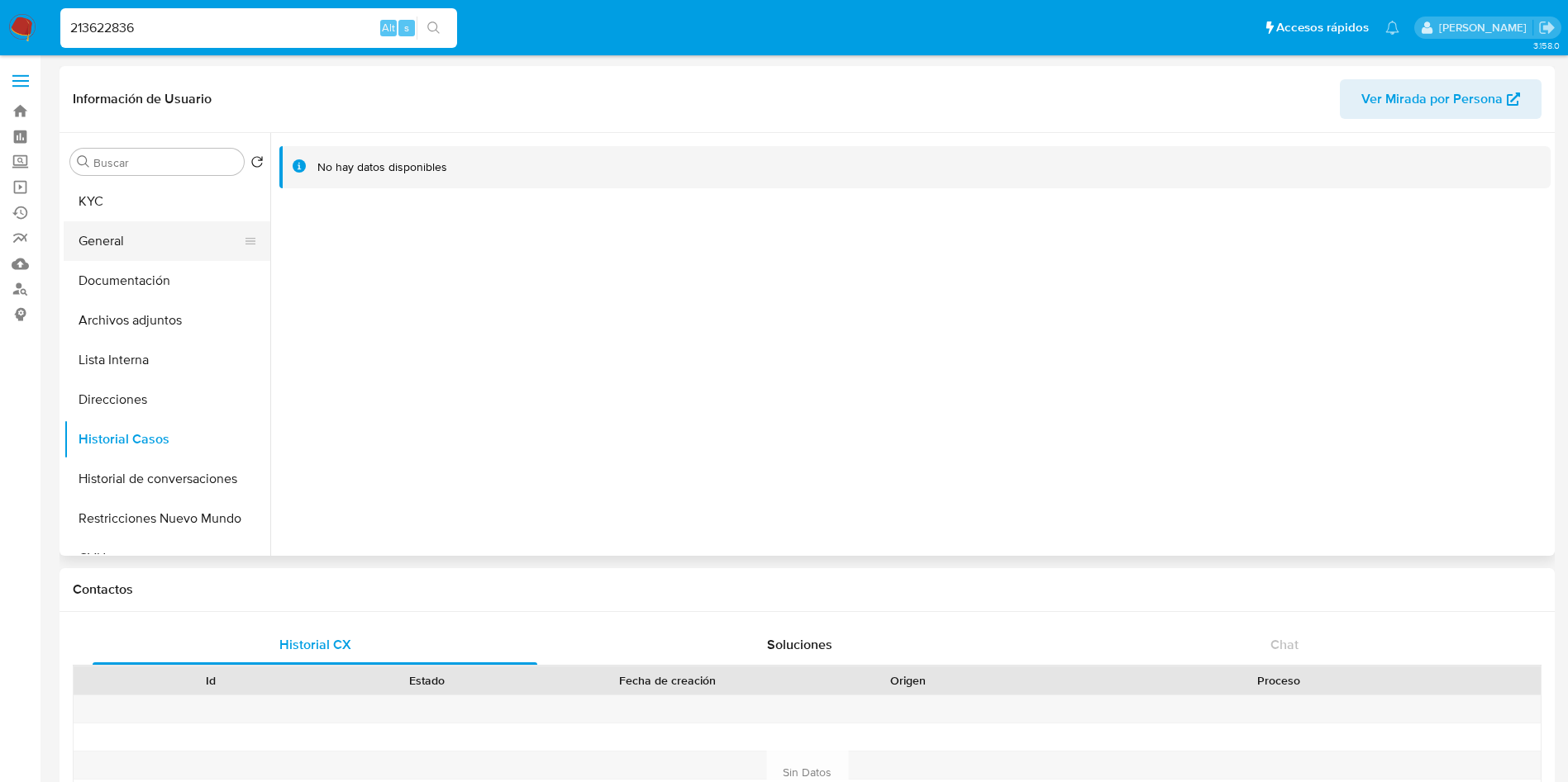
click at [162, 226] on button "General" at bounding box center [160, 241] width 194 height 40
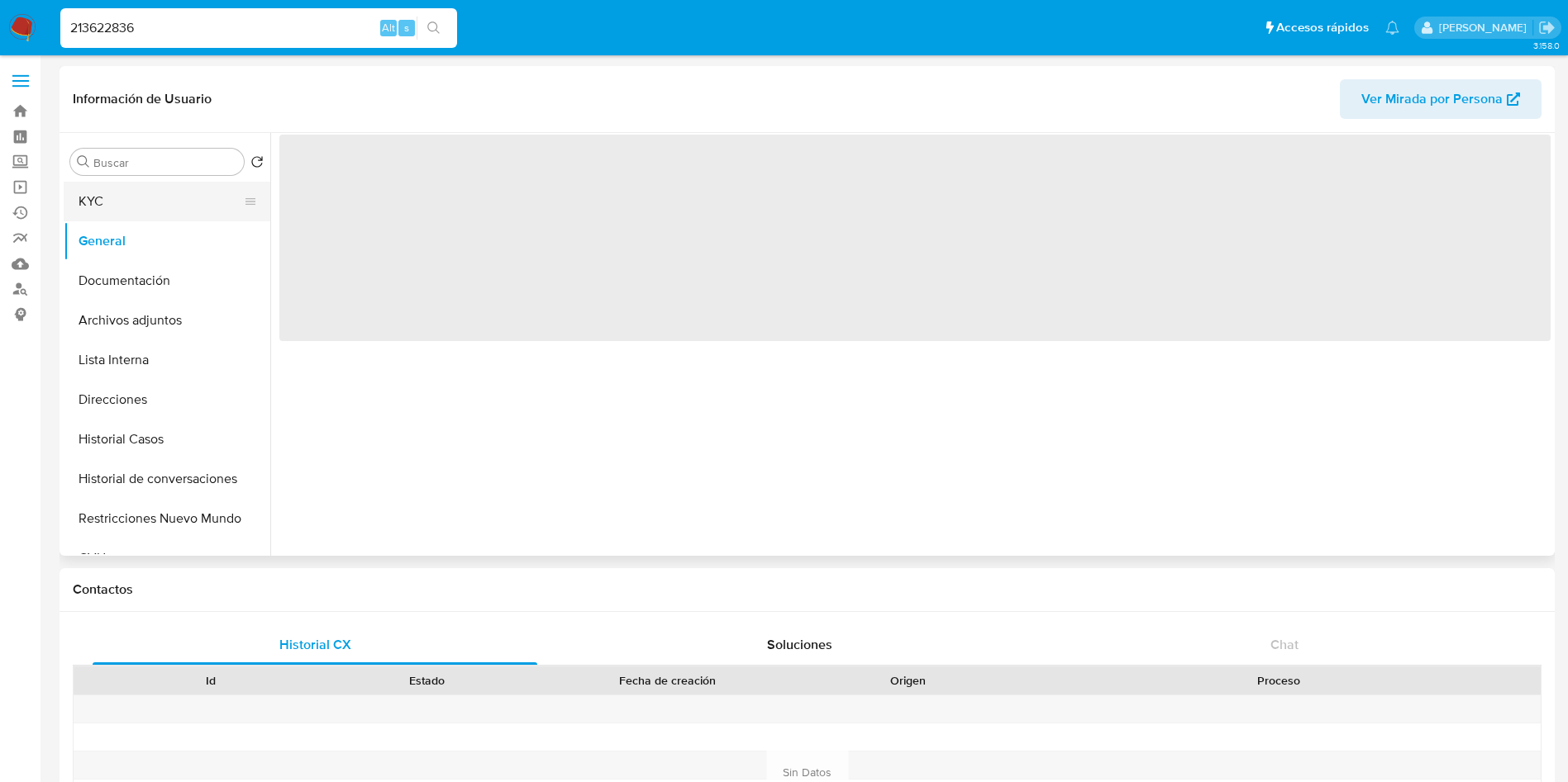
click at [169, 199] on button "KYC" at bounding box center [160, 202] width 194 height 40
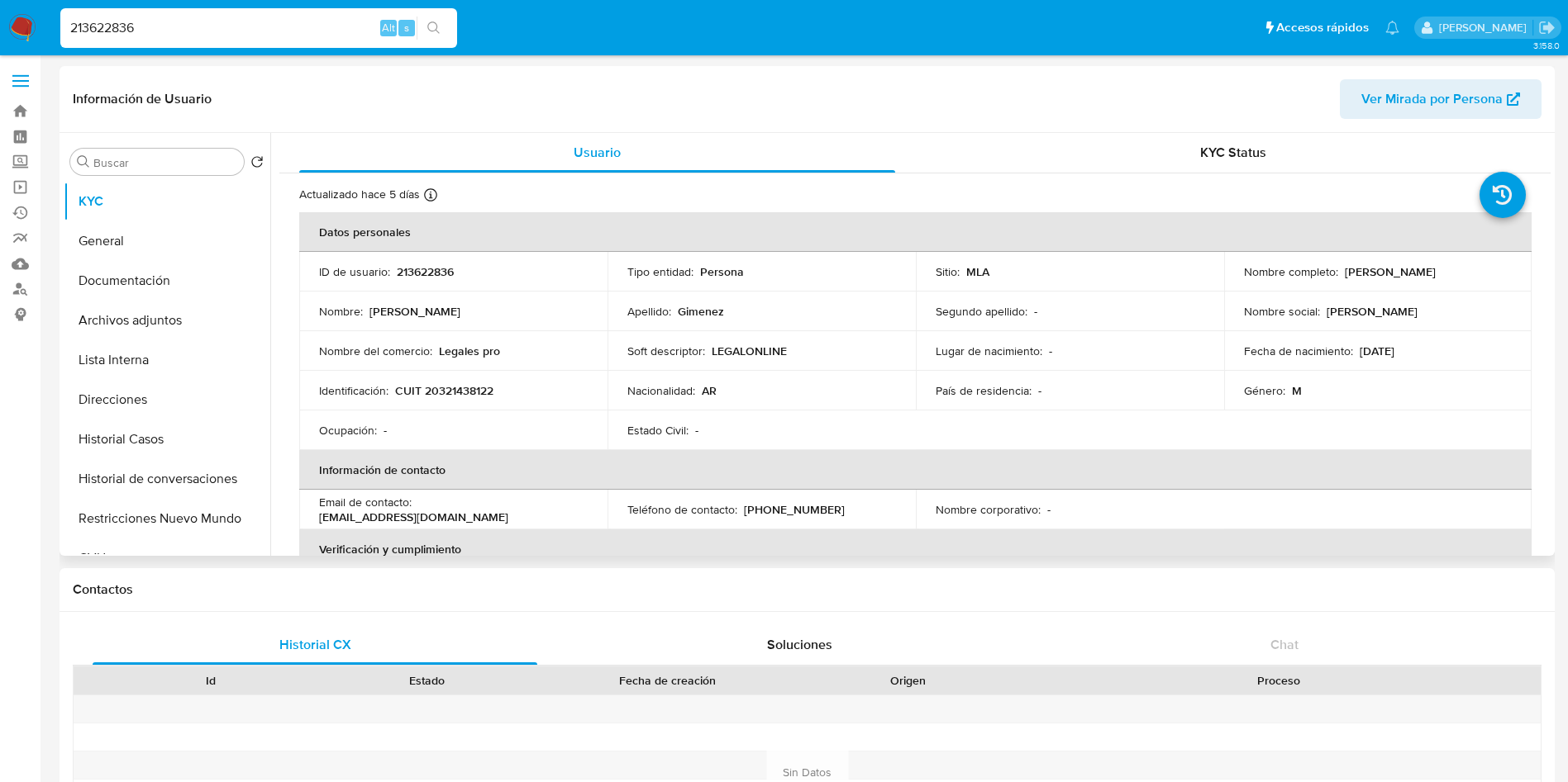
click at [420, 283] on td "ID de usuario : 213622836" at bounding box center [453, 272] width 308 height 40
click at [417, 278] on p "213622836" at bounding box center [425, 272] width 57 height 15
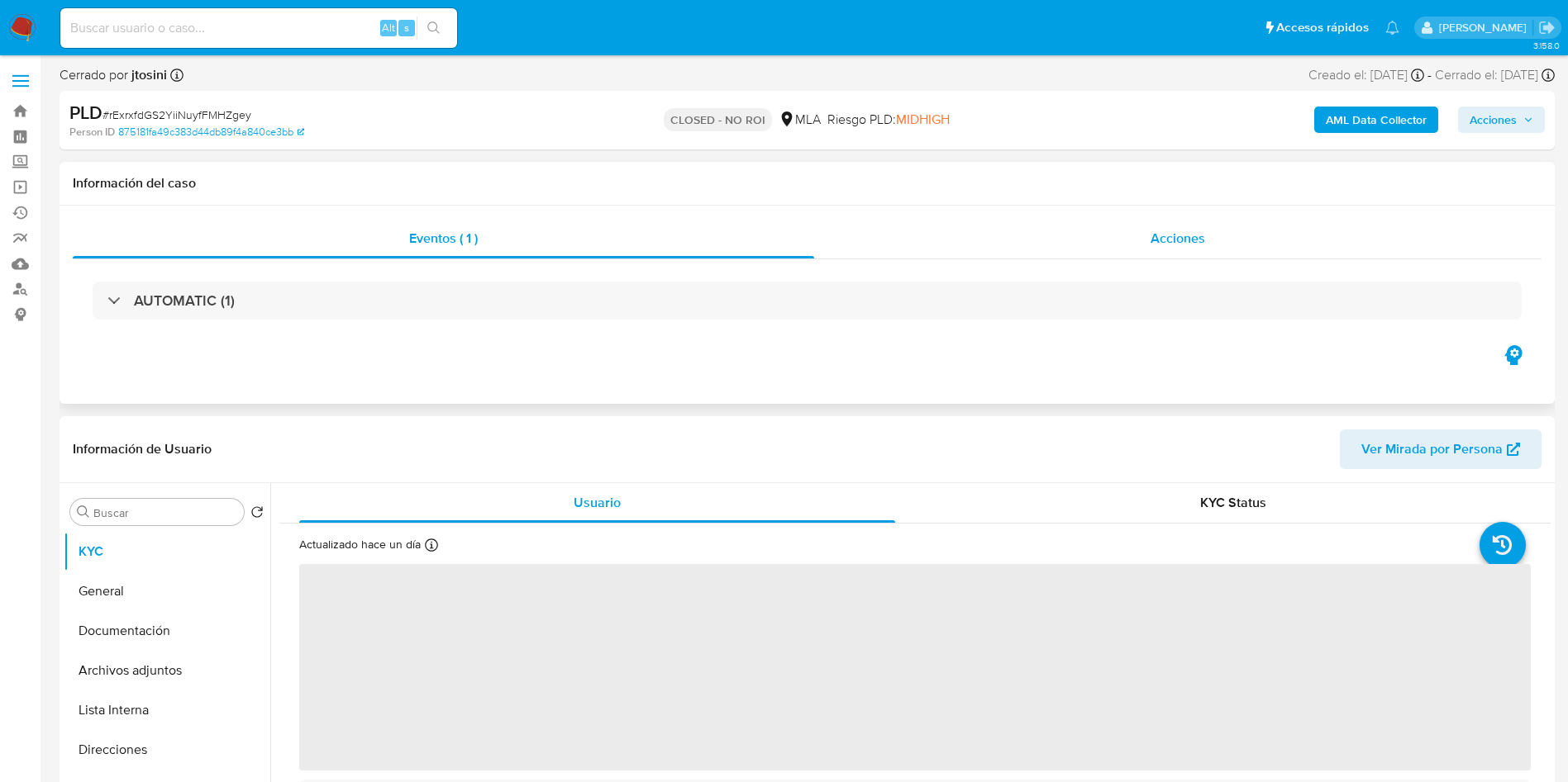
click at [1181, 239] on span "Acciones" at bounding box center [1178, 238] width 55 height 19
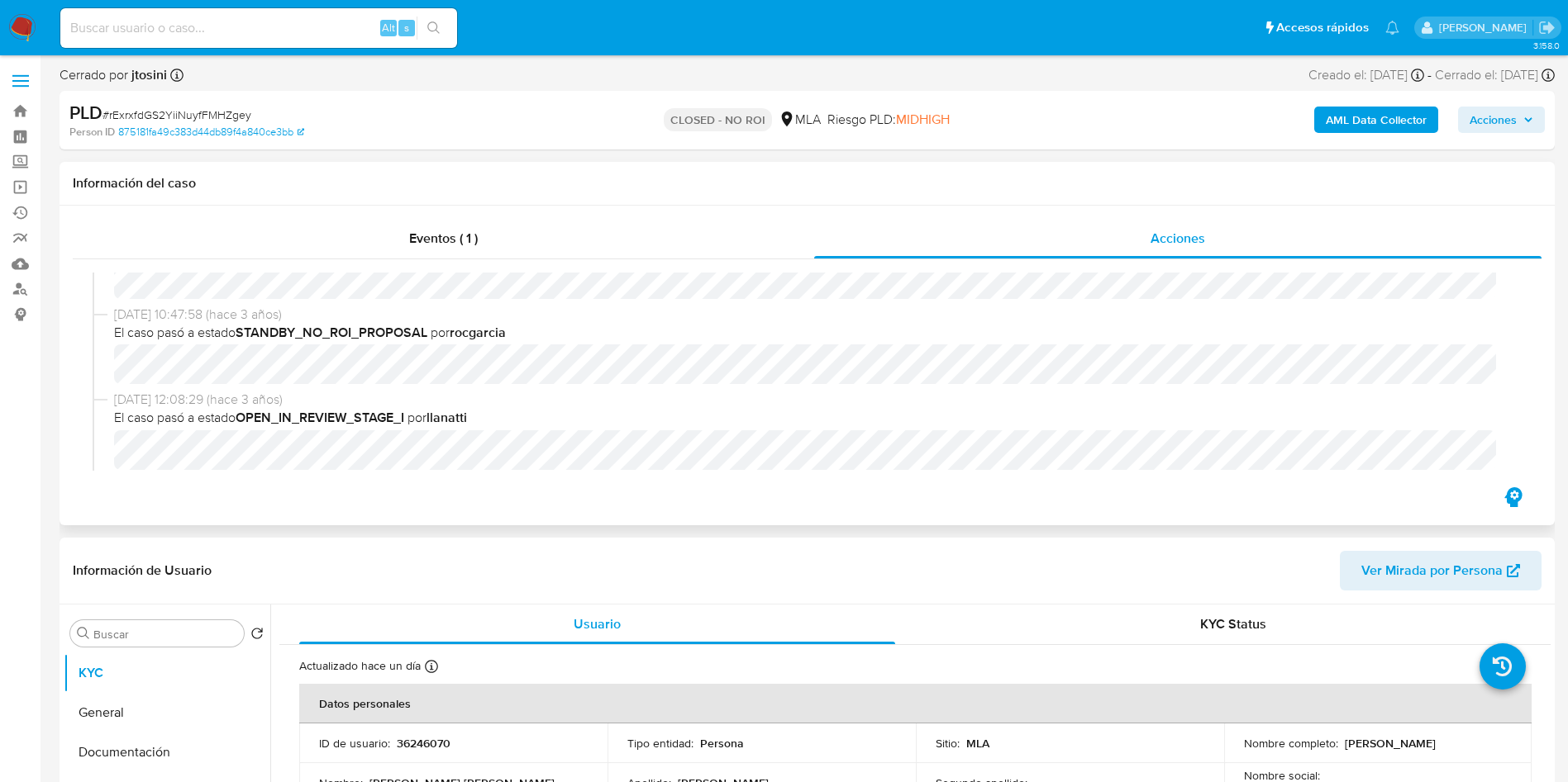
scroll to position [228, 0]
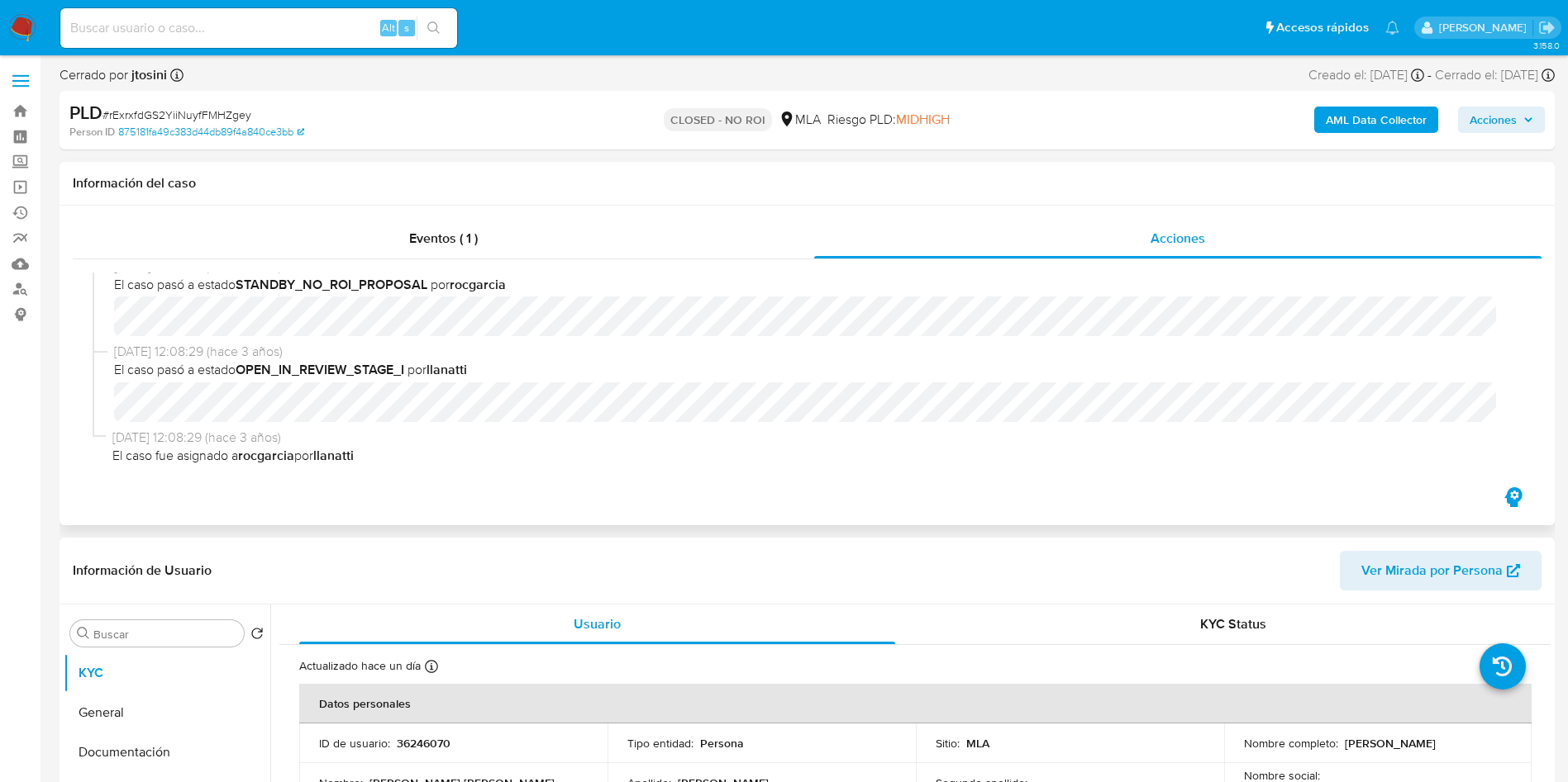
select select "10"
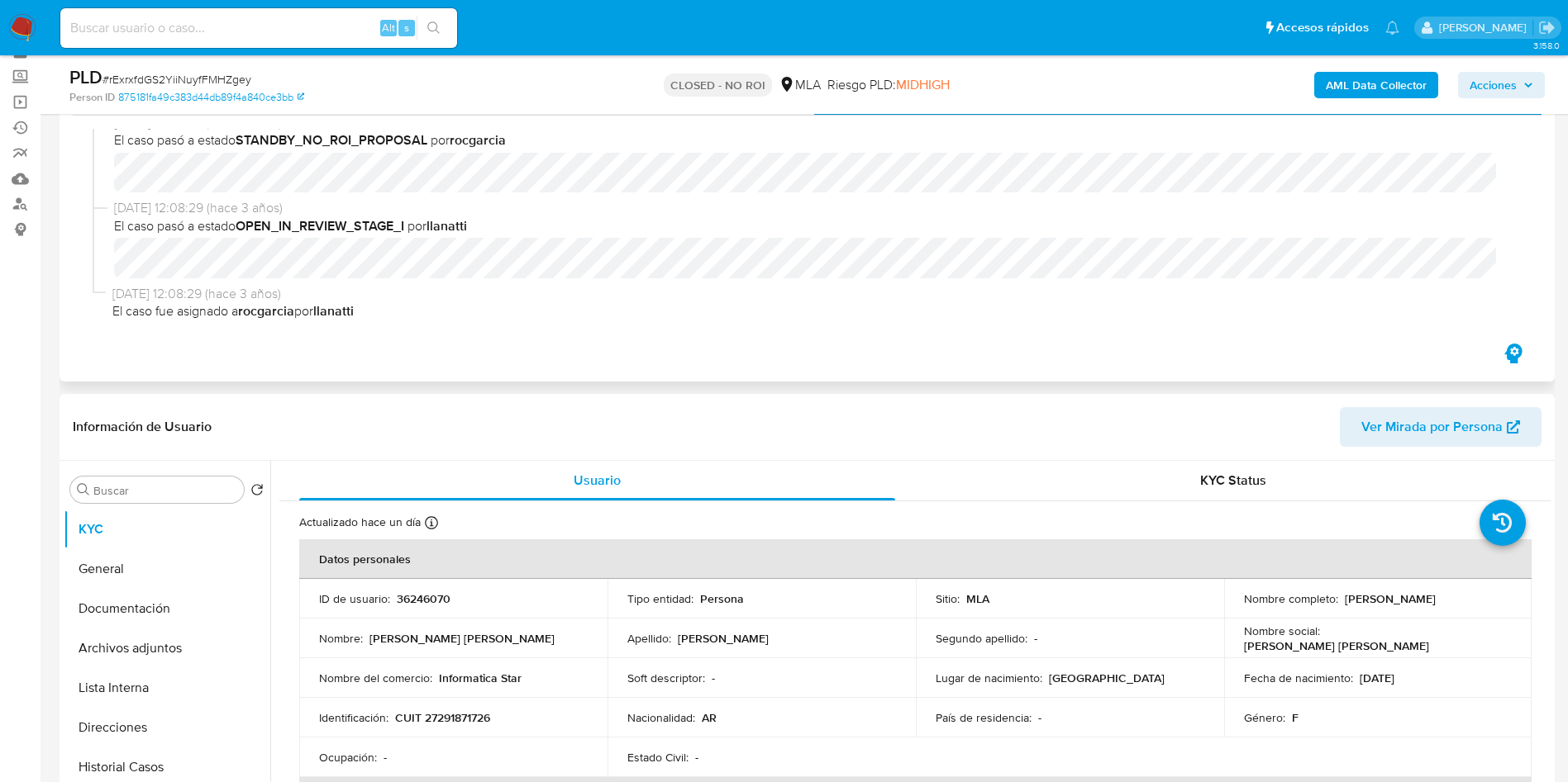
scroll to position [124, 0]
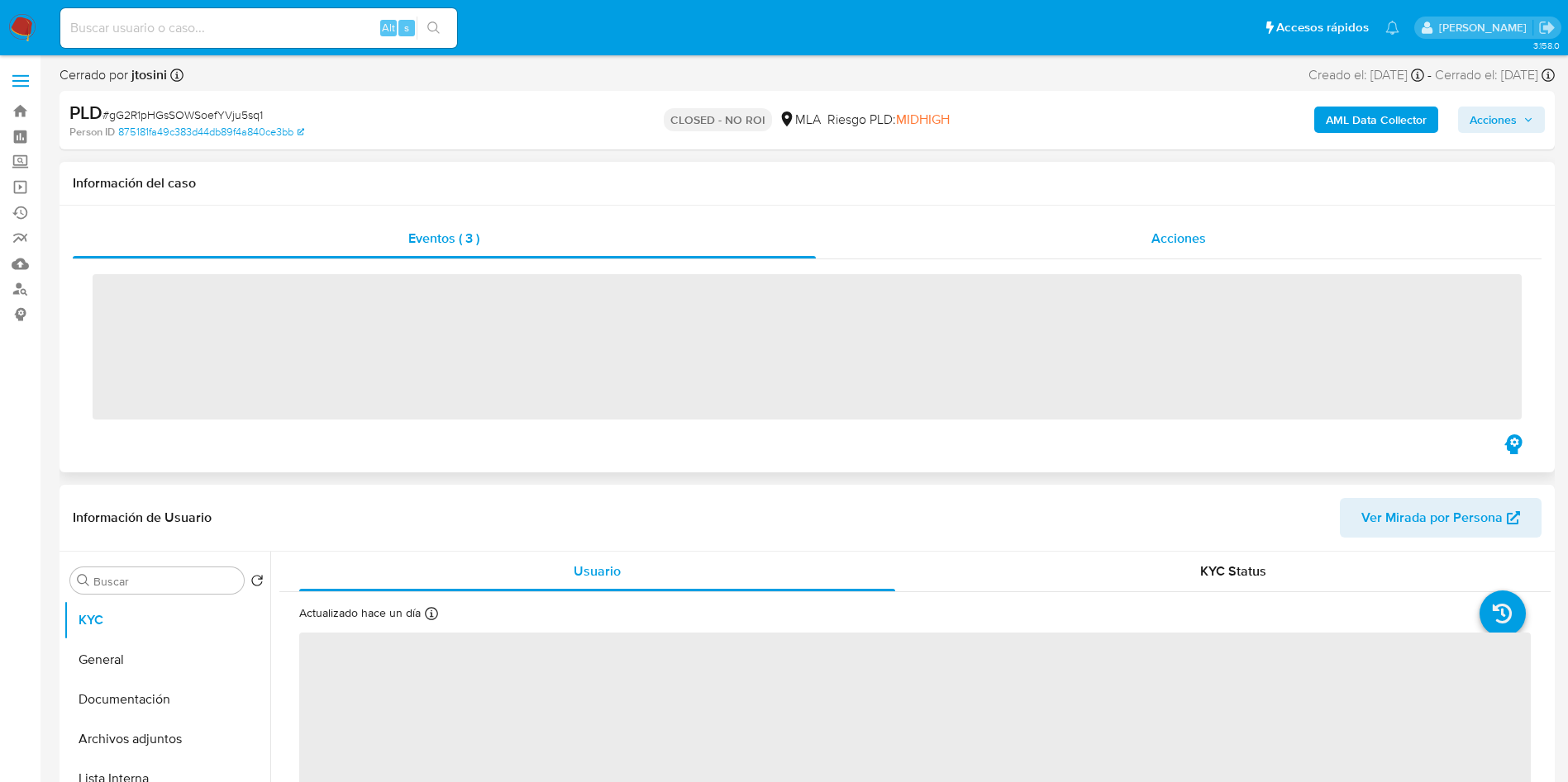
click at [1217, 272] on span "‌" at bounding box center [806, 281] width 1429 height 18
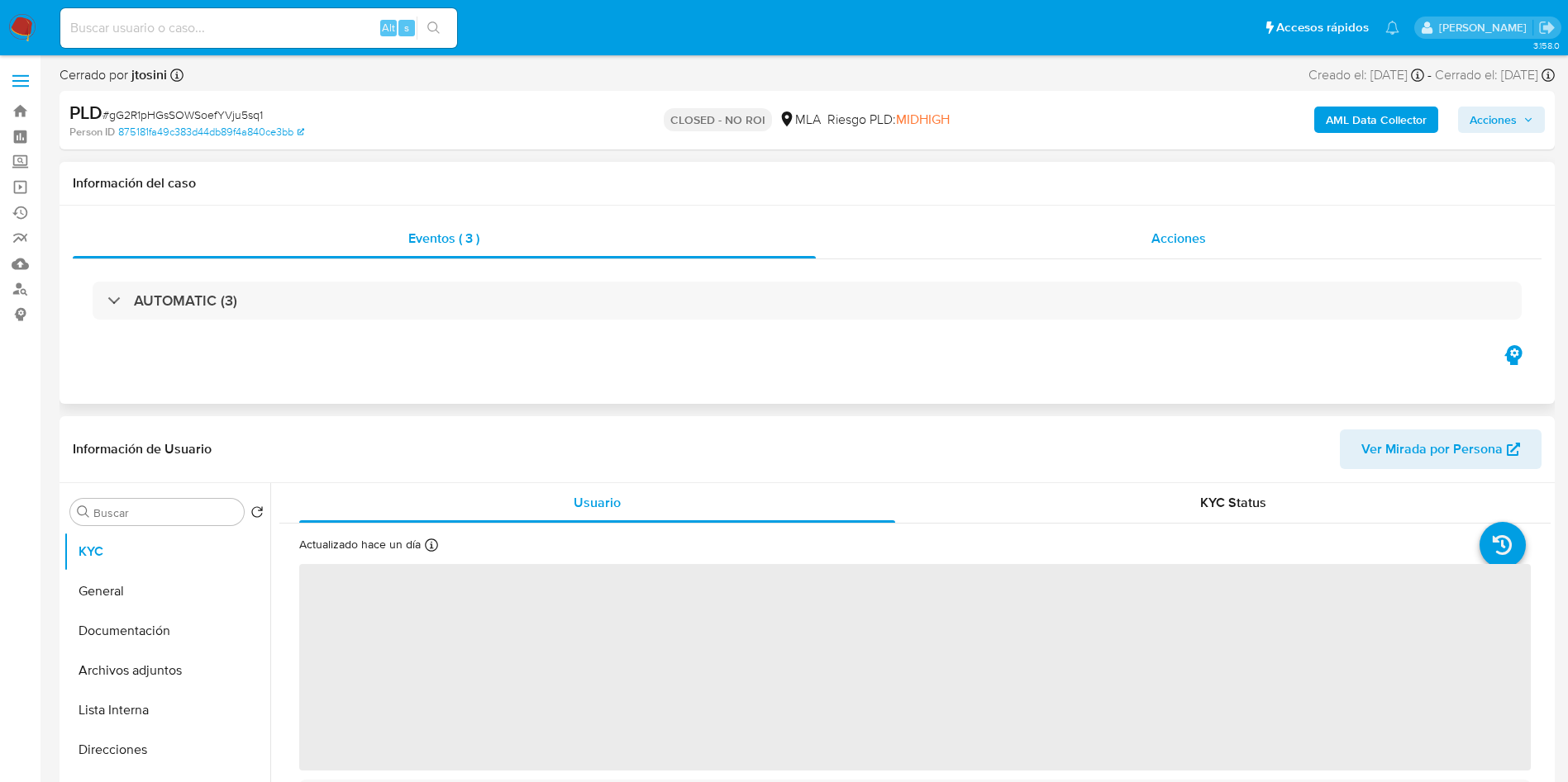
click at [1177, 229] on span "Acciones" at bounding box center [1179, 238] width 55 height 19
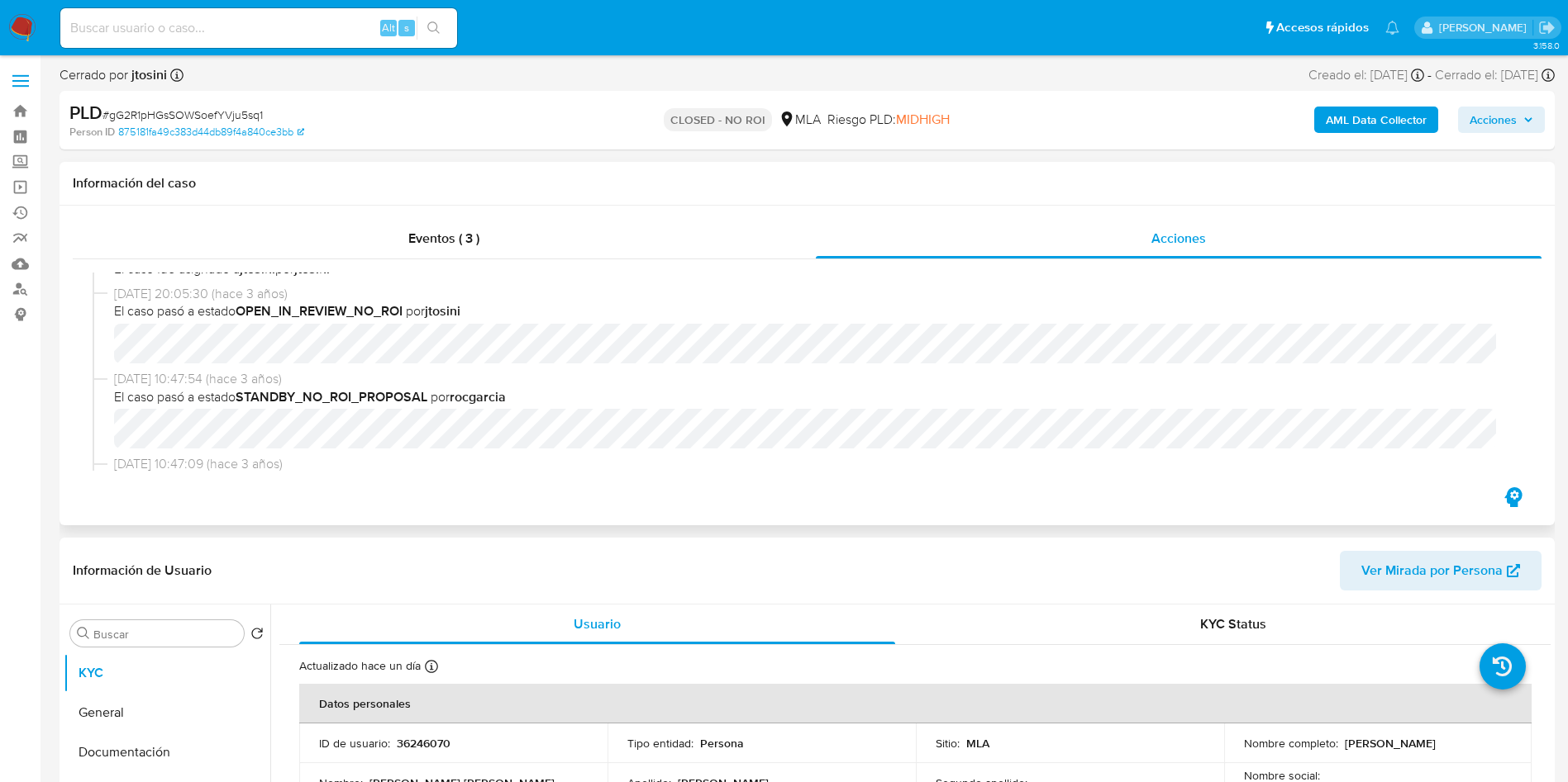
scroll to position [248, 0]
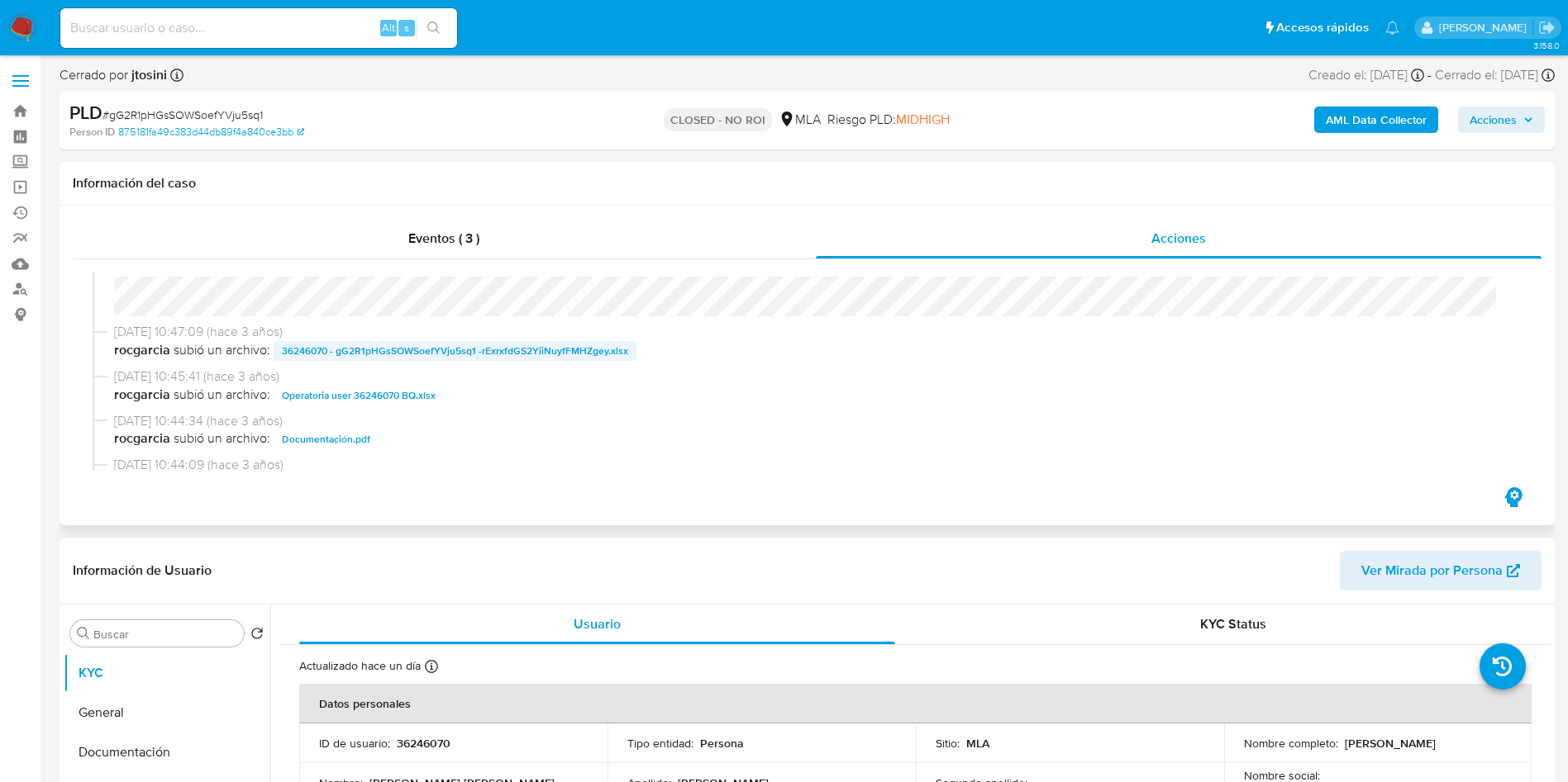
select select "10"
click at [364, 347] on span "36246070 - gG2R1pHGsSOWSoefYVju5sq1 -rExrxfdGS2YiiNuyfFMHZgey.xlsx" at bounding box center [455, 352] width 347 height 20
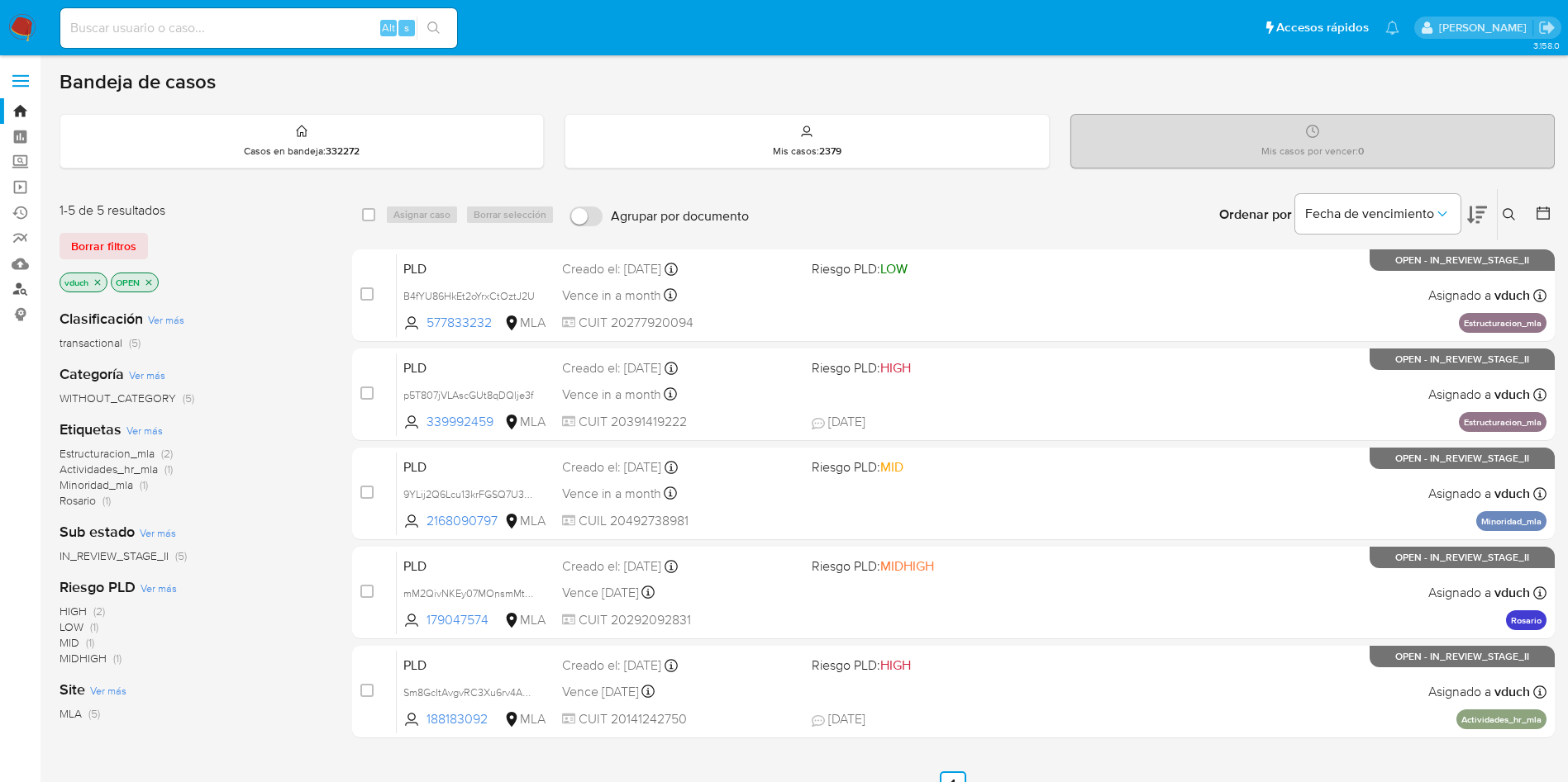
click at [10, 287] on link "Buscador de personas" at bounding box center [98, 289] width 197 height 26
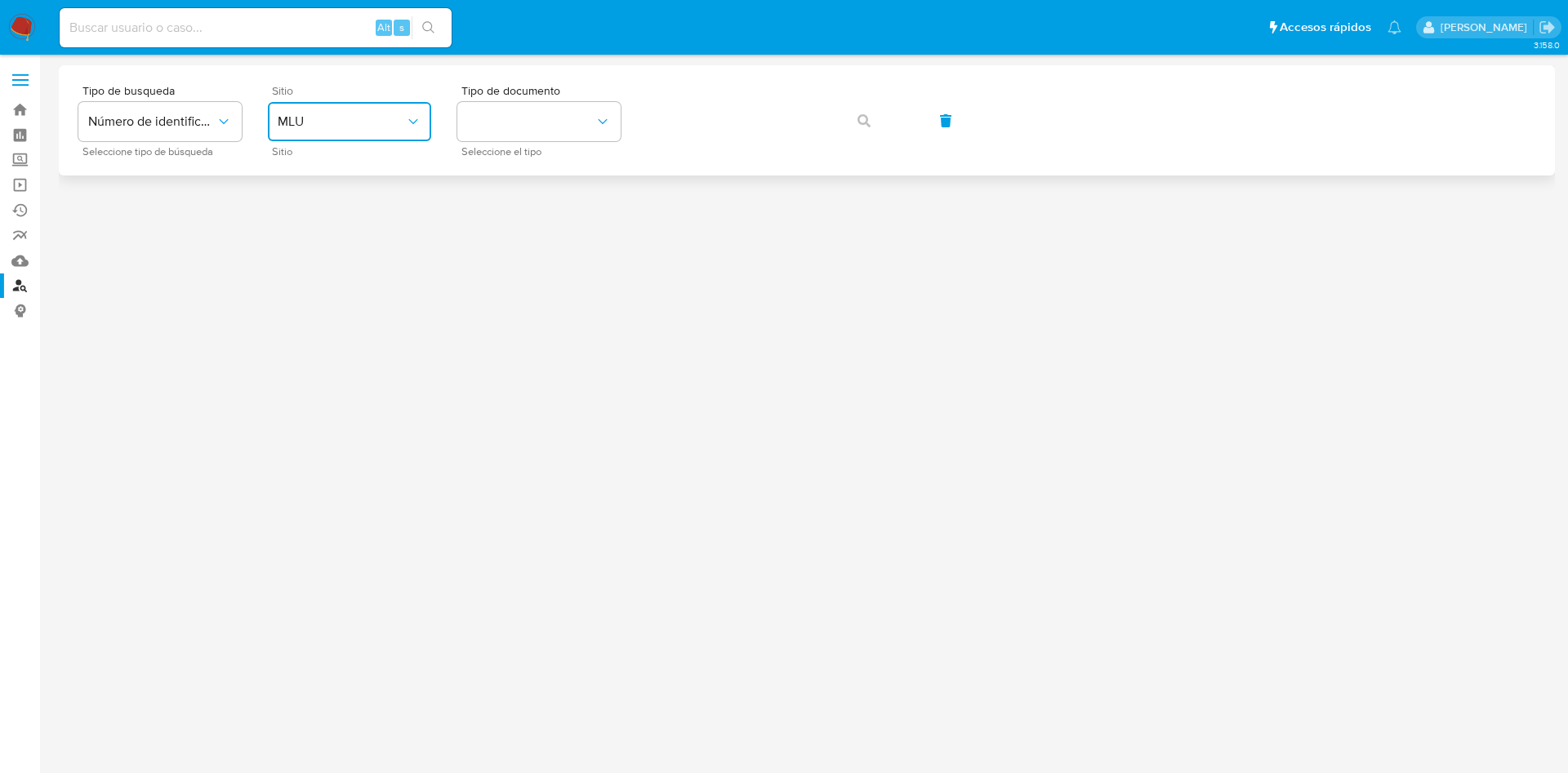
click at [325, 122] on span "MLU" at bounding box center [341, 122] width 127 height 16
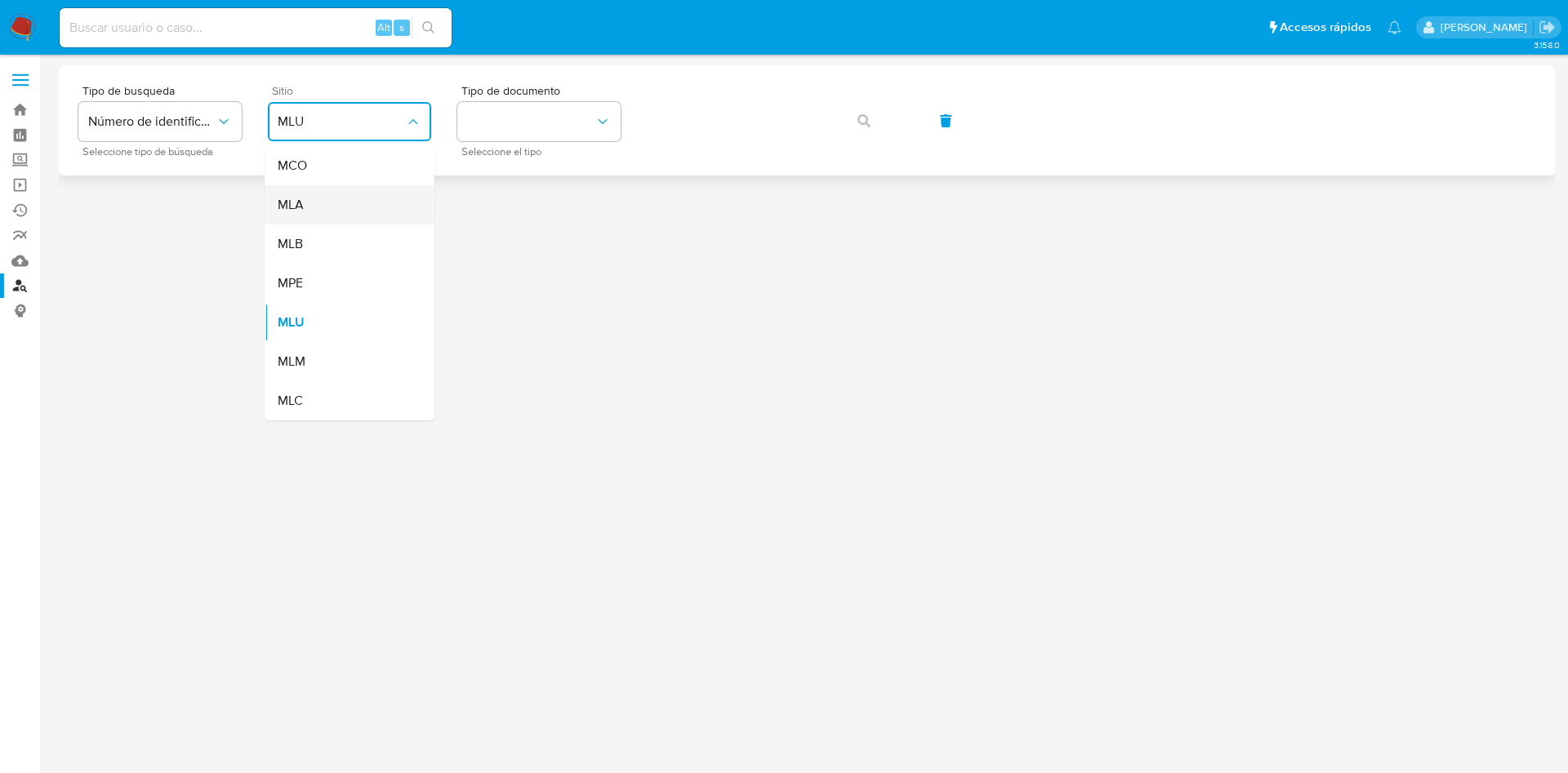
click at [334, 202] on div "MLA" at bounding box center [344, 205] width 134 height 39
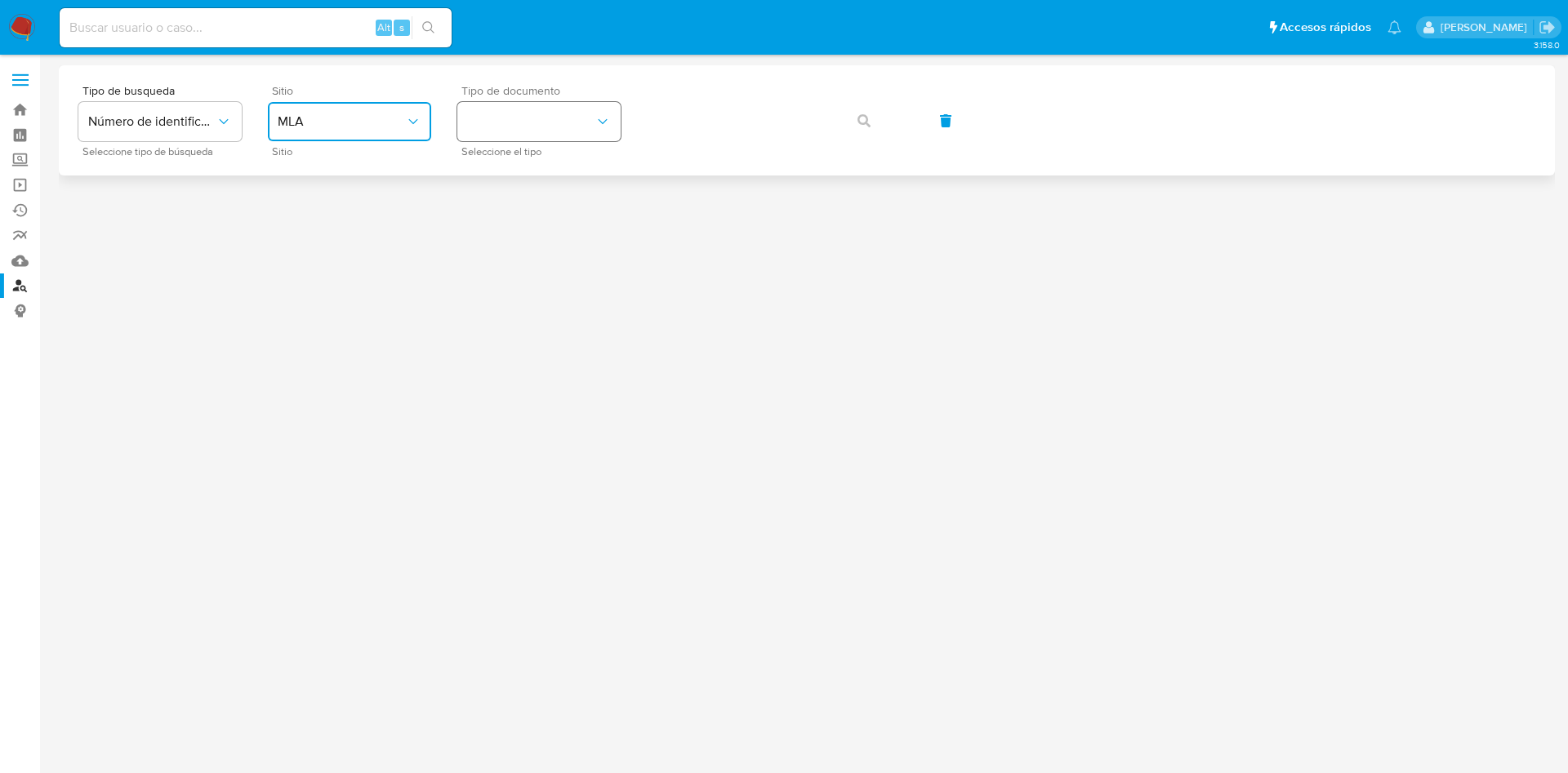
click at [569, 113] on button "identificationType" at bounding box center [539, 122] width 163 height 39
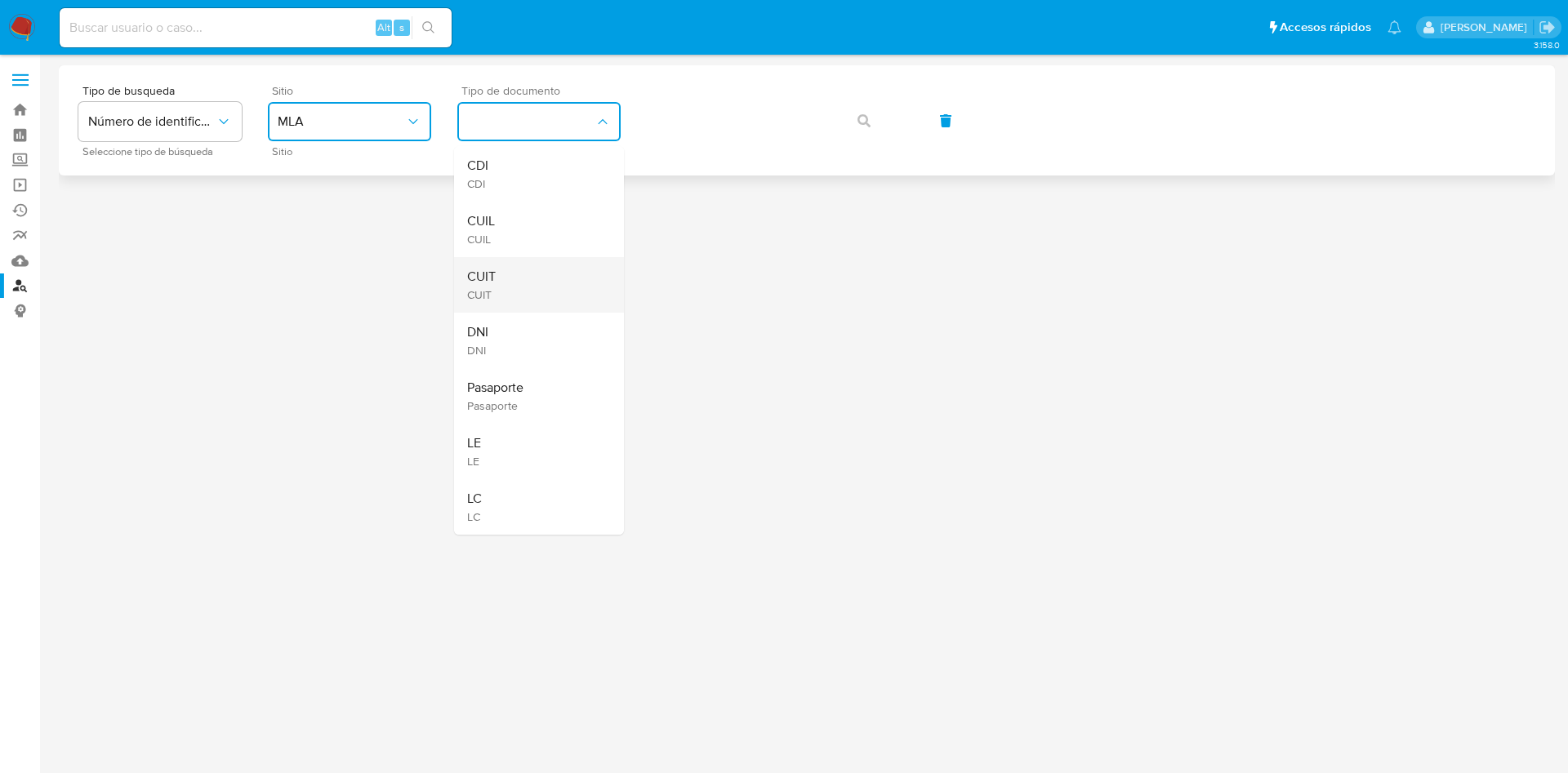
click at [510, 292] on div "CUIT CUIT" at bounding box center [534, 285] width 134 height 56
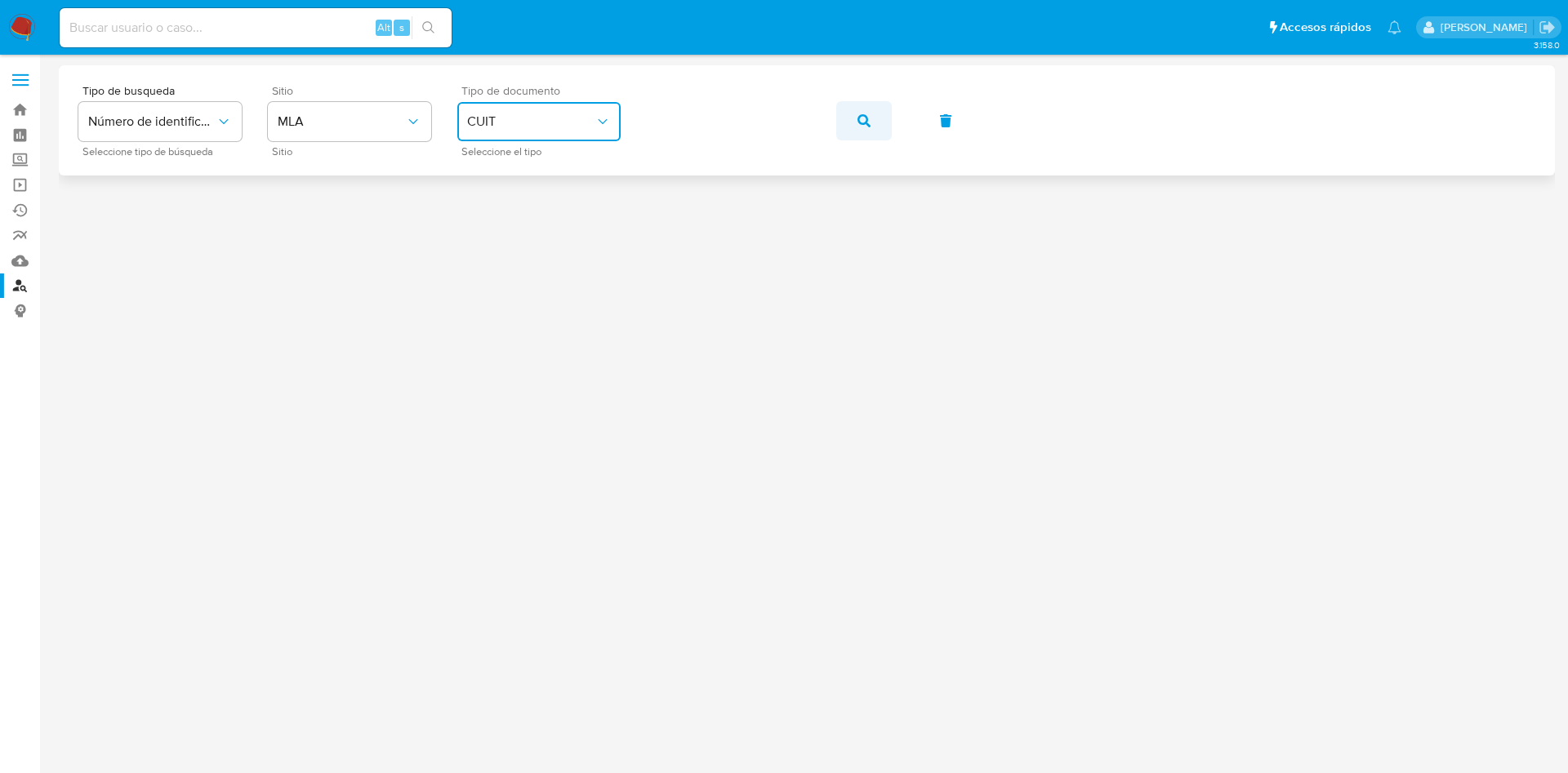
click at [864, 122] on icon "button" at bounding box center [864, 121] width 13 height 13
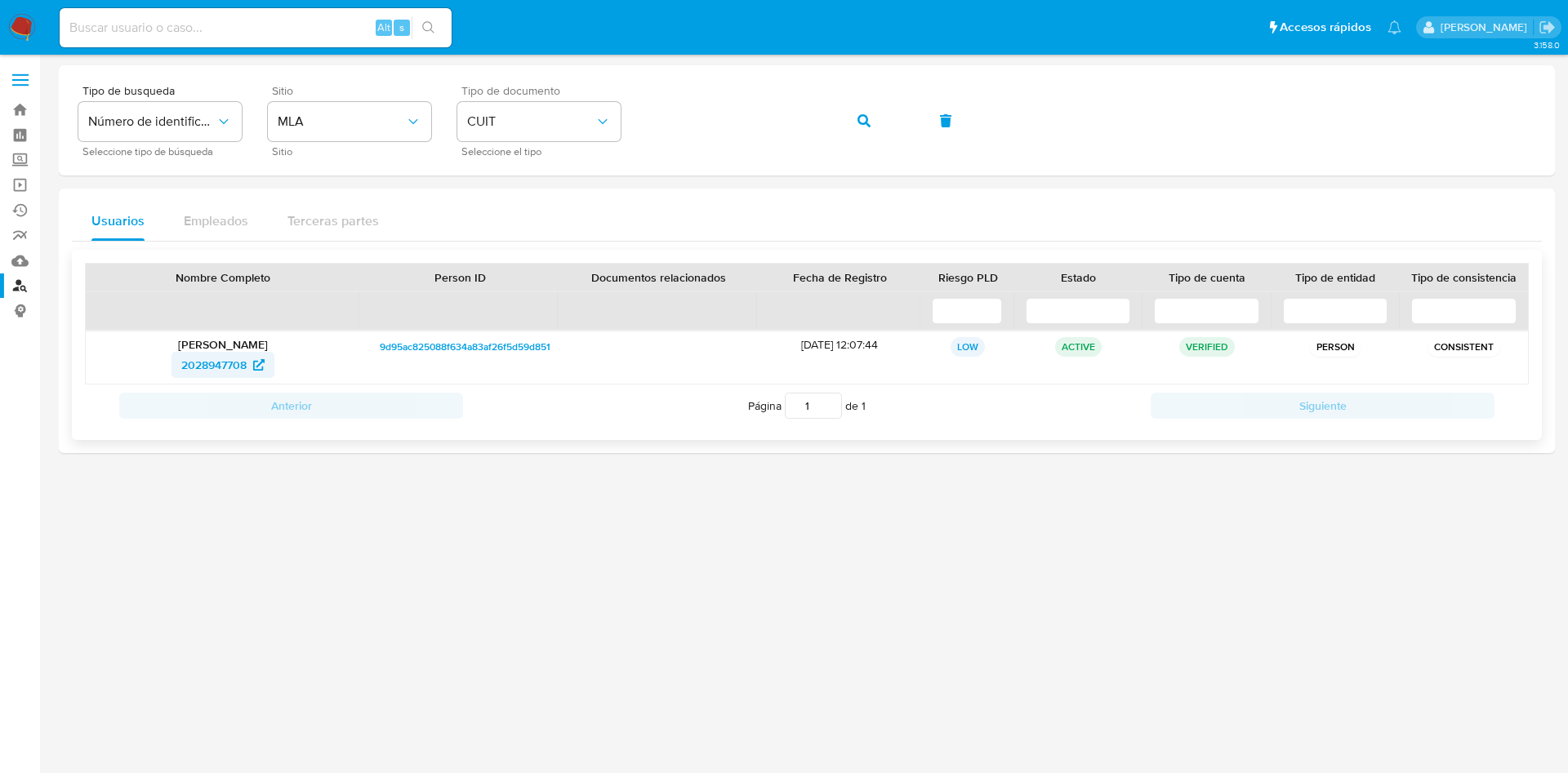
click at [228, 368] on span "2028947708" at bounding box center [214, 365] width 66 height 26
click at [861, 120] on icon "button" at bounding box center [864, 121] width 13 height 13
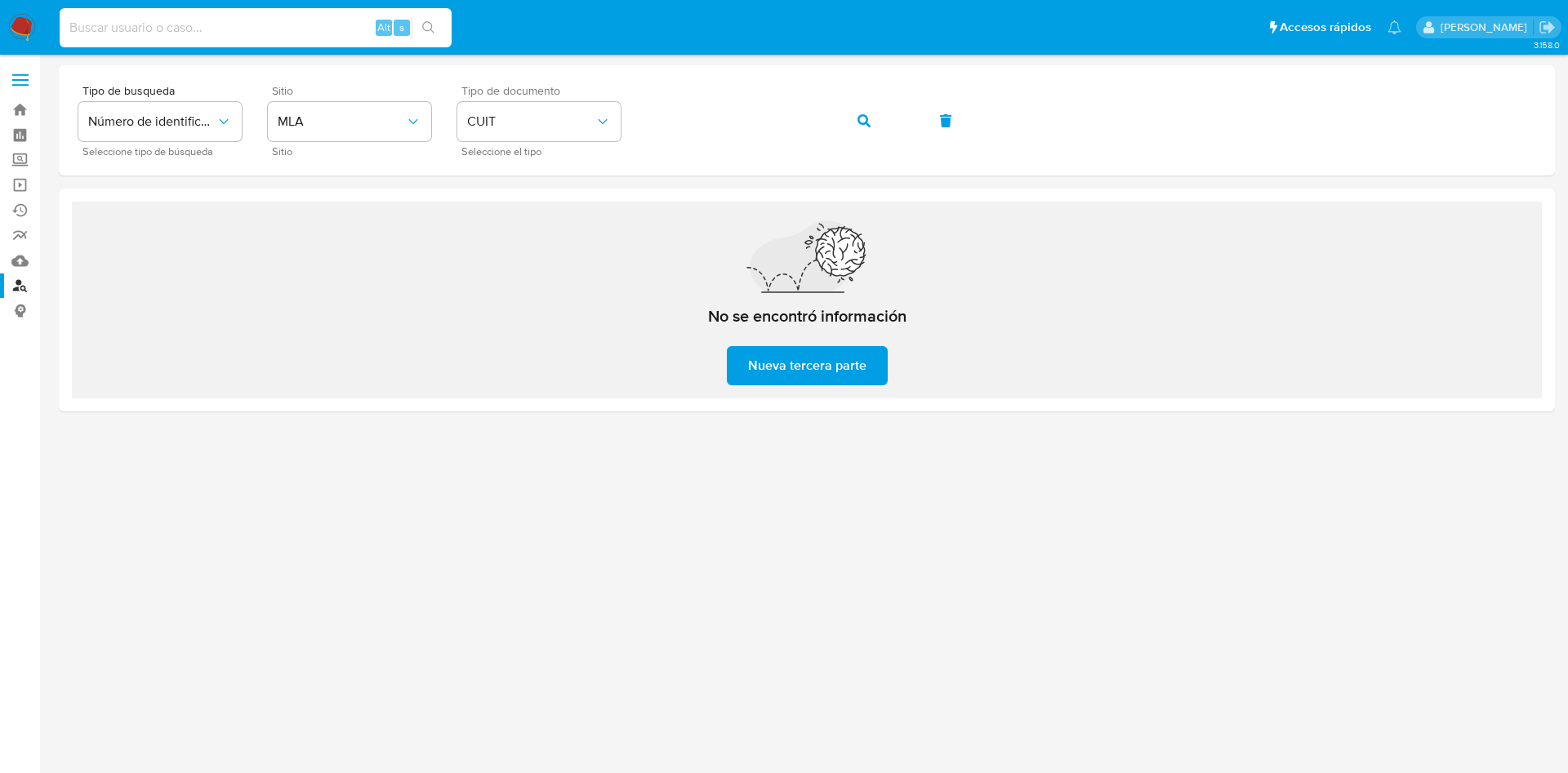
click at [200, 19] on input at bounding box center [255, 28] width 392 height 21
paste input "1128006086"
type input "1128006086"
click at [422, 40] on div "1128006086 Alt s" at bounding box center [255, 28] width 392 height 39
click at [461, 23] on ul "Pausado Ver notificaciones 1128006086 Alt s Accesos rápidos Presiona las siguie…" at bounding box center [730, 27] width 1358 height 41
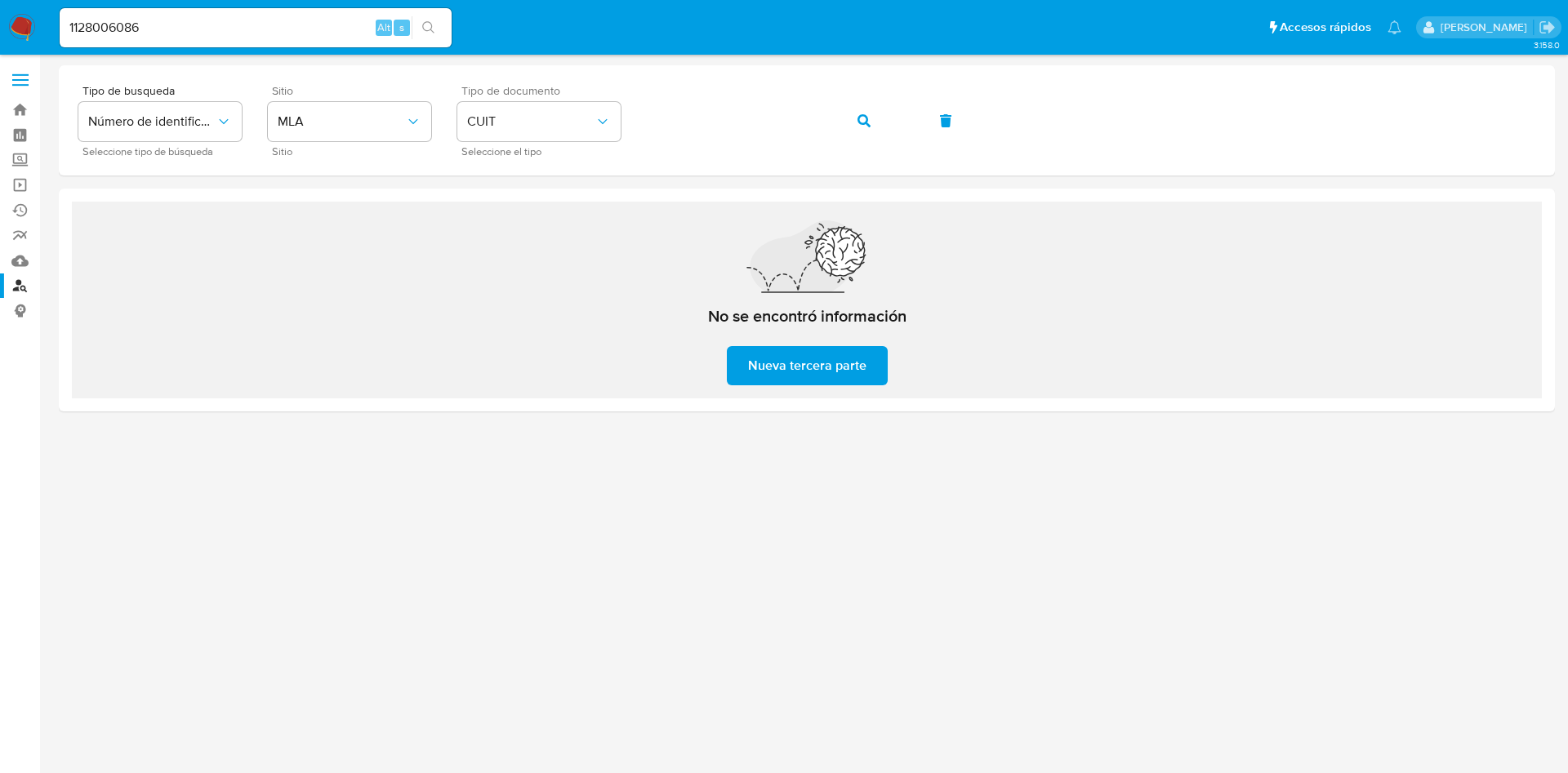
click at [439, 25] on button "search-icon" at bounding box center [428, 28] width 34 height 23
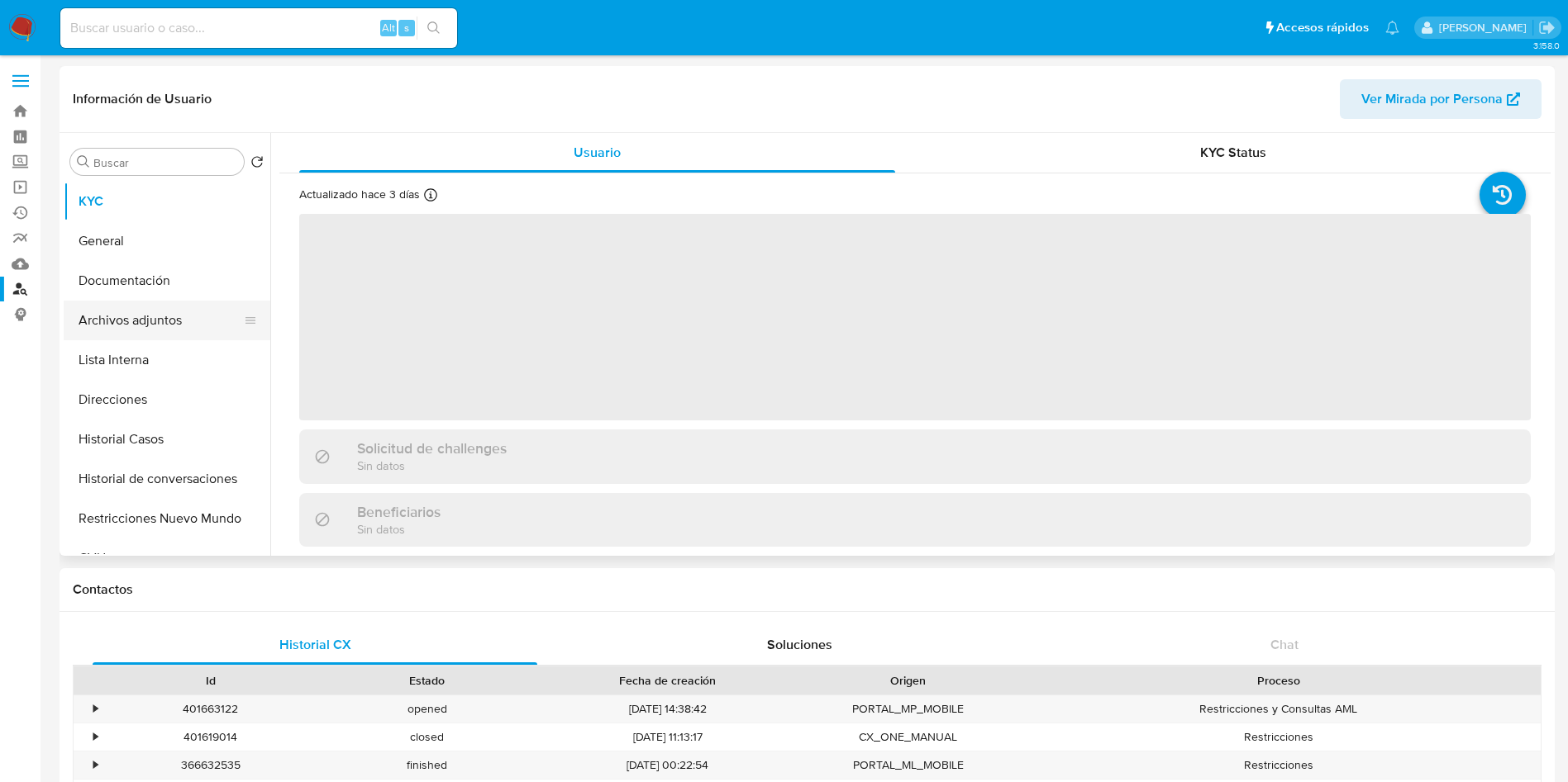
click at [181, 312] on button "Archivos adjuntos" at bounding box center [160, 321] width 194 height 40
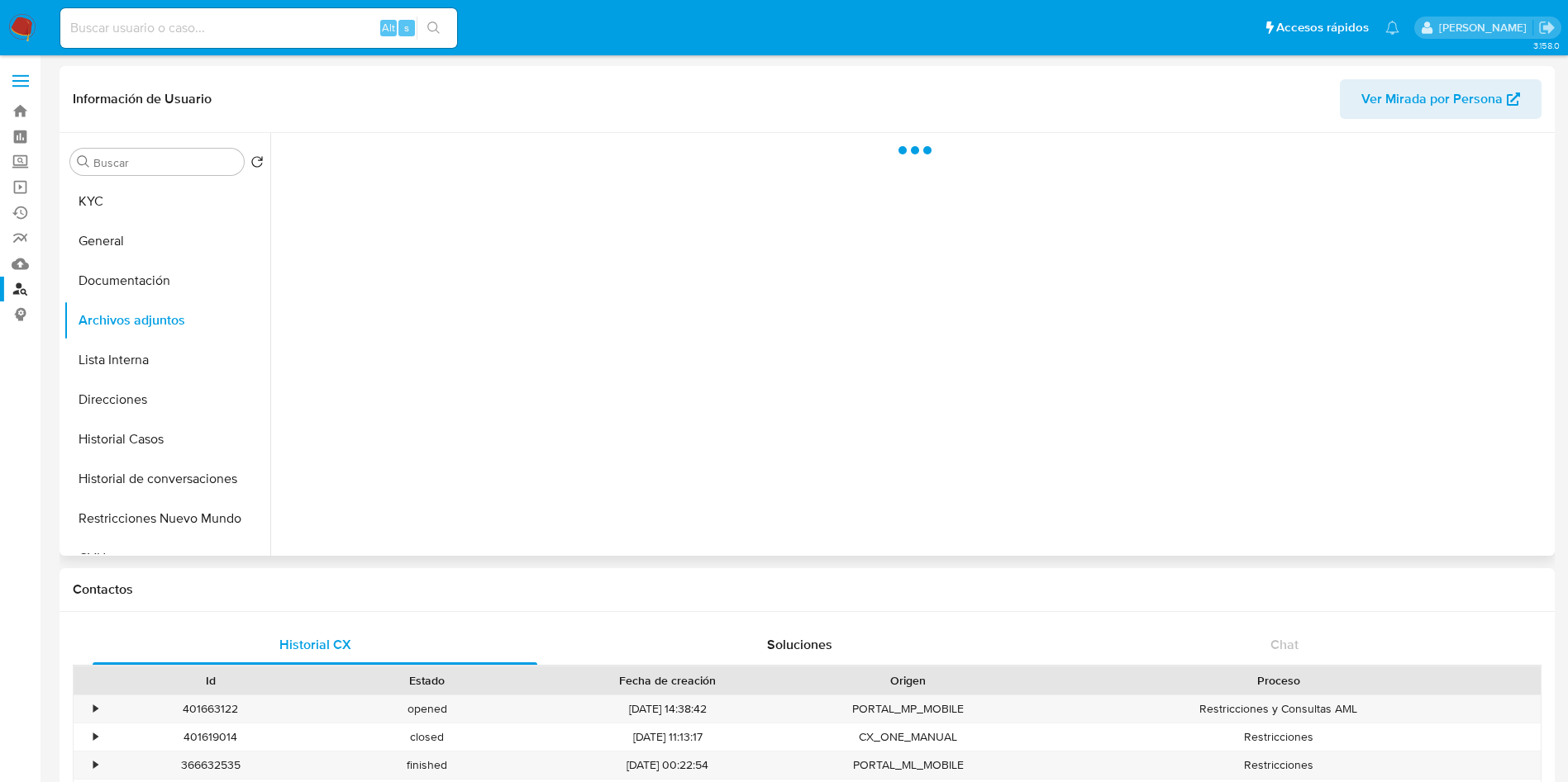
select select "10"
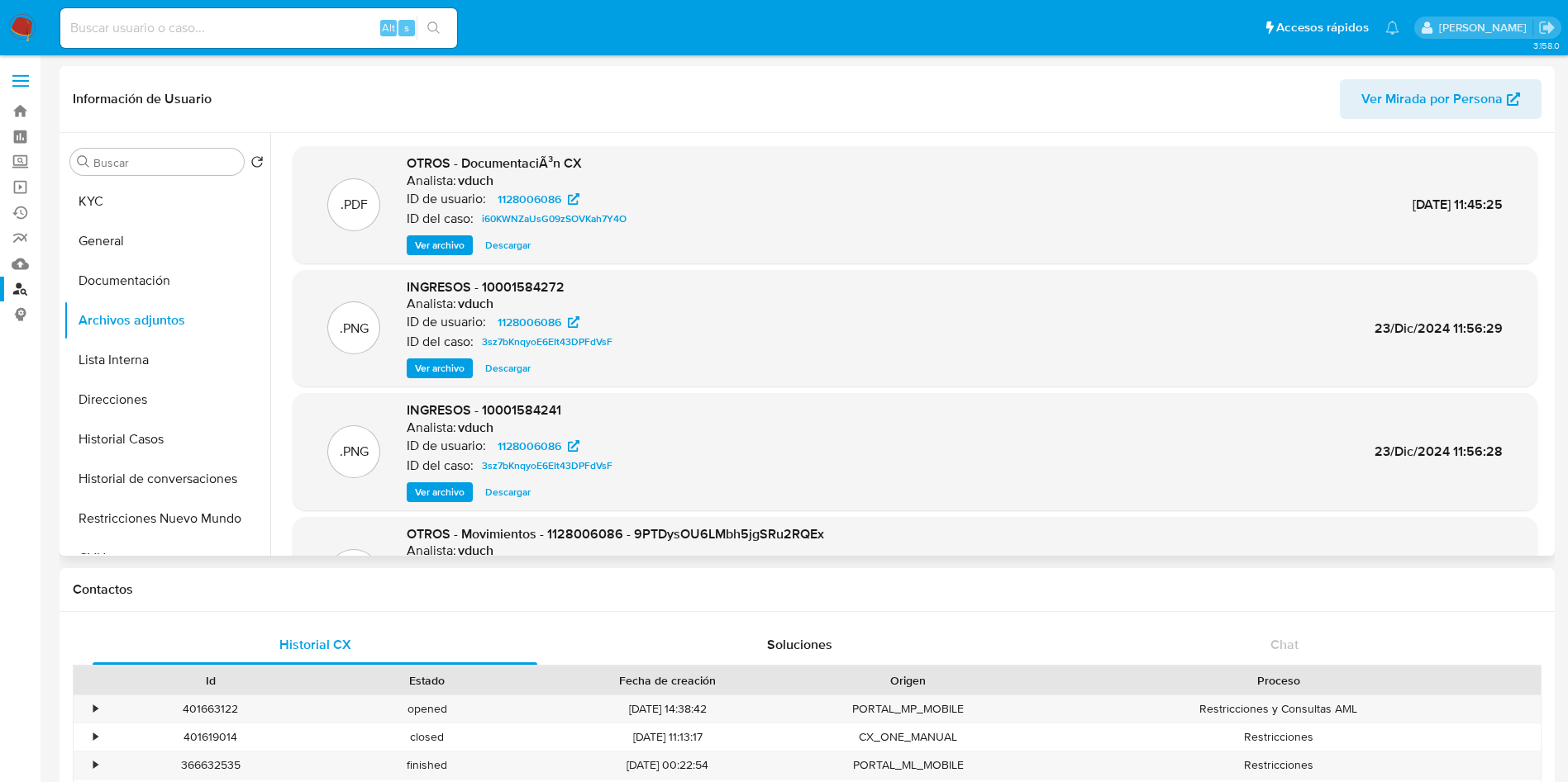
click at [443, 375] on span "Ver archivo" at bounding box center [440, 368] width 50 height 17
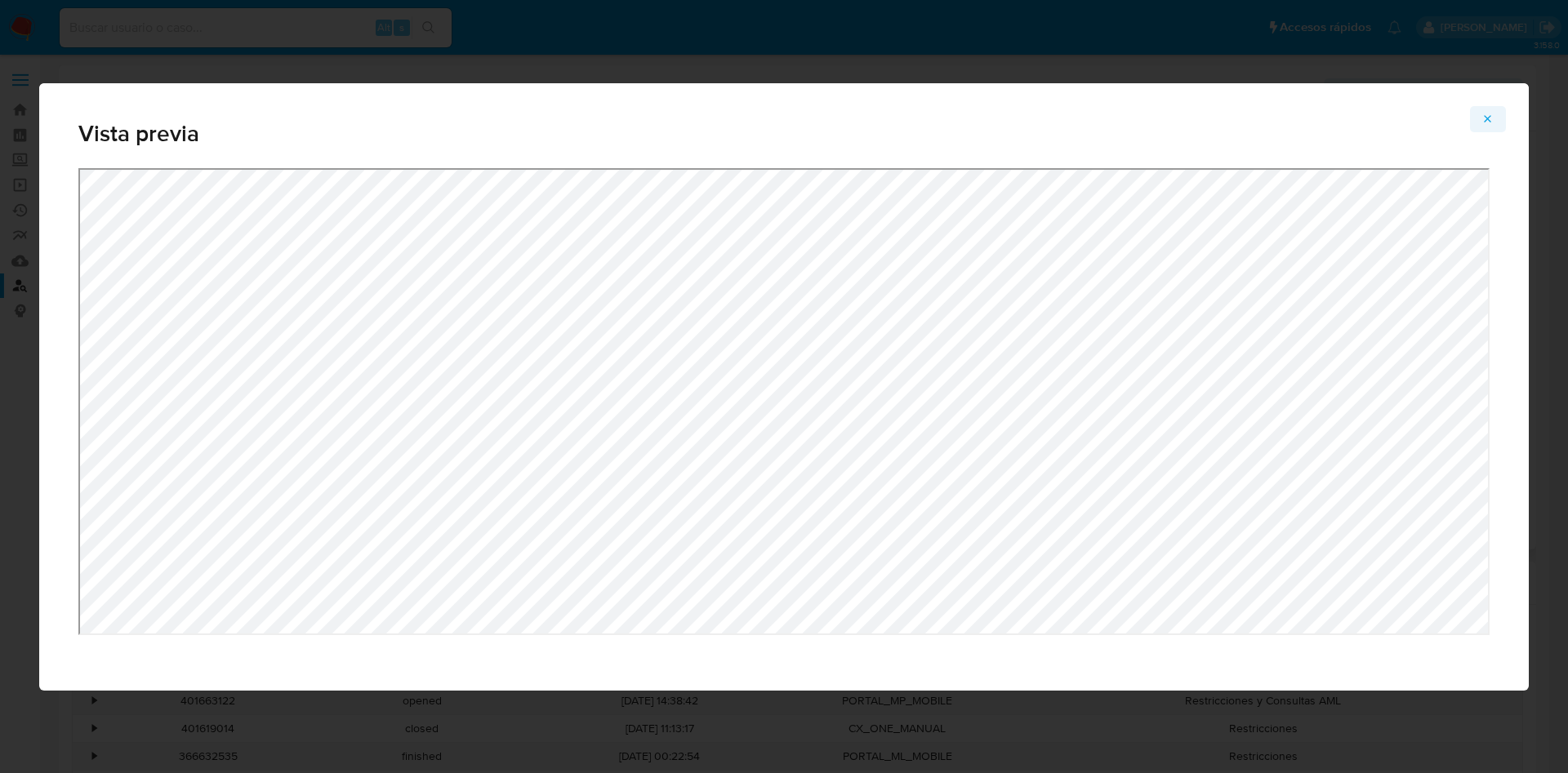
click at [1491, 116] on icon "Attachment preview" at bounding box center [1488, 118] width 7 height 7
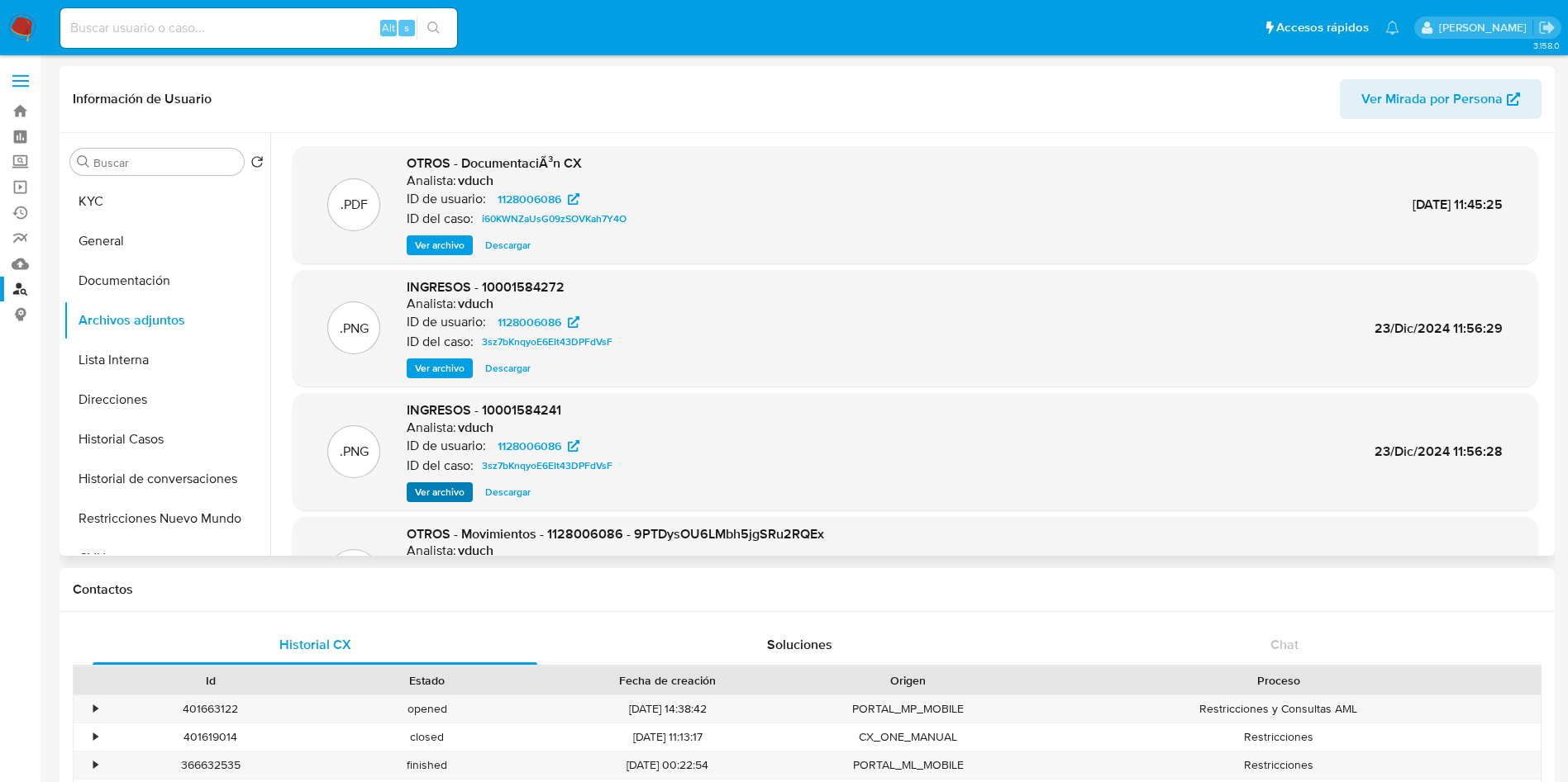
scroll to position [139, 0]
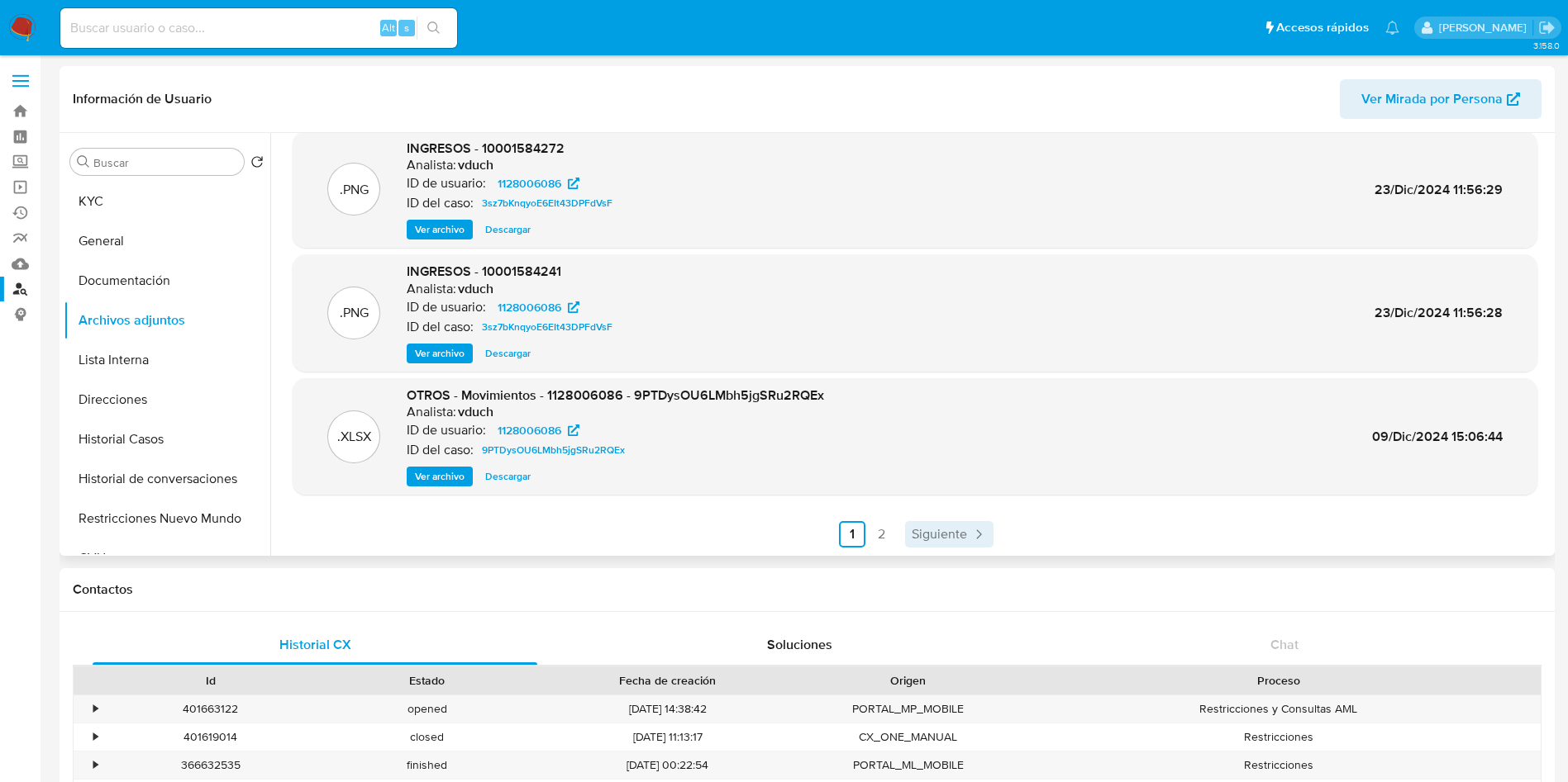
click at [920, 540] on span "Siguiente" at bounding box center [939, 534] width 56 height 13
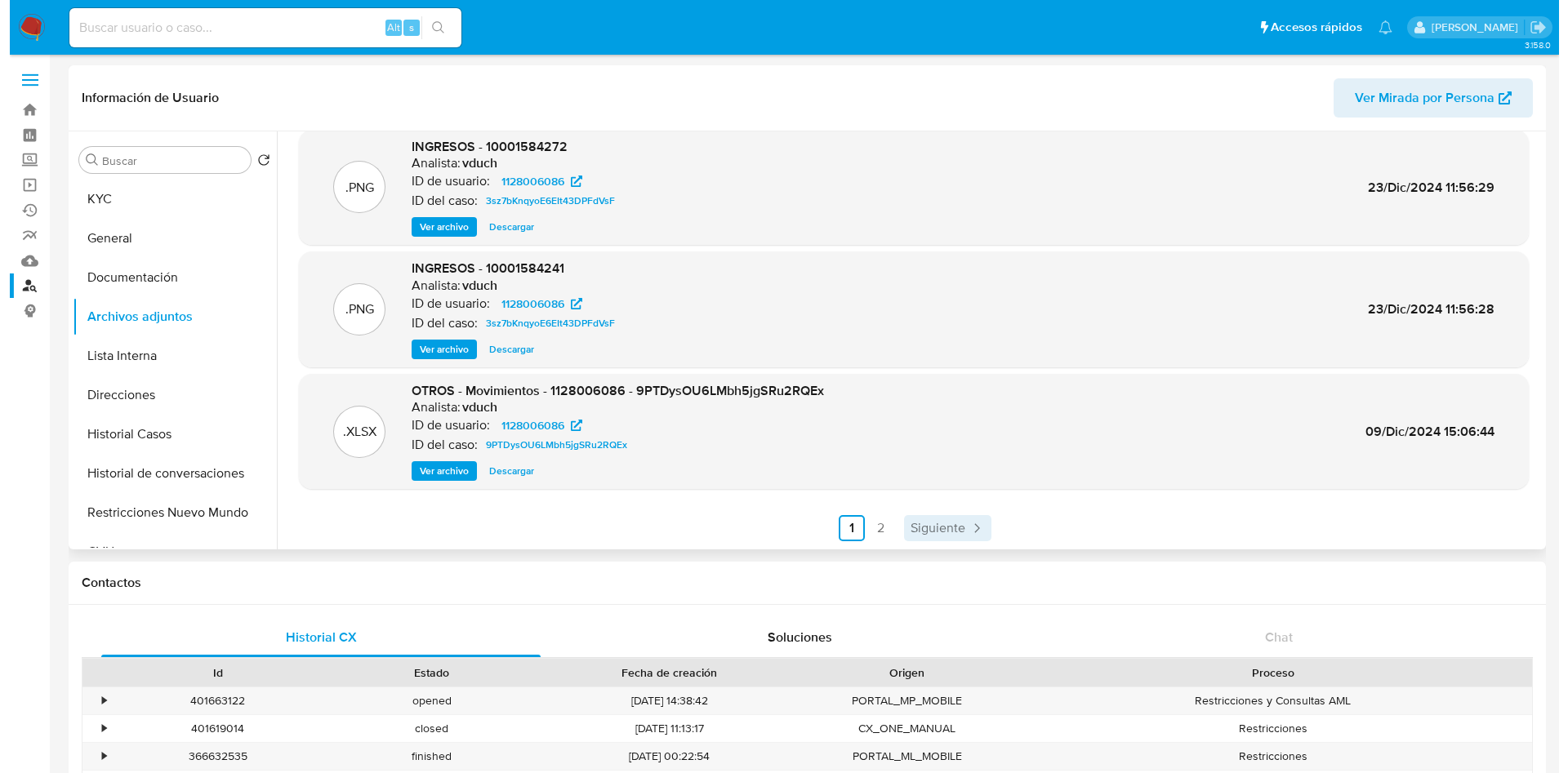
scroll to position [0, 0]
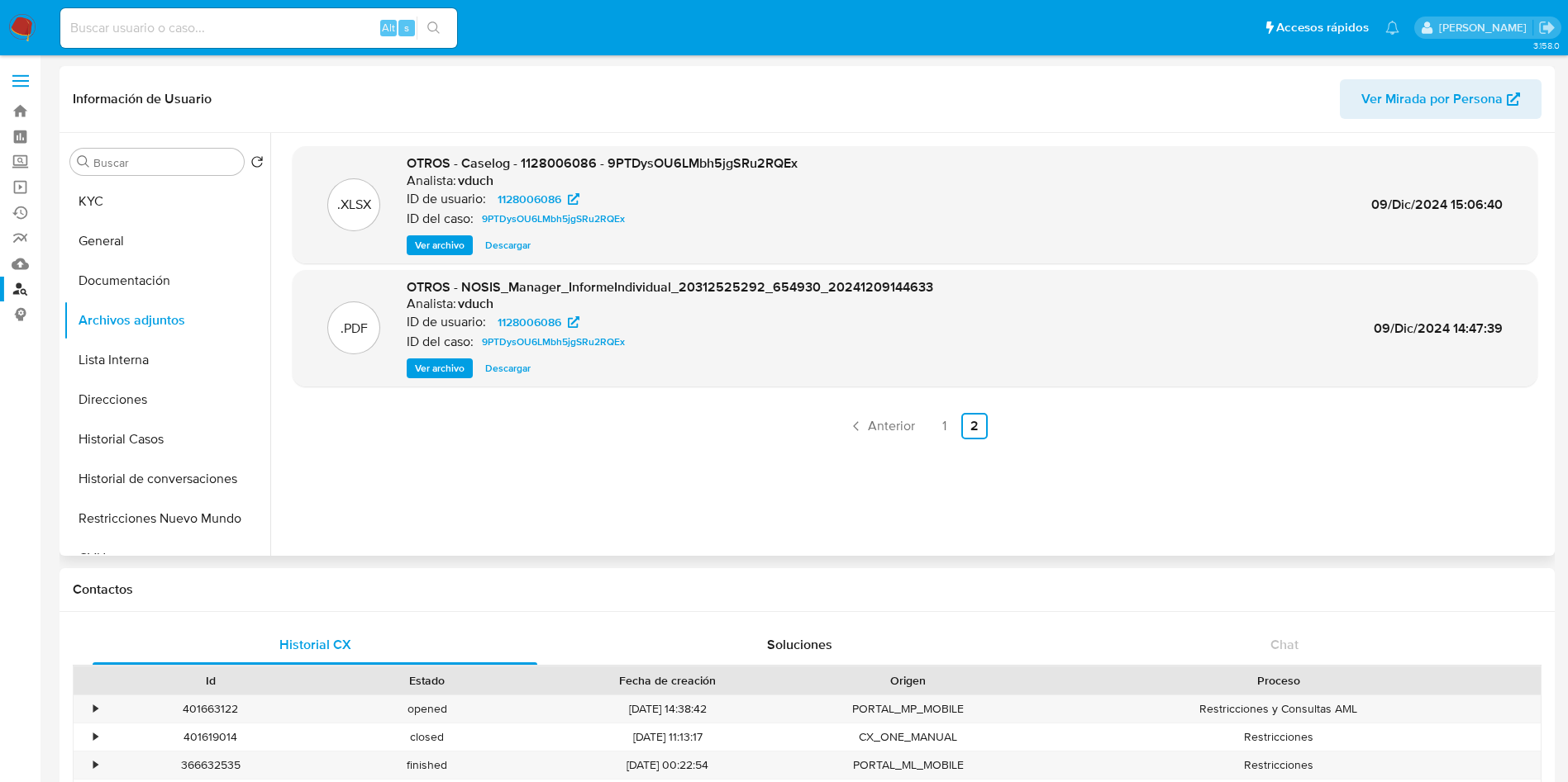
click at [440, 244] on span "Ver archivo" at bounding box center [440, 245] width 50 height 17
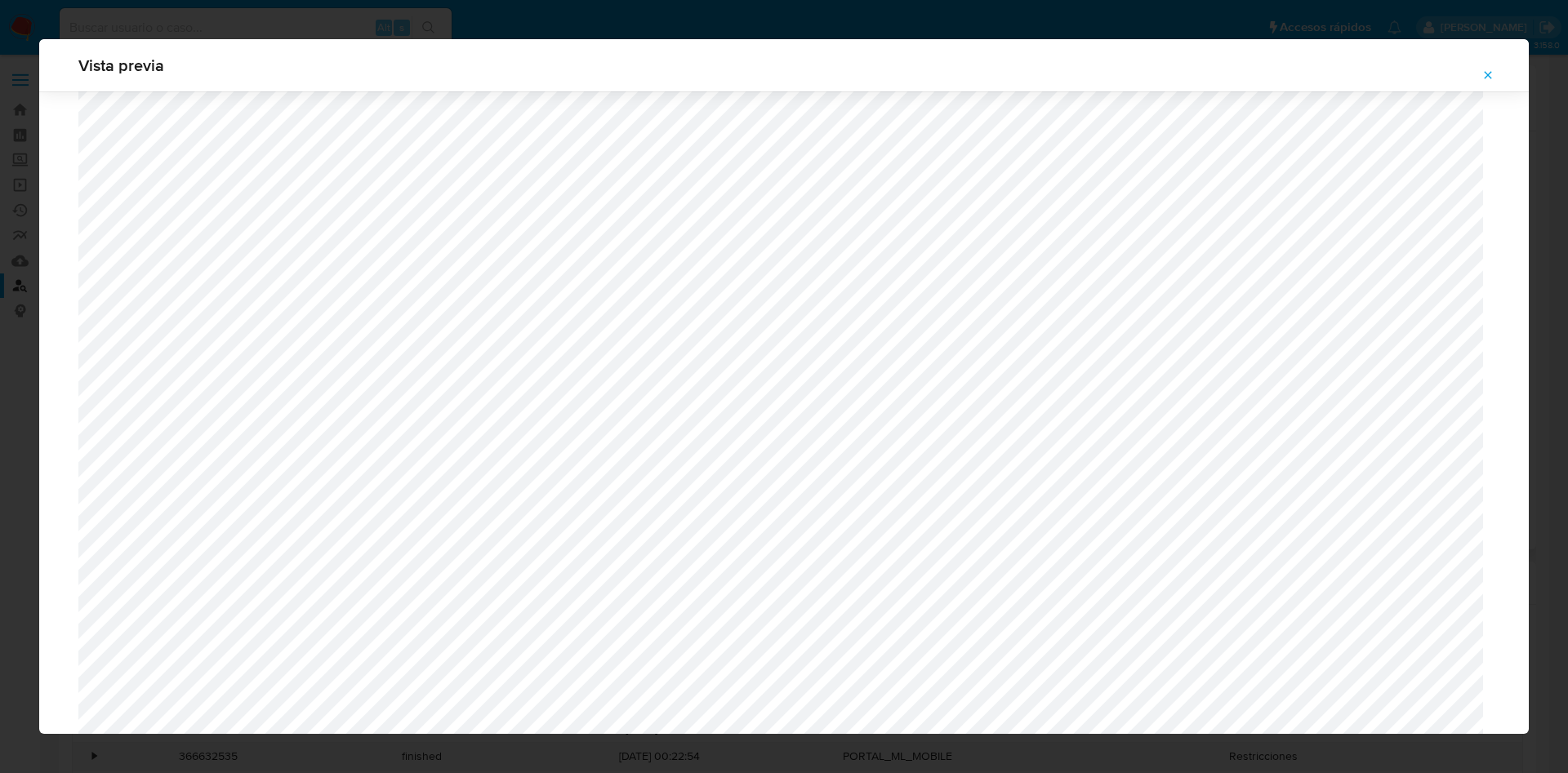
scroll to position [947, 0]
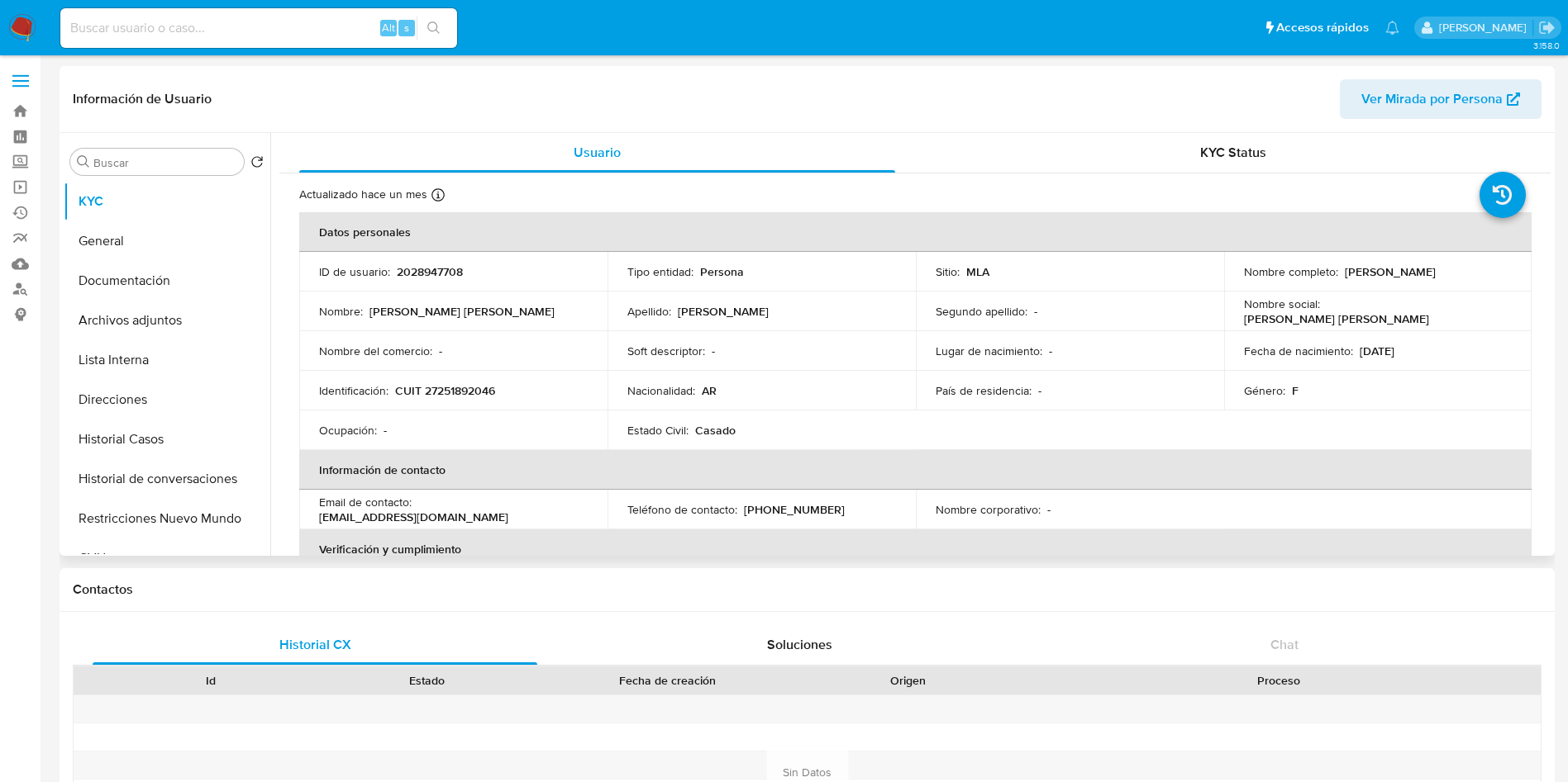
select select "10"
click at [115, 430] on button "Historial Casos" at bounding box center [160, 440] width 194 height 40
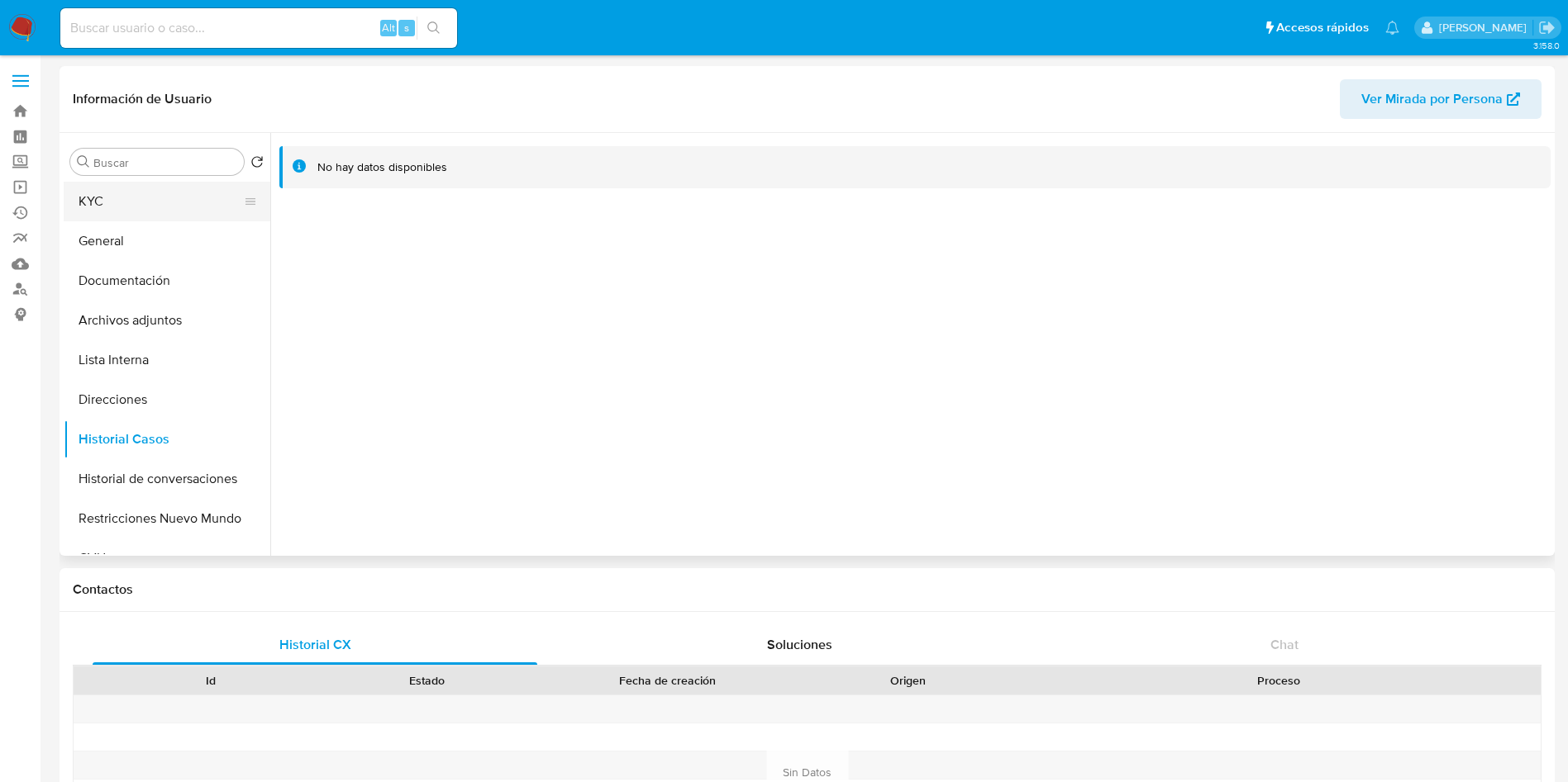
click at [176, 207] on button "KYC" at bounding box center [160, 202] width 194 height 40
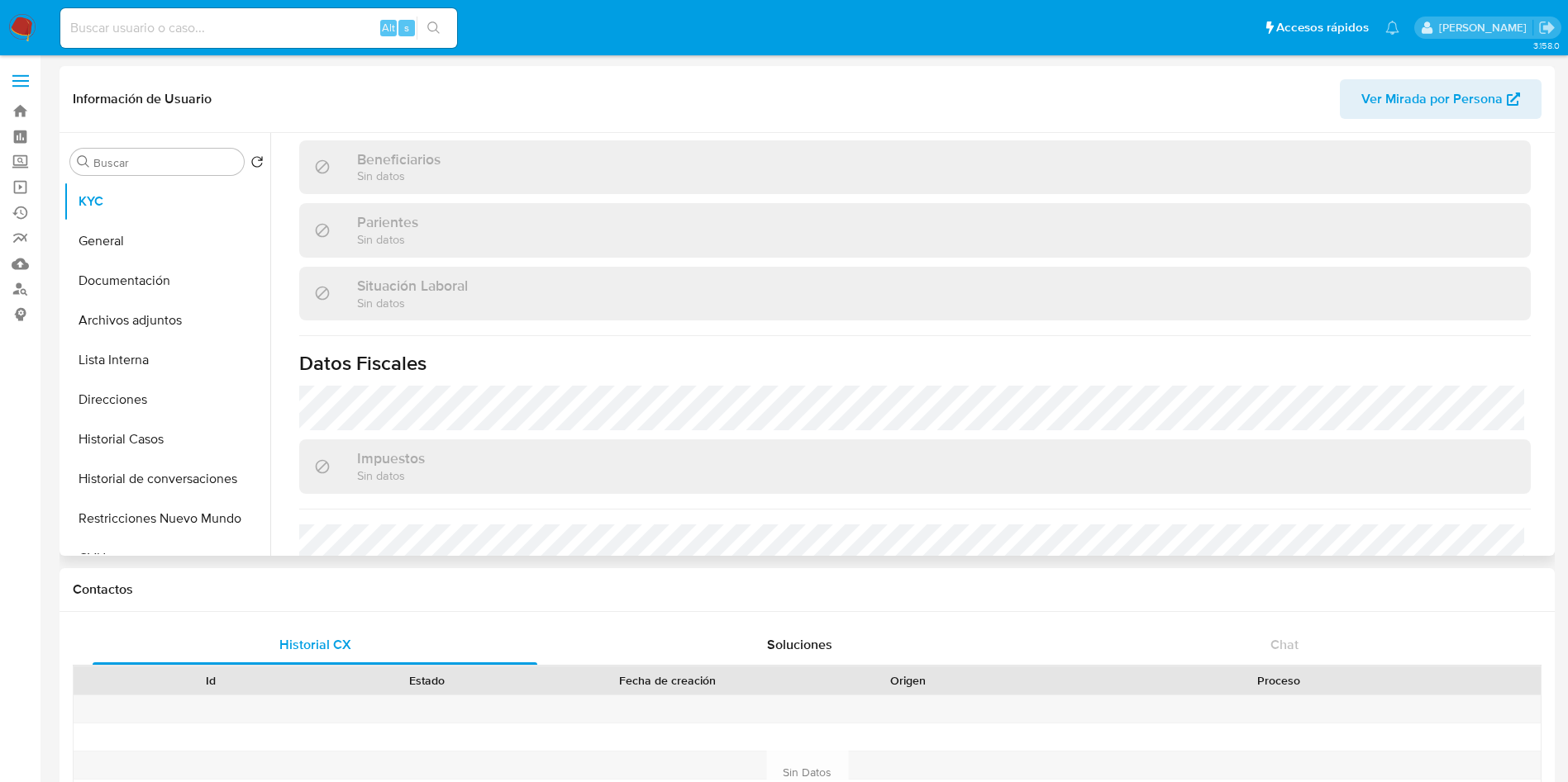
scroll to position [855, 0]
